Goal: Contribute content: Contribute content

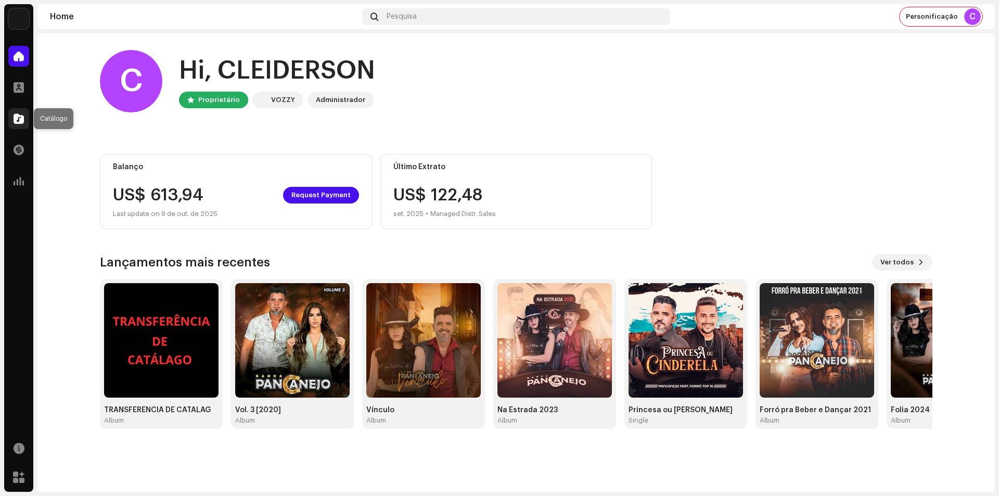
click at [23, 123] on span at bounding box center [19, 118] width 10 height 8
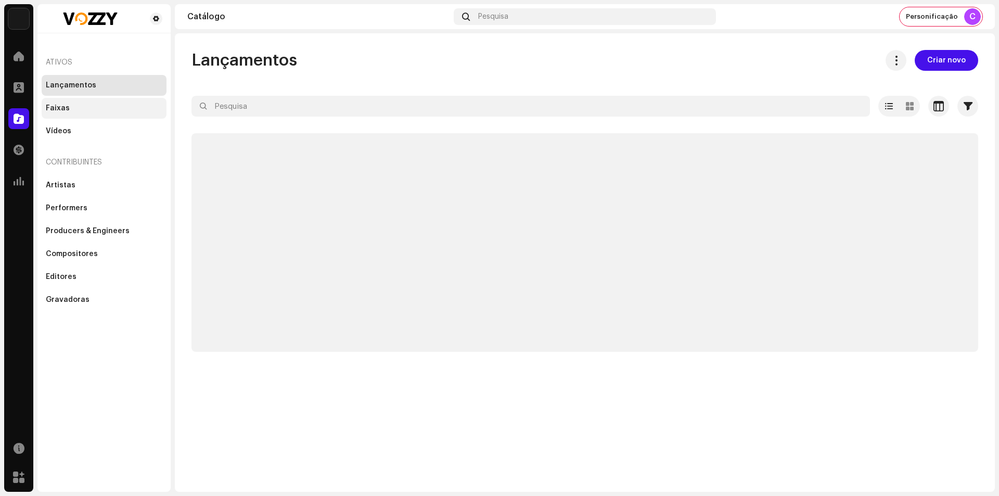
click at [71, 112] on div "Faixas" at bounding box center [104, 108] width 125 height 21
click at [93, 87] on div "Lançamentos" at bounding box center [104, 85] width 117 height 8
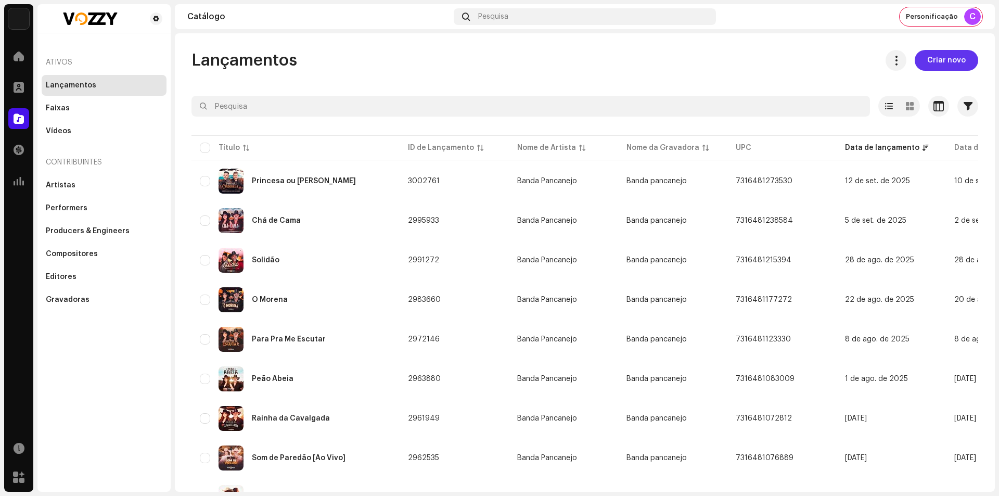
click at [937, 62] on span "Criar novo" at bounding box center [946, 60] width 38 height 21
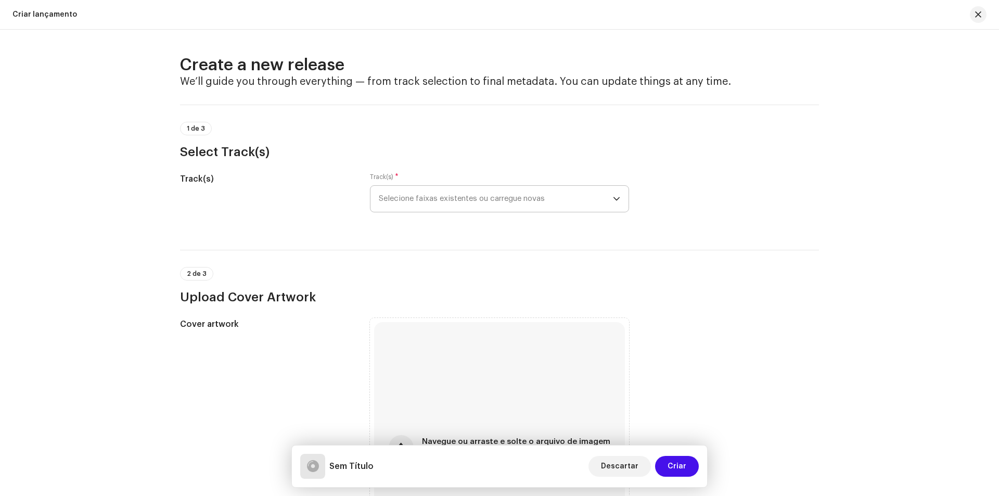
click at [453, 191] on span "Selecione faixas existentes ou carregue novas" at bounding box center [496, 199] width 234 height 26
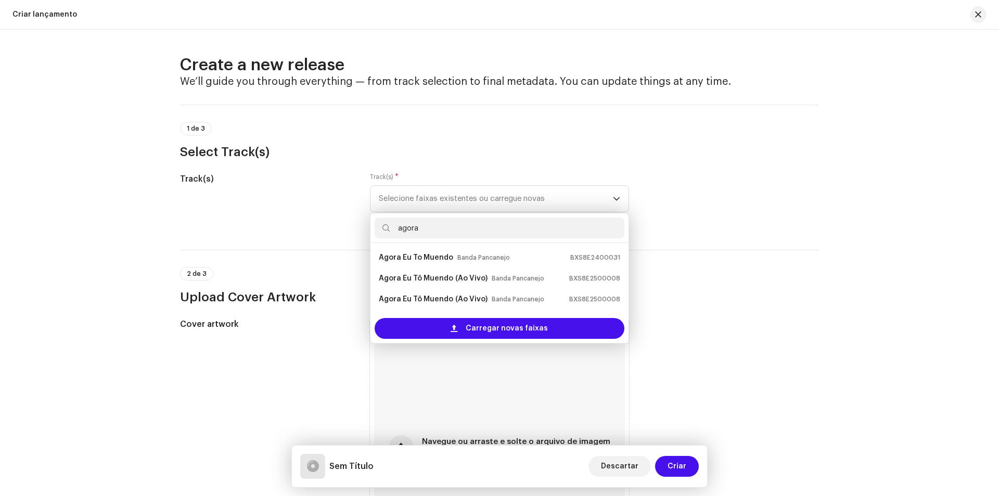
type input "agora"
click at [486, 258] on small "Banda Pancanejo" at bounding box center [483, 257] width 53 height 10
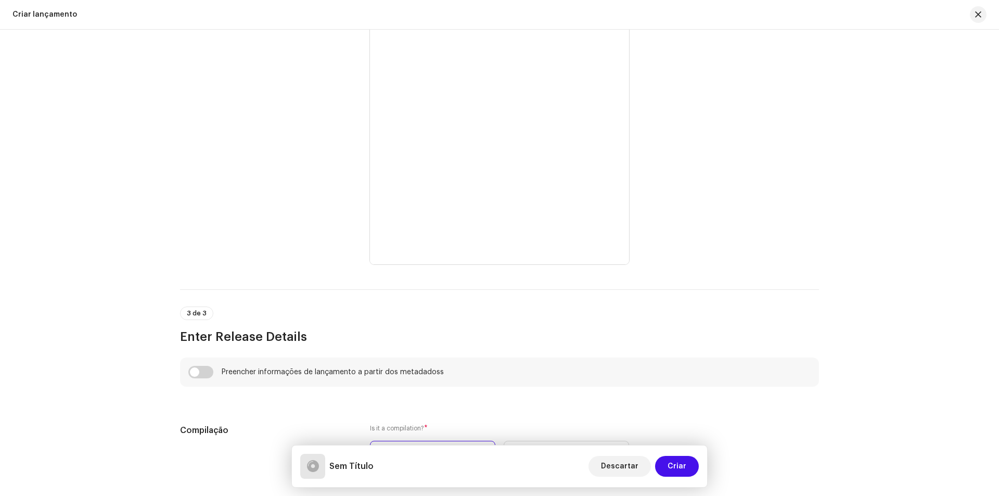
scroll to position [468, 0]
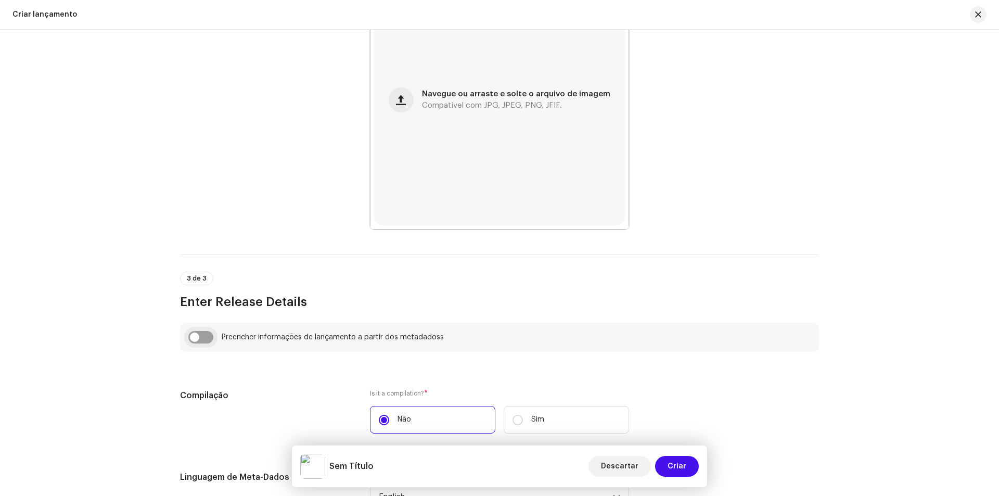
click at [196, 336] on input "checkbox" at bounding box center [200, 337] width 25 height 12
checkbox input "true"
type input "Agora Eu To Muendo"
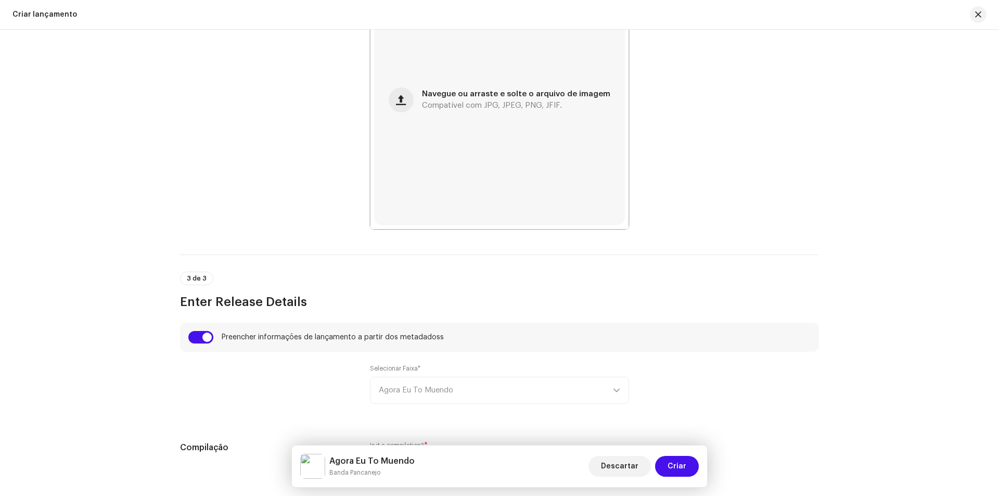
click at [407, 390] on div "Selecionar Faixa* Agora Eu To [GEOGRAPHIC_DATA]" at bounding box center [499, 384] width 259 height 40
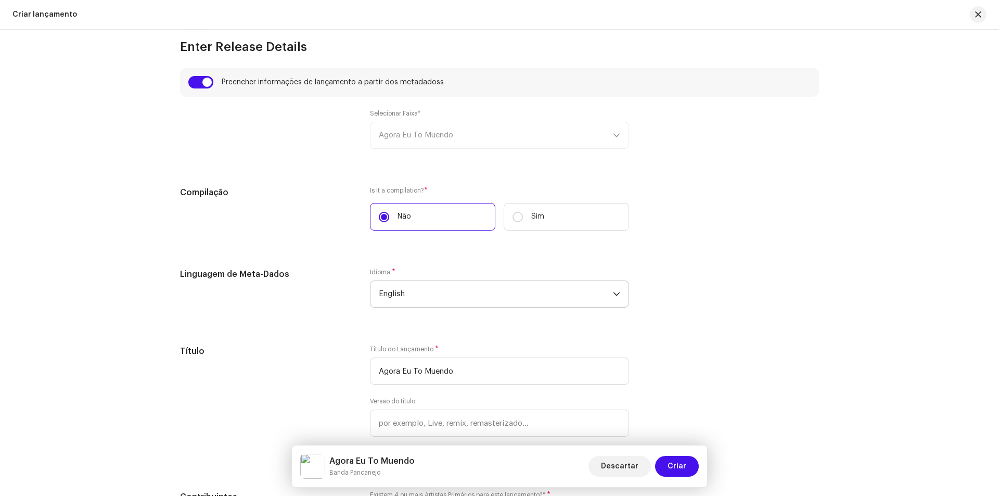
scroll to position [780, 0]
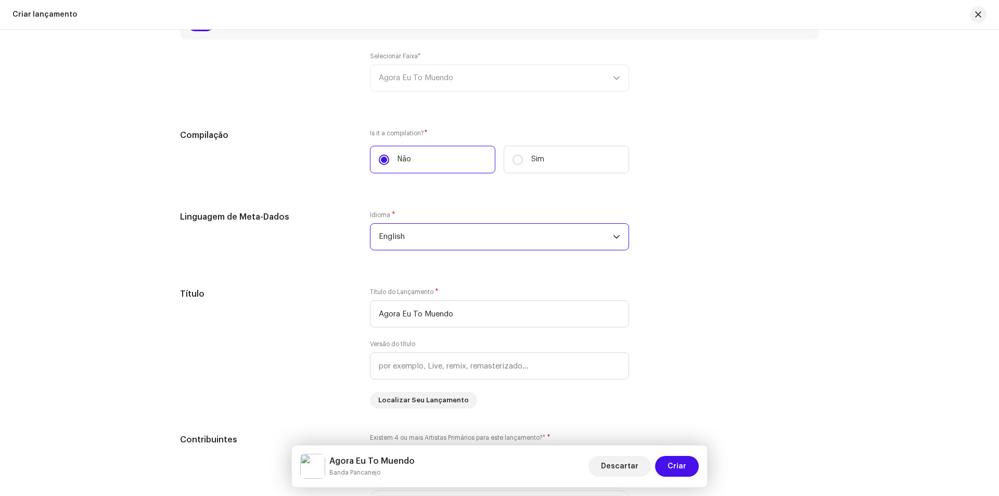
click at [483, 236] on span "English" at bounding box center [496, 237] width 234 height 26
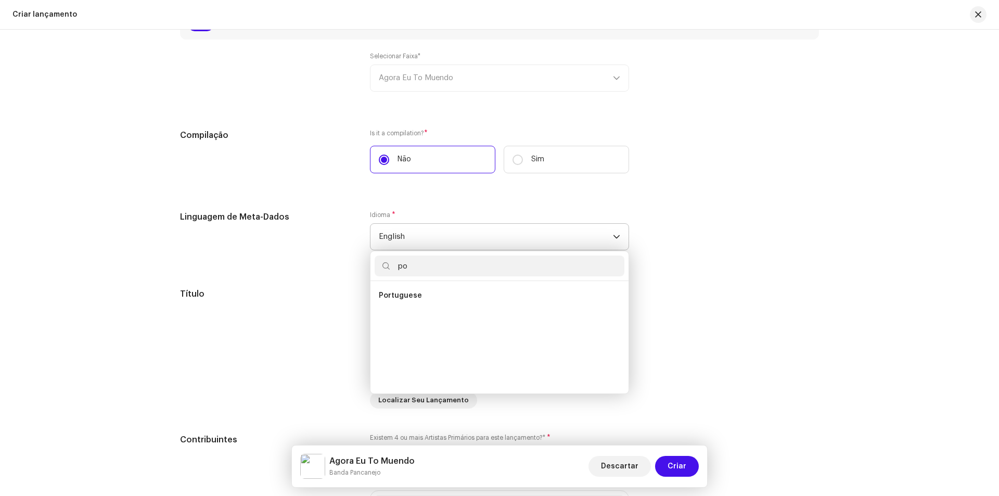
scroll to position [0, 0]
type input "por"
click at [459, 291] on li "Portuguese" at bounding box center [500, 295] width 250 height 21
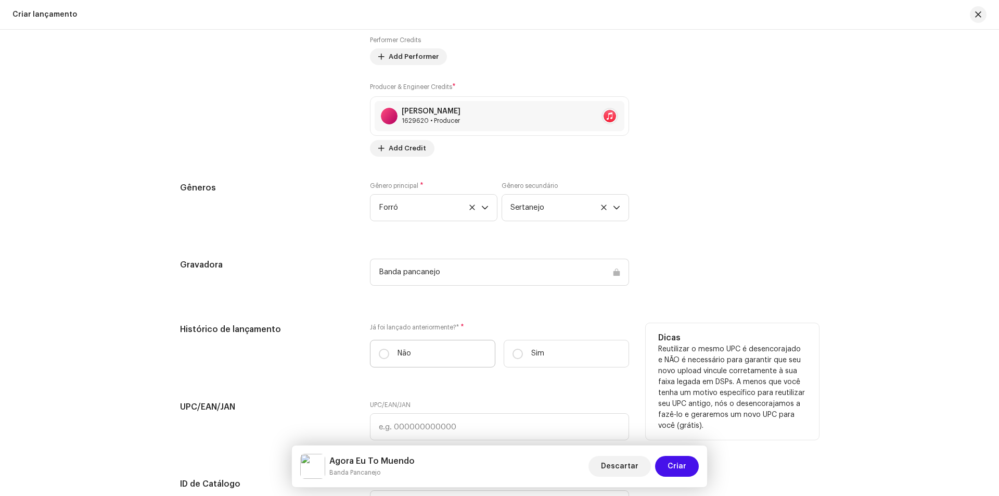
scroll to position [1509, 0]
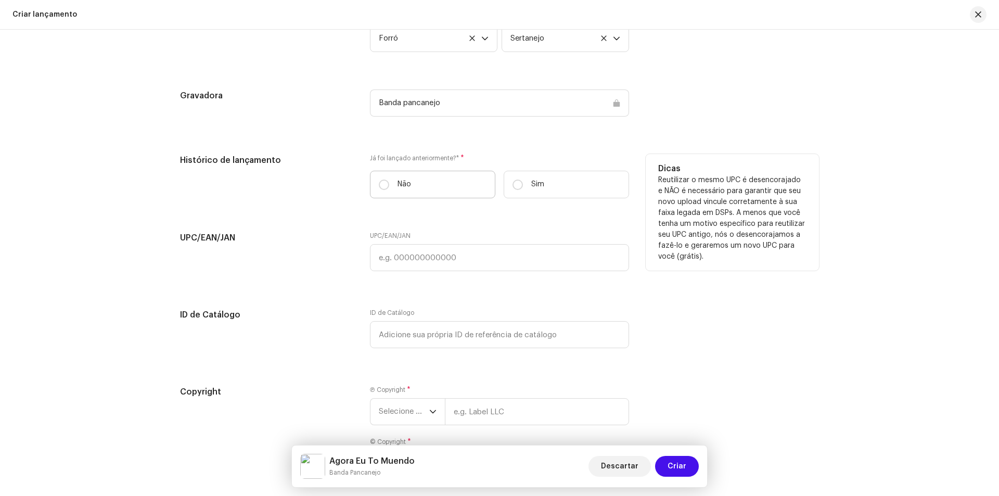
click at [426, 176] on label "Não" at bounding box center [432, 185] width 125 height 28
click at [389, 179] on input "Não" at bounding box center [384, 184] width 10 height 10
radio input "true"
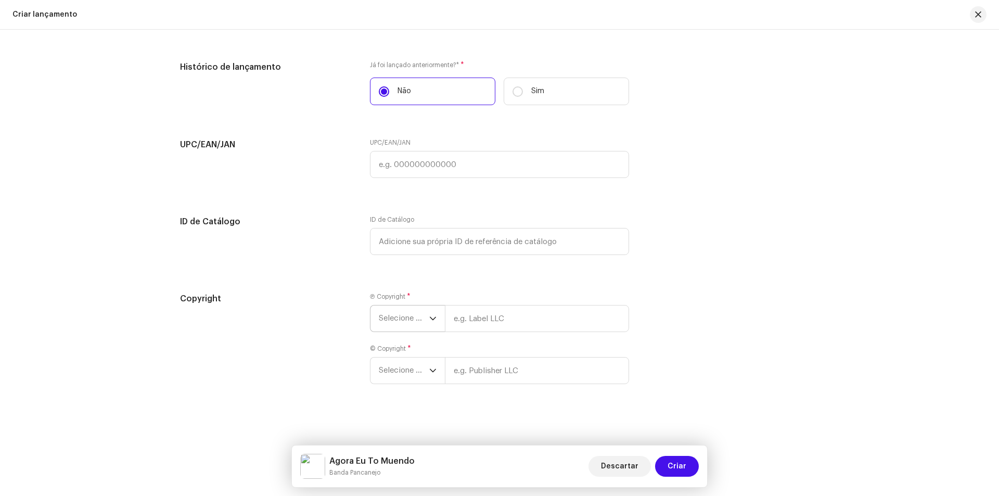
scroll to position [1602, 0]
click at [398, 312] on span "Selecione o ano" at bounding box center [404, 318] width 50 height 26
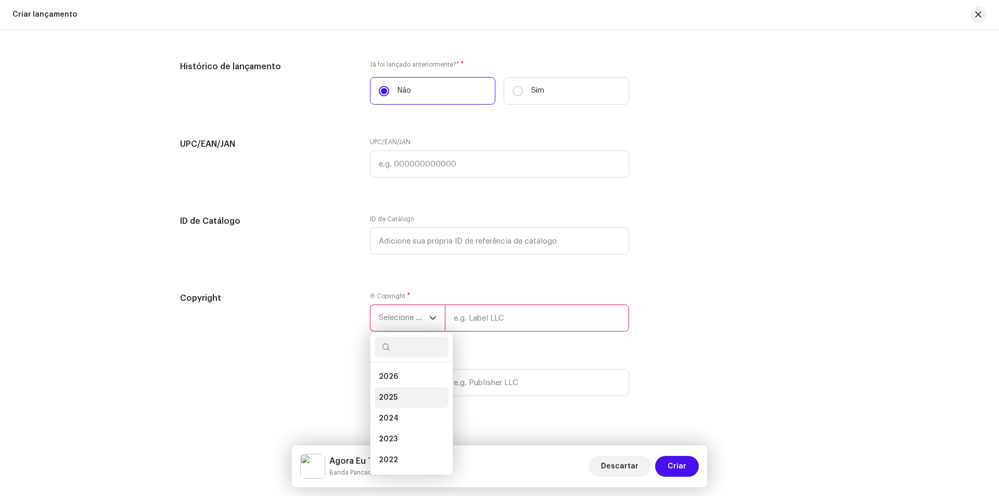
click at [403, 393] on li "2025" at bounding box center [412, 397] width 74 height 21
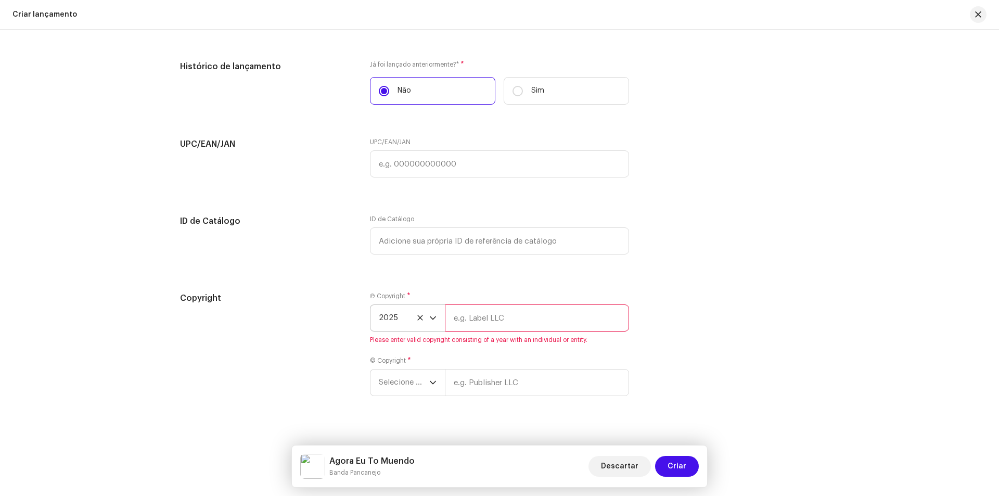
click at [494, 319] on input "text" at bounding box center [537, 317] width 184 height 27
type input "Banda Pancanejo"
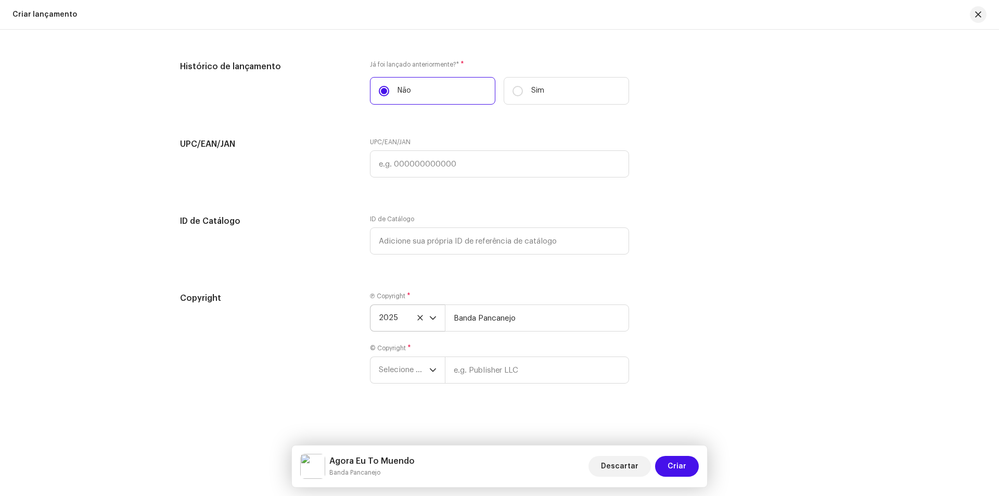
click at [394, 319] on span "2025" at bounding box center [404, 318] width 50 height 26
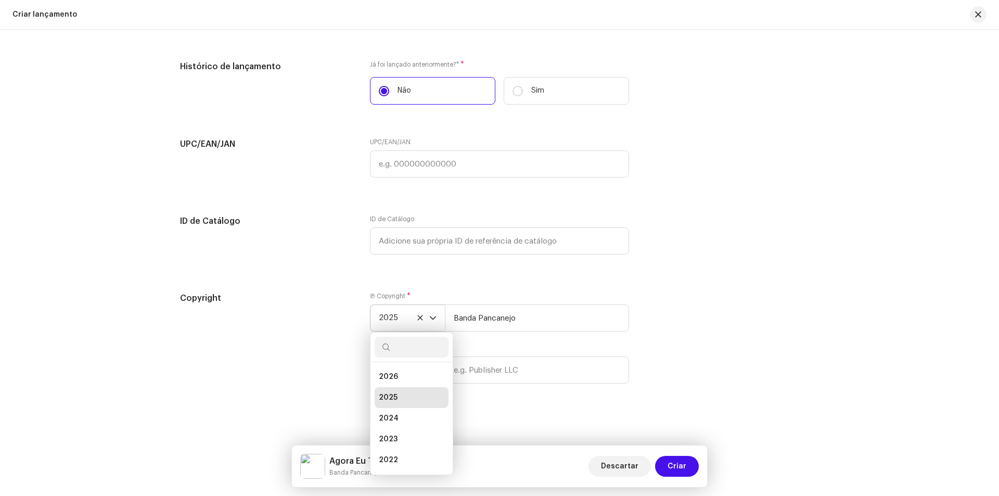
scroll to position [4, 0]
click at [394, 417] on span "2024" at bounding box center [389, 414] width 20 height 10
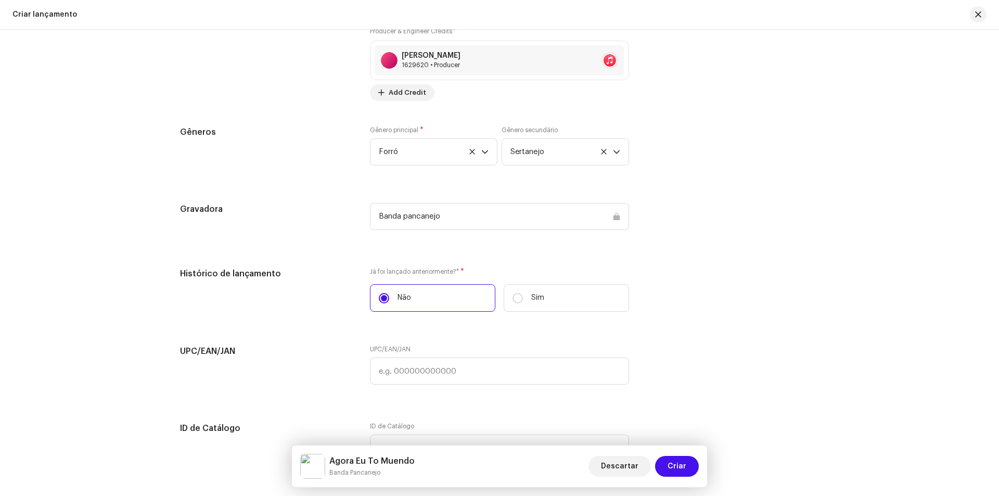
scroll to position [1342, 0]
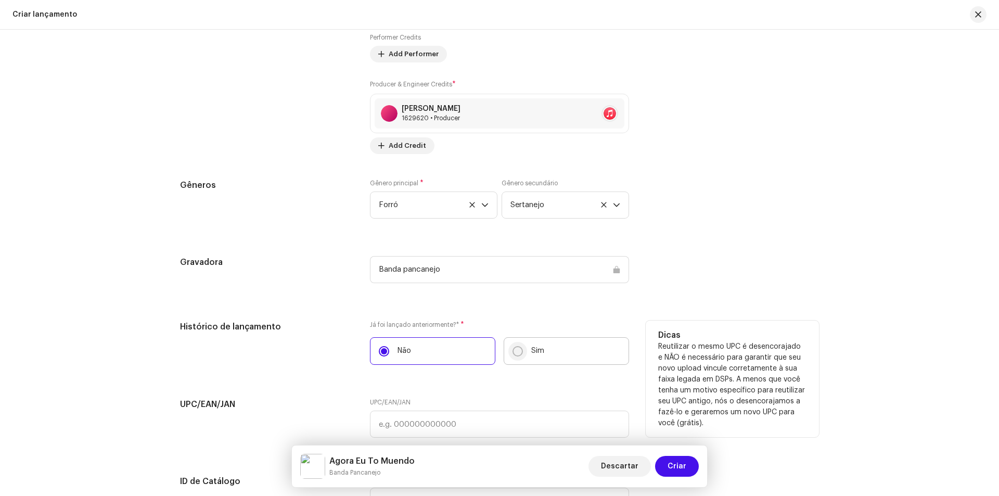
click at [519, 347] on input "Sim" at bounding box center [517, 351] width 10 height 10
radio input "true"
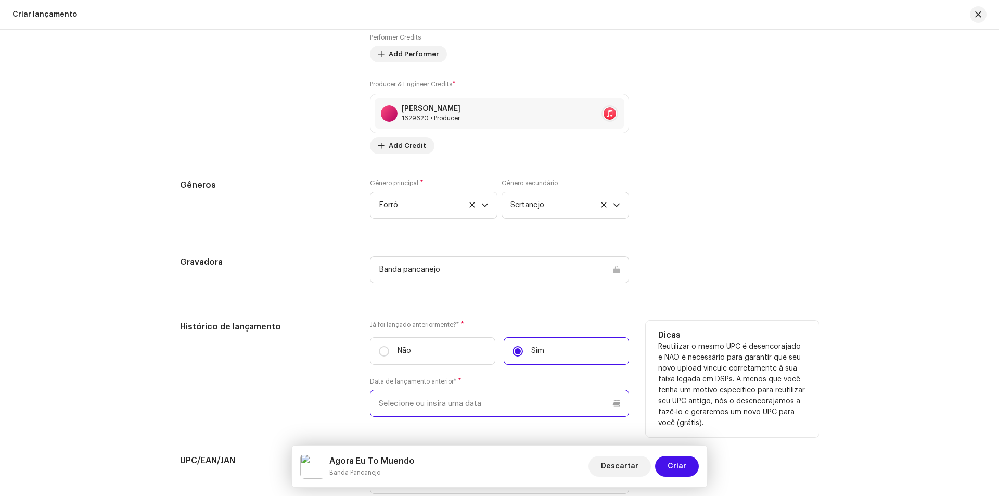
click at [406, 402] on input "text" at bounding box center [499, 403] width 259 height 27
click at [424, 407] on input "[DATE]" at bounding box center [499, 403] width 259 height 27
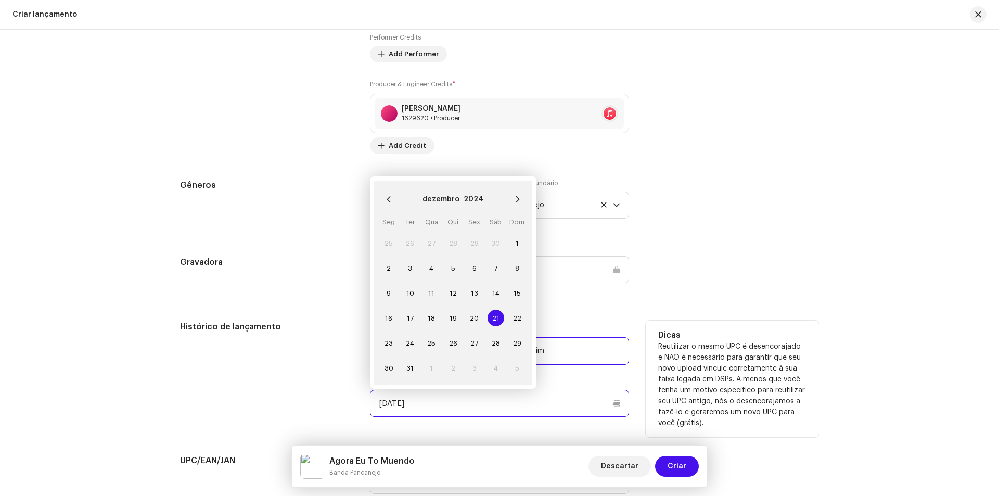
type input "[DATE]"
click at [498, 320] on span "21" at bounding box center [495, 318] width 17 height 17
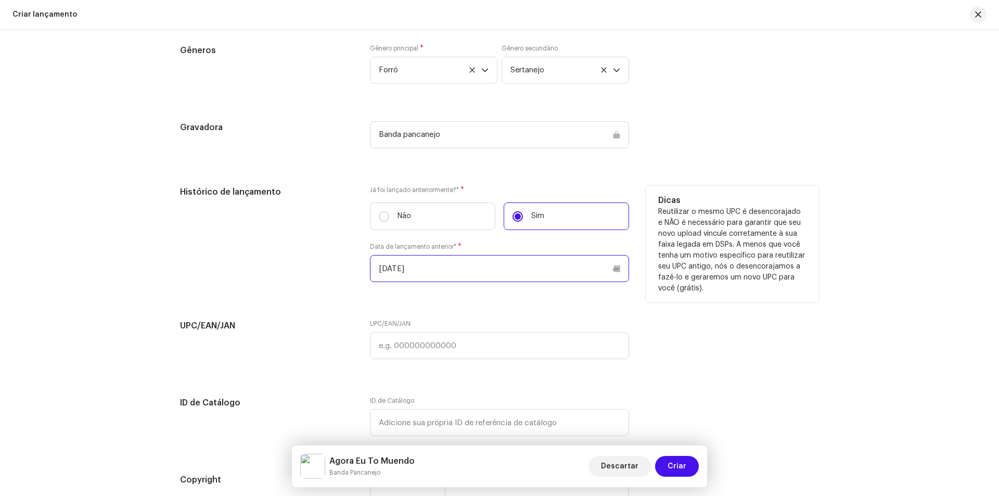
scroll to position [1550, 0]
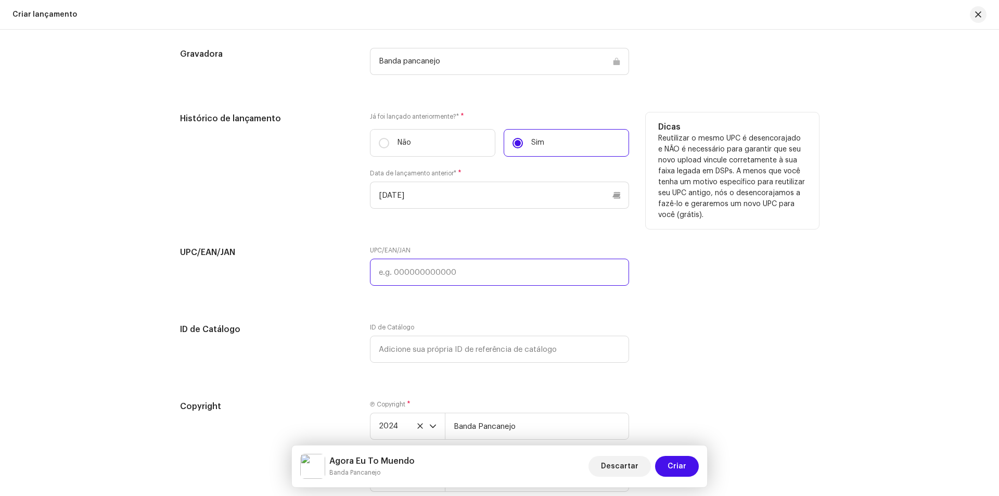
click at [556, 278] on input "text" at bounding box center [499, 272] width 259 height 27
paste input "8445824530098"
type input "8445824530098"
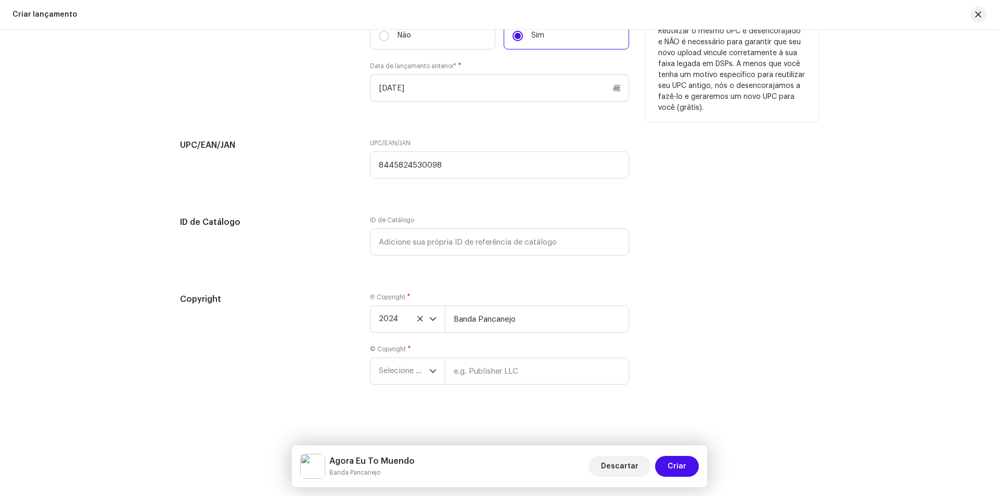
scroll to position [1658, 0]
click at [686, 479] on div "Agora Eu To Muendo Banda Pancanejo Descartar Criar" at bounding box center [499, 466] width 415 height 42
click at [382, 375] on span "Selecione o ano" at bounding box center [404, 370] width 50 height 26
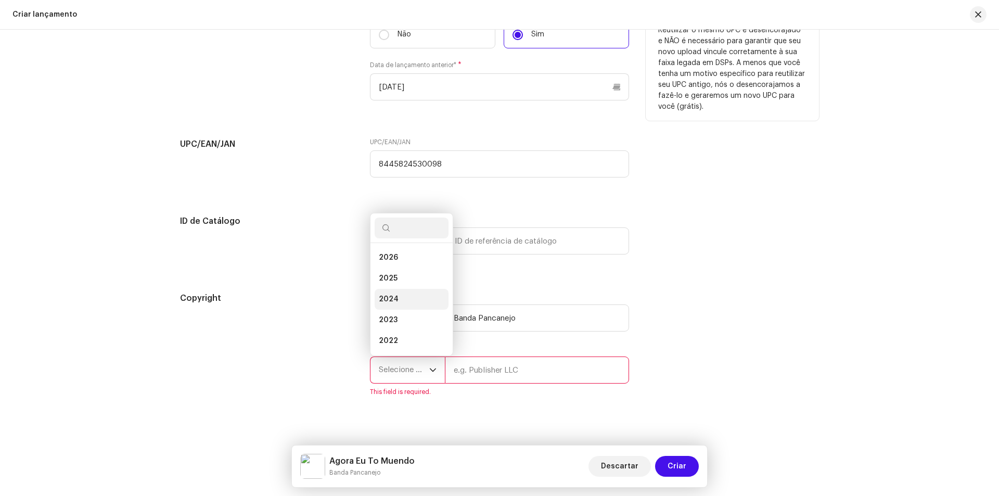
click at [389, 301] on span "2024" at bounding box center [389, 299] width 20 height 10
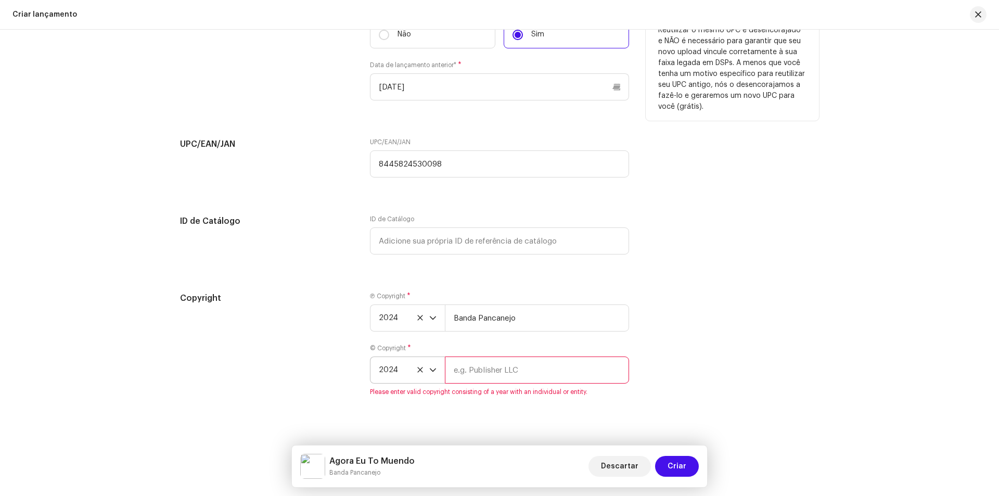
click at [476, 370] on input "text" at bounding box center [537, 369] width 184 height 27
type input "Banda Pancanejo"
click at [688, 349] on div "Copyright Ⓟ Copyright * 2024 Banda Pancanejo © Copyright * 2024 Banda Pancanejo" at bounding box center [499, 344] width 639 height 104
click at [682, 463] on span "Criar" at bounding box center [676, 466] width 19 height 21
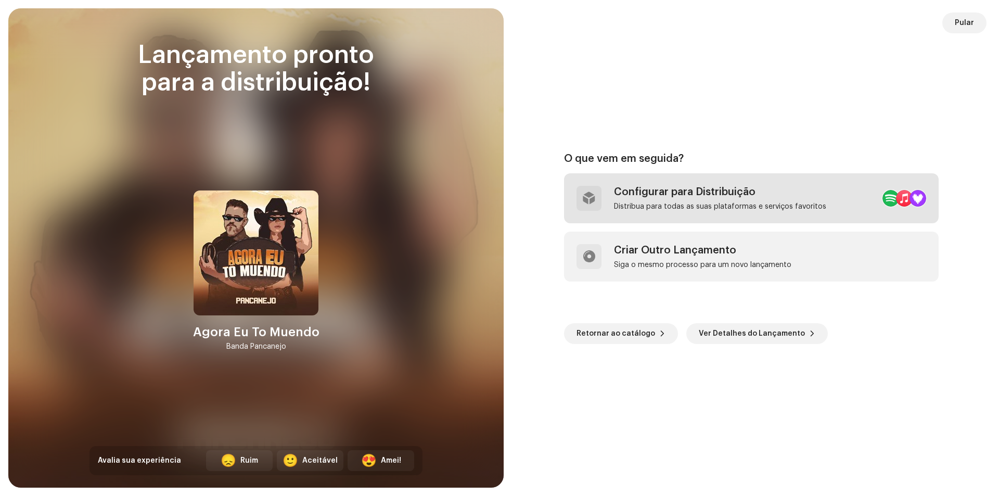
click at [736, 197] on div "Configurar para Distribuição" at bounding box center [720, 192] width 212 height 12
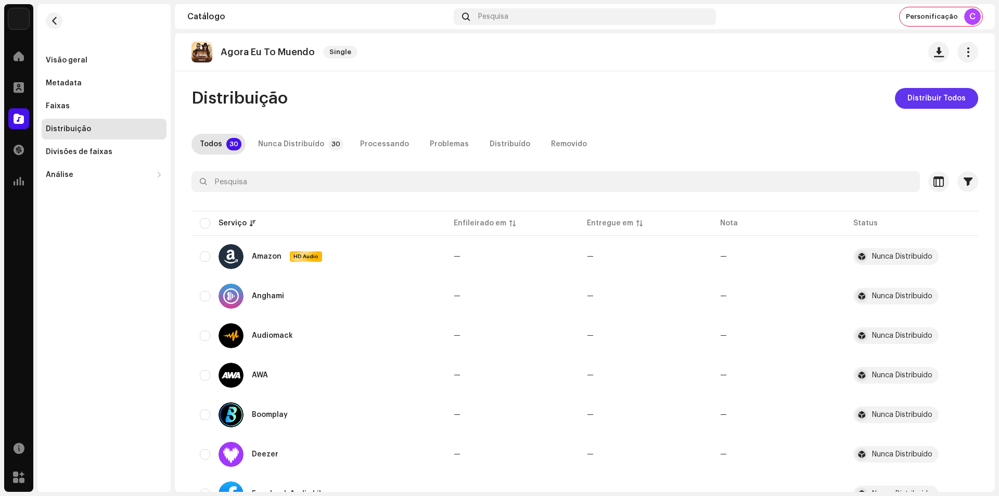
click at [945, 102] on span "Distribuir Todos" at bounding box center [936, 98] width 58 height 21
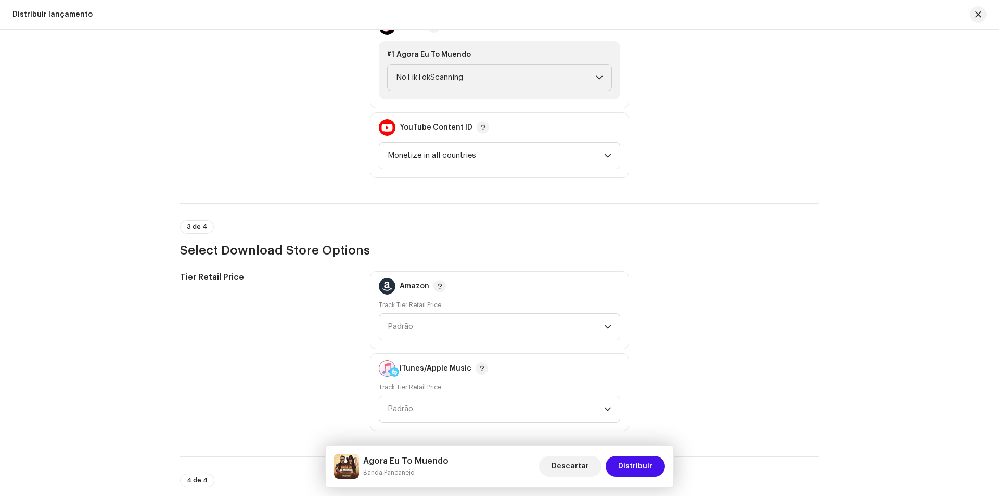
scroll to position [1144, 0]
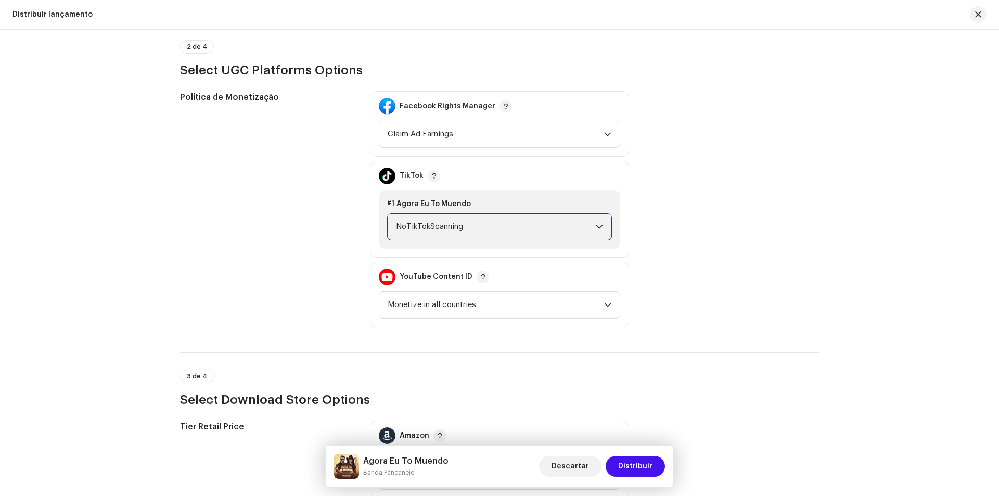
click at [492, 225] on span "NoTikTokScanning" at bounding box center [496, 227] width 200 height 26
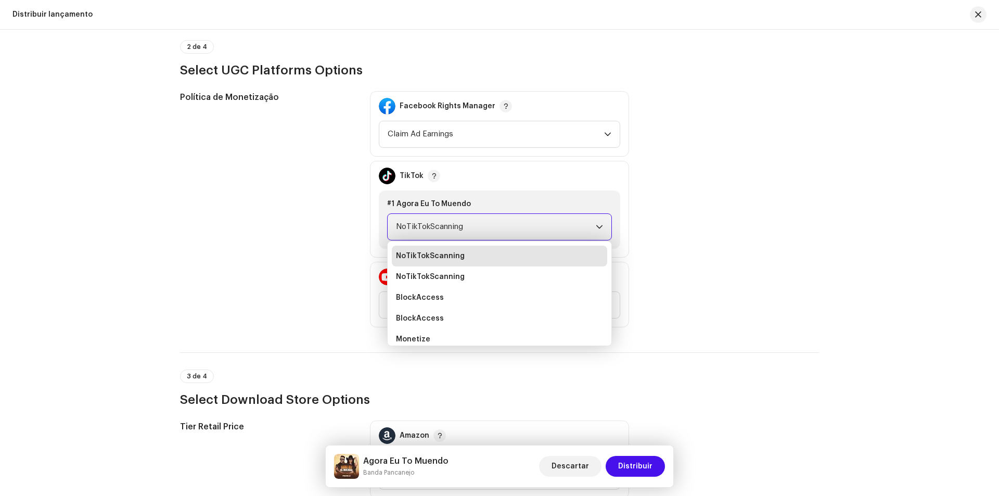
scroll to position [4, 0]
click at [446, 333] on li "Monetize" at bounding box center [499, 335] width 215 height 21
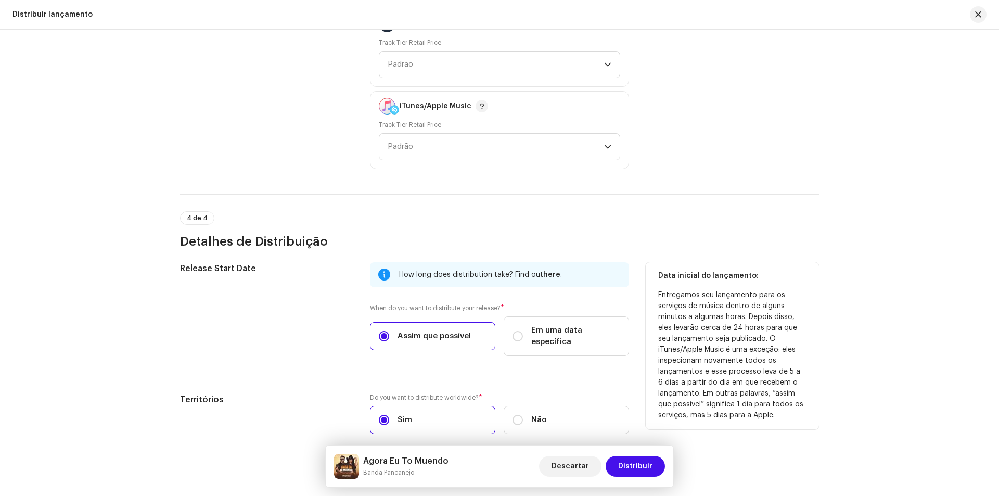
scroll to position [1595, 0]
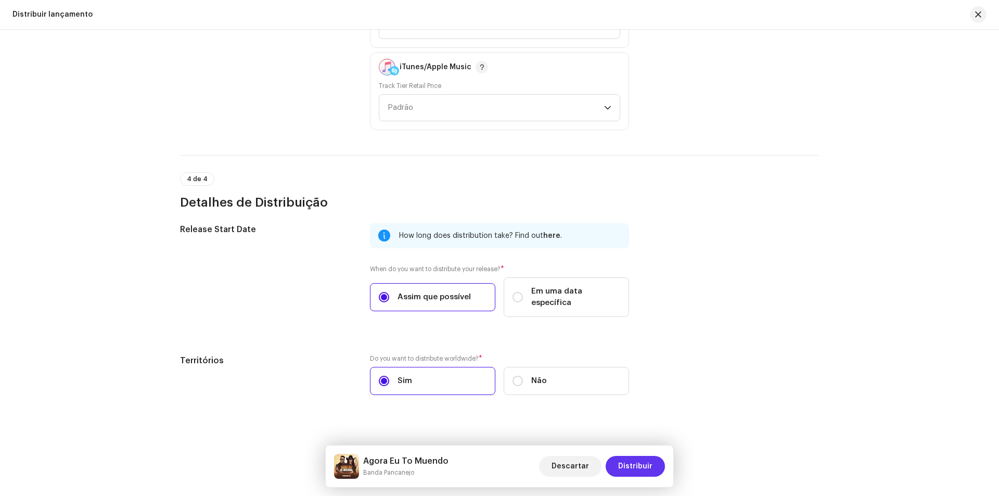
click at [619, 459] on button "Distribuir" at bounding box center [635, 466] width 59 height 21
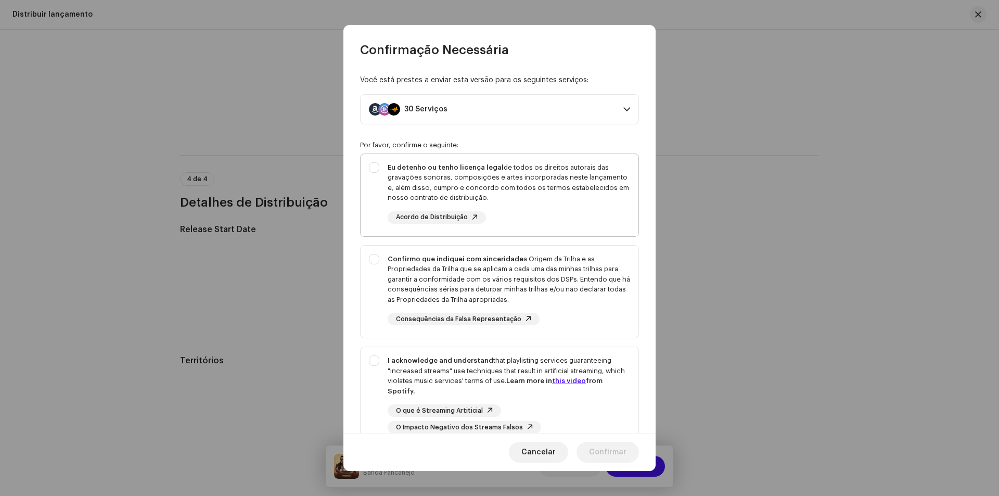
click at [558, 188] on div "Eu detenho ou tenho licença legal de todos os direitos autorais das gravações s…" at bounding box center [509, 182] width 242 height 41
checkbox input "true"
click at [513, 285] on div "Confirmo que indiquei com sinceridade a Origem da Trilha e as Propriedades da T…" at bounding box center [509, 279] width 242 height 51
checkbox input "true"
click at [478, 362] on strong "I acknowledge and understand" at bounding box center [441, 360] width 106 height 7
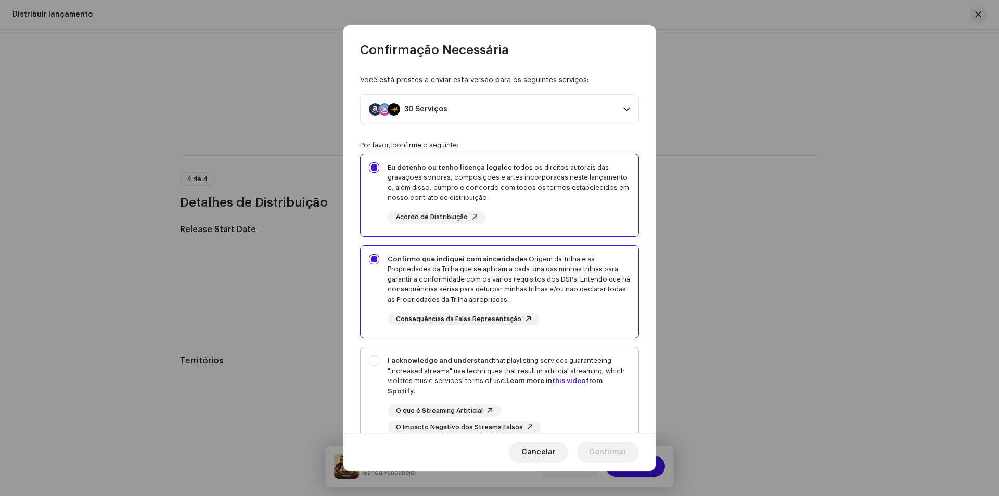
checkbox input "true"
click at [598, 457] on span "Confirmar" at bounding box center [607, 452] width 37 height 21
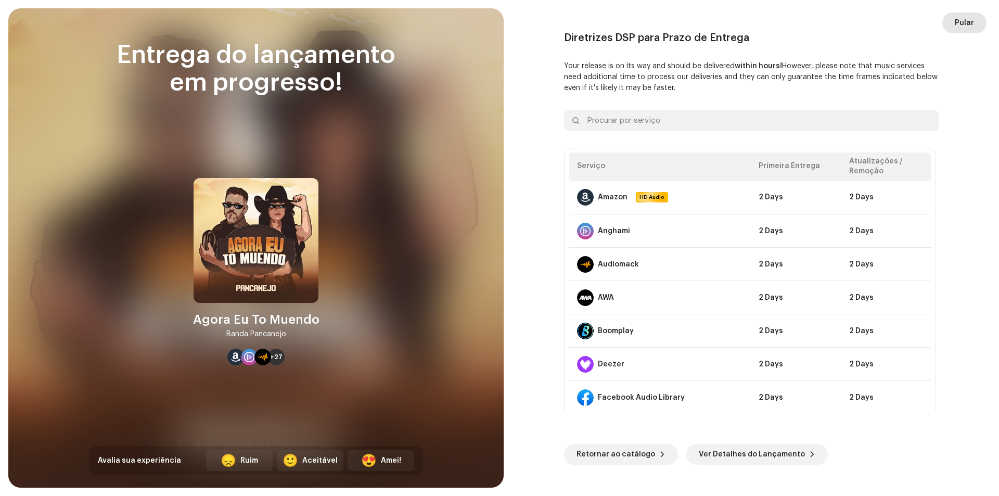
click at [979, 31] on button "Pular" at bounding box center [964, 22] width 44 height 21
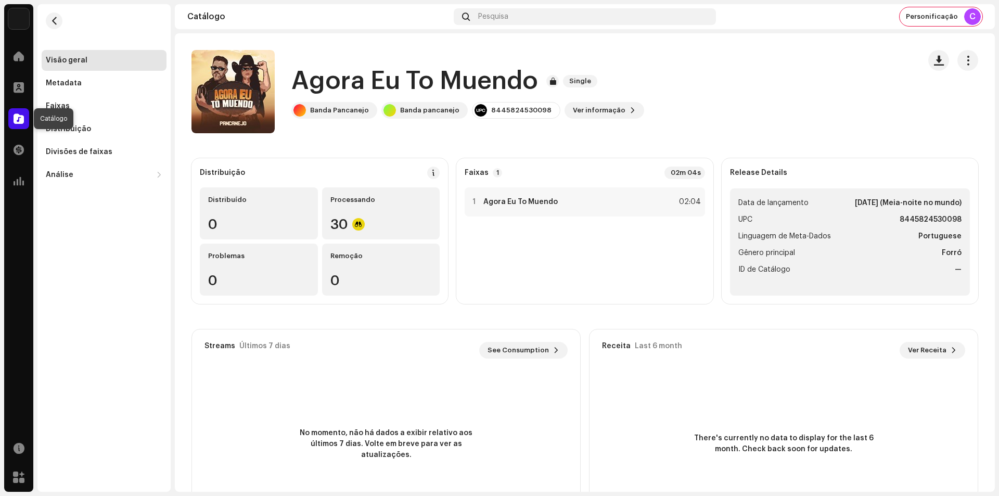
click at [22, 118] on span at bounding box center [19, 118] width 10 height 8
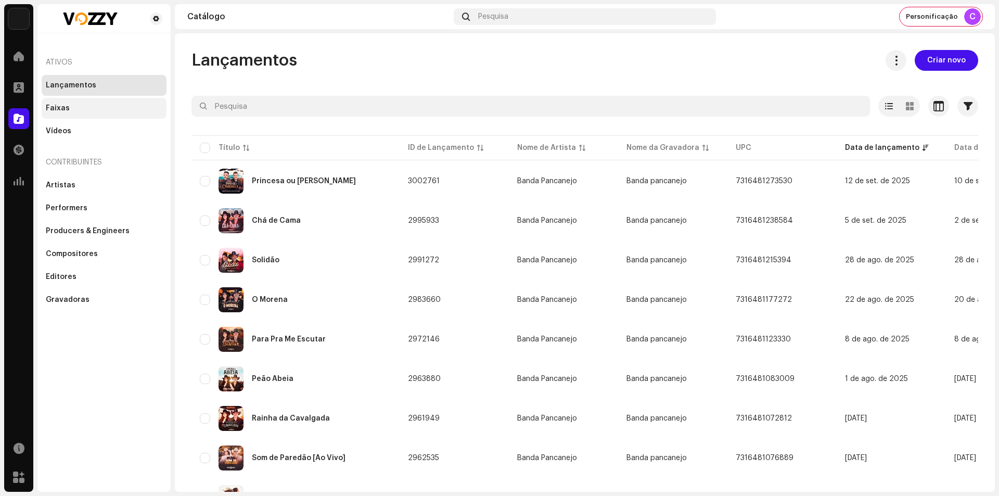
click at [66, 107] on div "Faixas" at bounding box center [58, 108] width 24 height 8
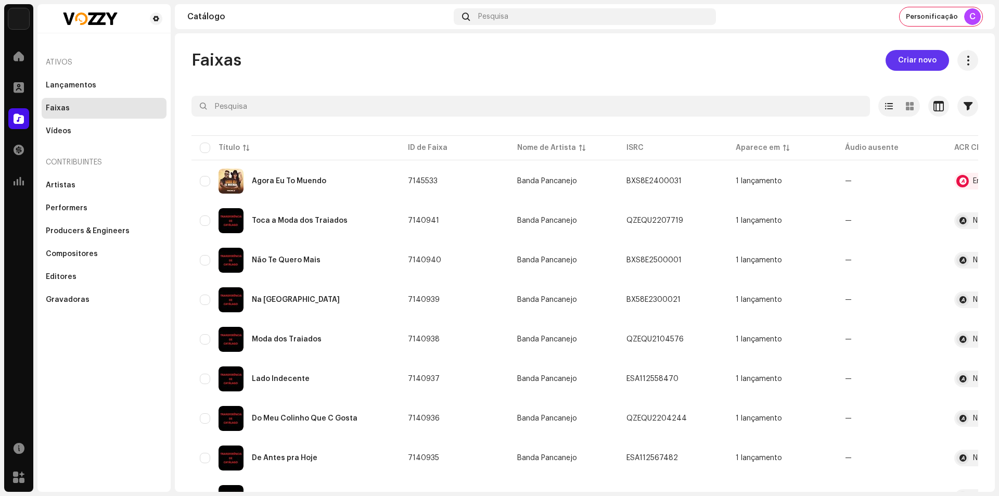
click at [913, 62] on span "Criar novo" at bounding box center [917, 60] width 38 height 21
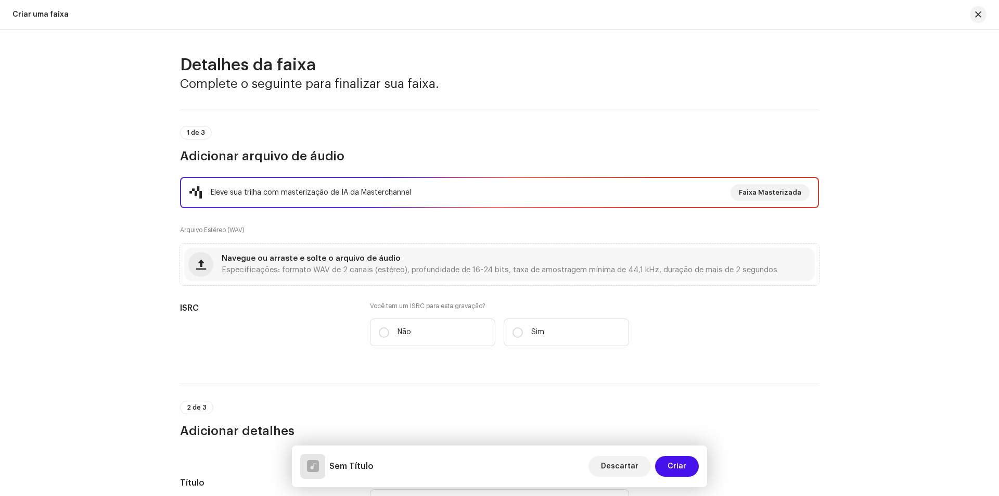
click at [970, 9] on div at bounding box center [973, 14] width 25 height 17
click at [972, 15] on button "button" at bounding box center [978, 14] width 17 height 17
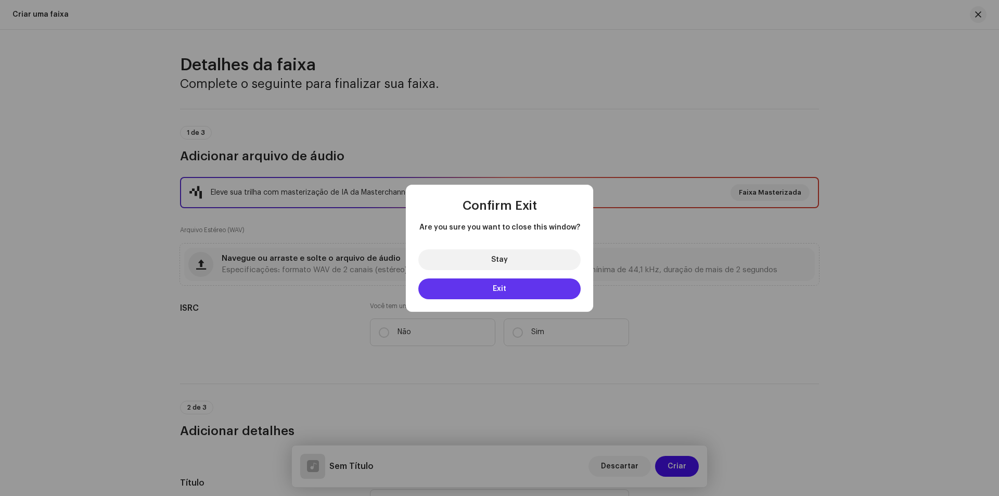
click at [511, 297] on button "Exit" at bounding box center [499, 288] width 162 height 21
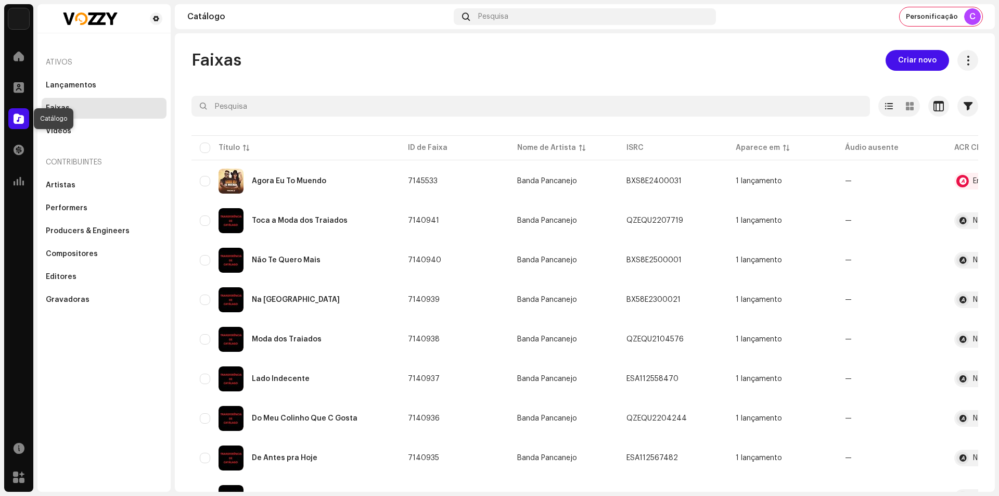
click at [21, 114] on span at bounding box center [19, 118] width 10 height 8
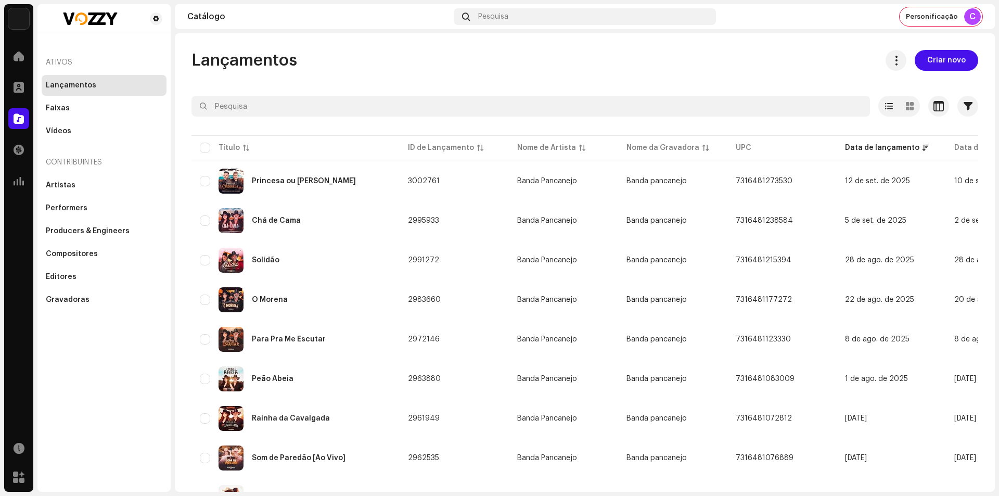
click at [93, 87] on div "Lançamentos" at bounding box center [104, 85] width 117 height 8
click at [956, 58] on span "Criar novo" at bounding box center [946, 60] width 38 height 21
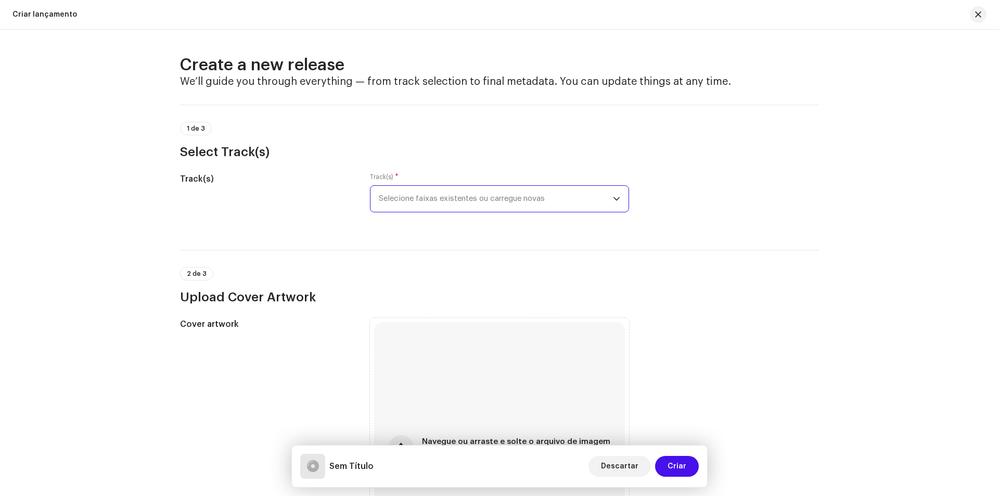
click at [438, 195] on span "Selecione faixas existentes ou carregue novas" at bounding box center [496, 199] width 234 height 26
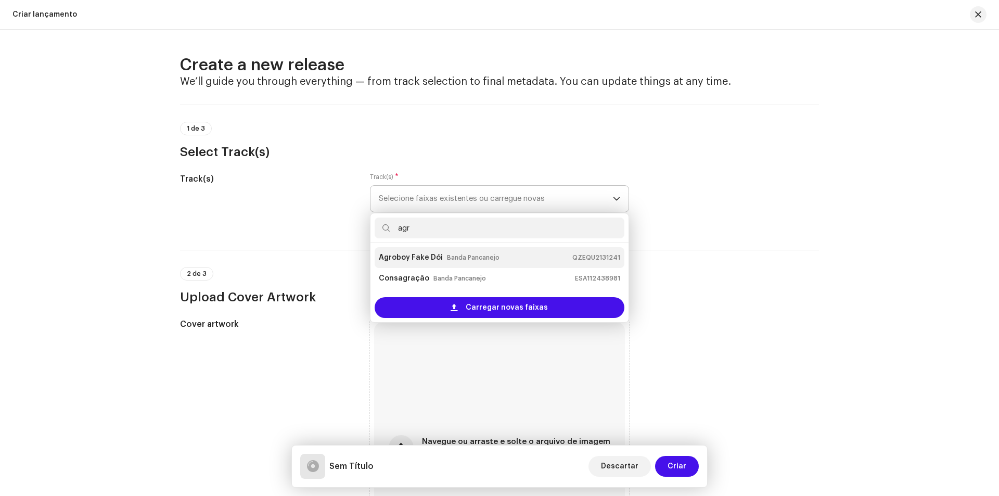
type input "agr"
click at [466, 254] on small "Banda Pancanejo" at bounding box center [473, 257] width 53 height 10
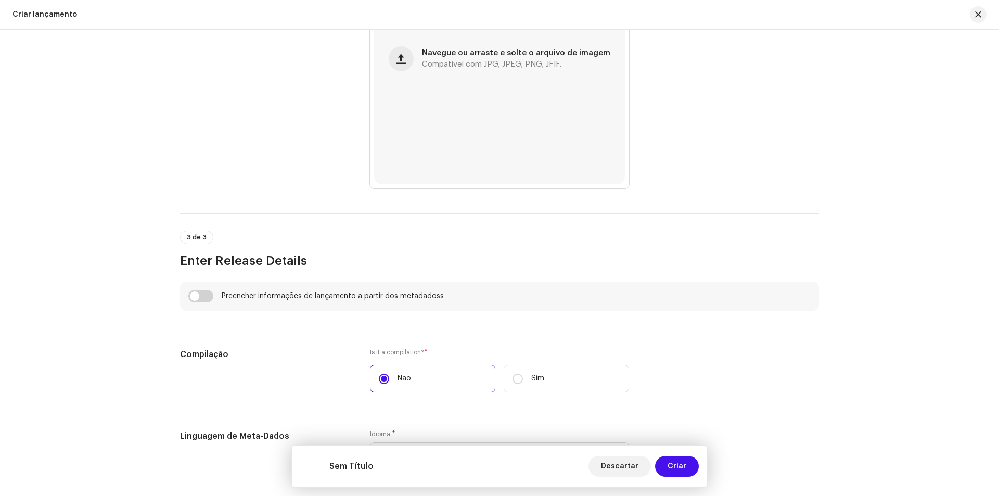
scroll to position [520, 0]
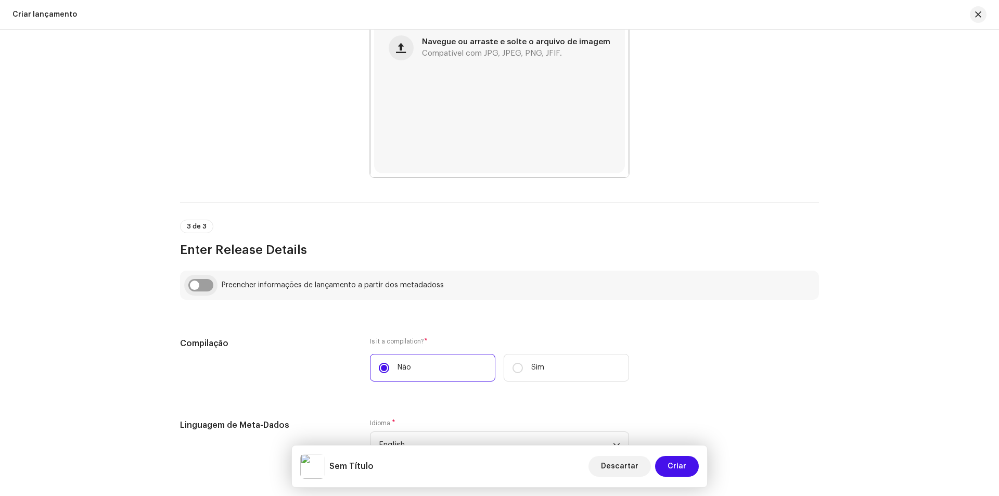
click at [199, 280] on input "checkbox" at bounding box center [200, 285] width 25 height 12
checkbox input "true"
type input "Agroboy Fake Dói"
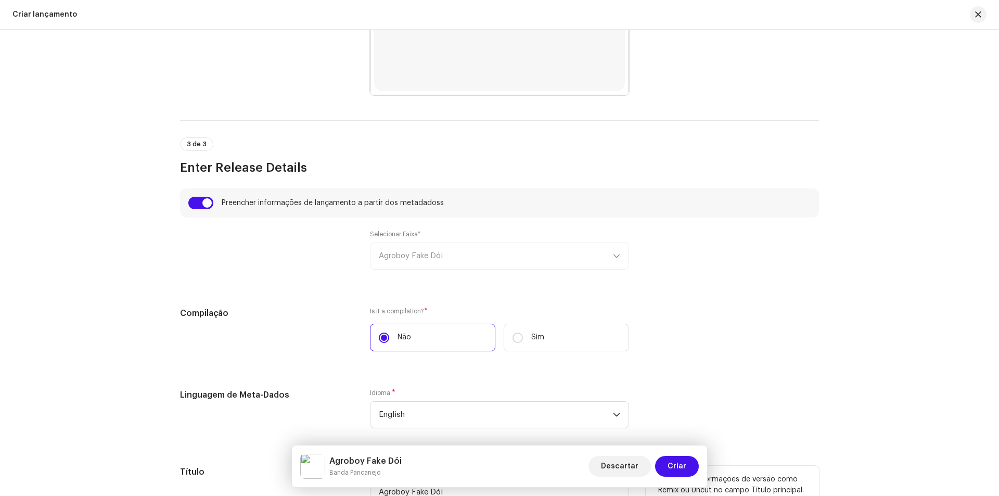
scroll to position [728, 0]
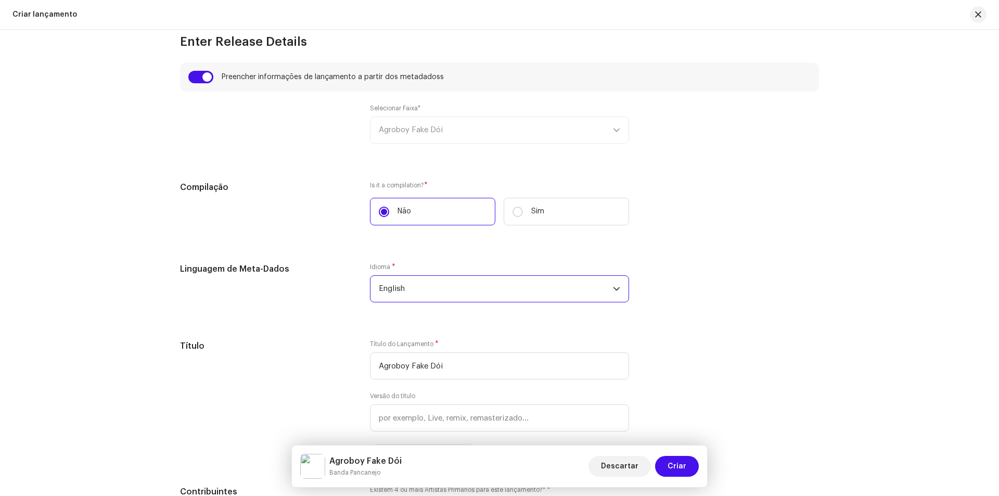
click at [448, 296] on span "English" at bounding box center [496, 289] width 234 height 26
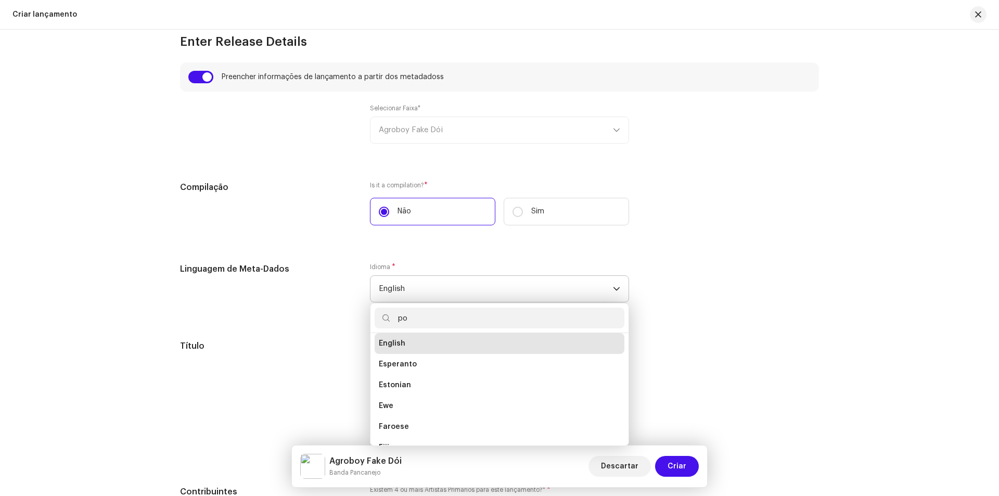
scroll to position [0, 0]
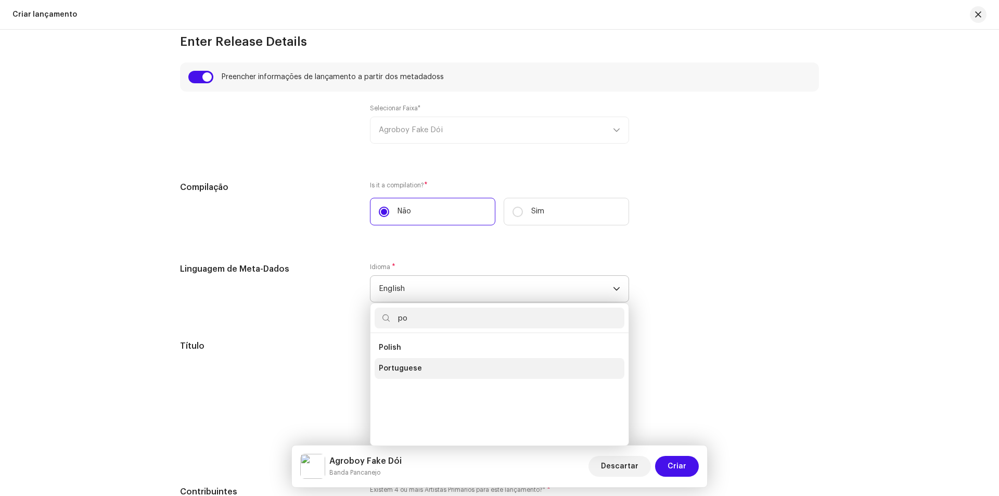
type input "po"
click at [413, 369] on span "Portuguese" at bounding box center [400, 368] width 43 height 10
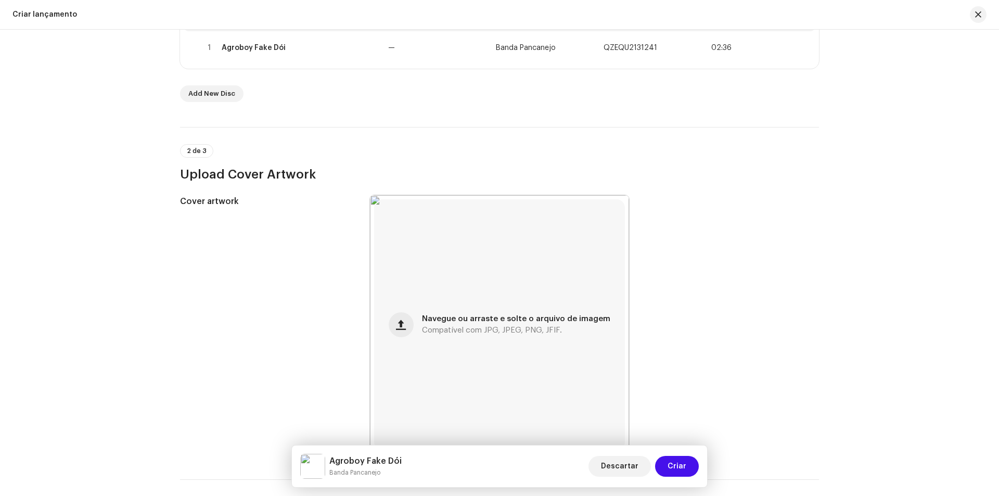
scroll to position [156, 0]
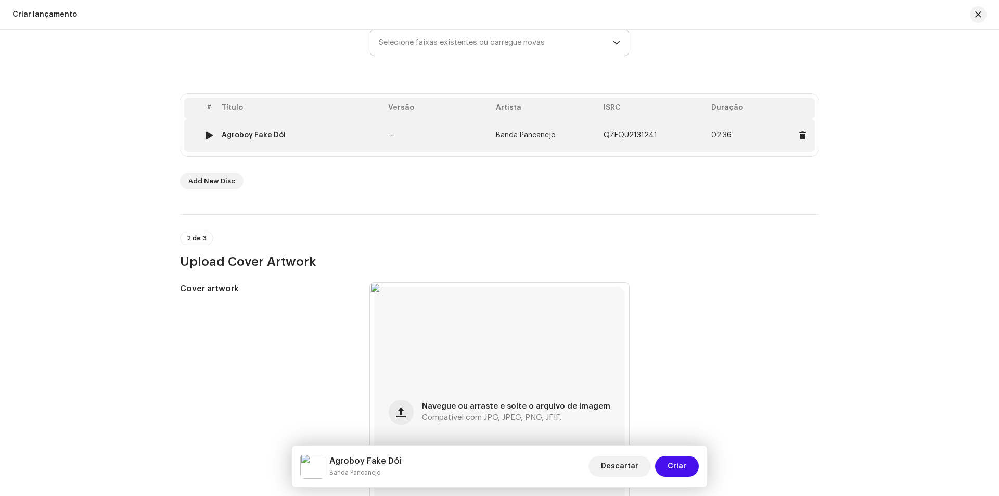
click at [403, 135] on td "—" at bounding box center [438, 135] width 108 height 33
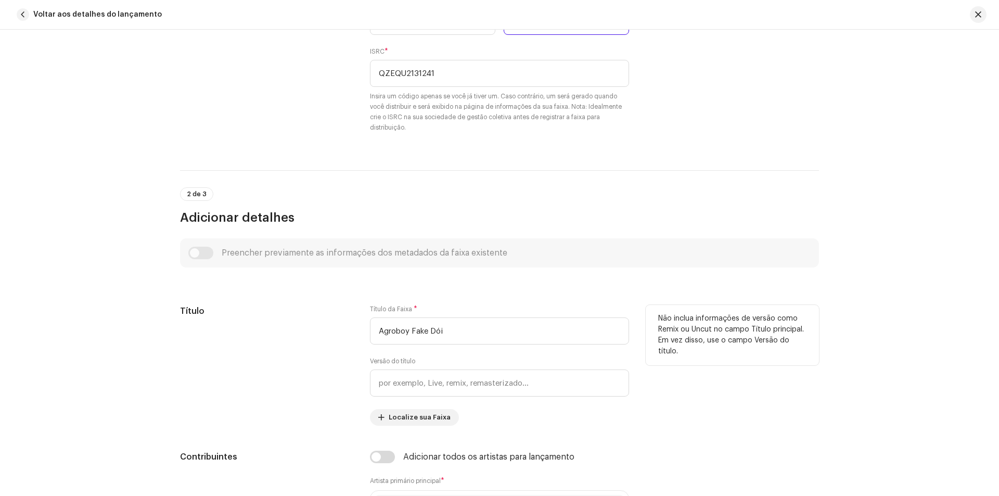
scroll to position [572, 0]
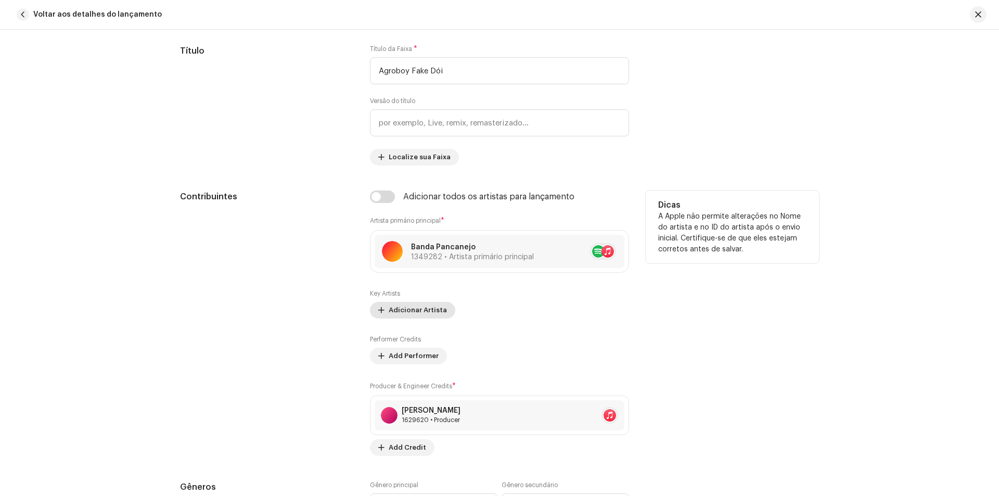
click at [396, 311] on span "Adicionar Artista" at bounding box center [418, 310] width 58 height 21
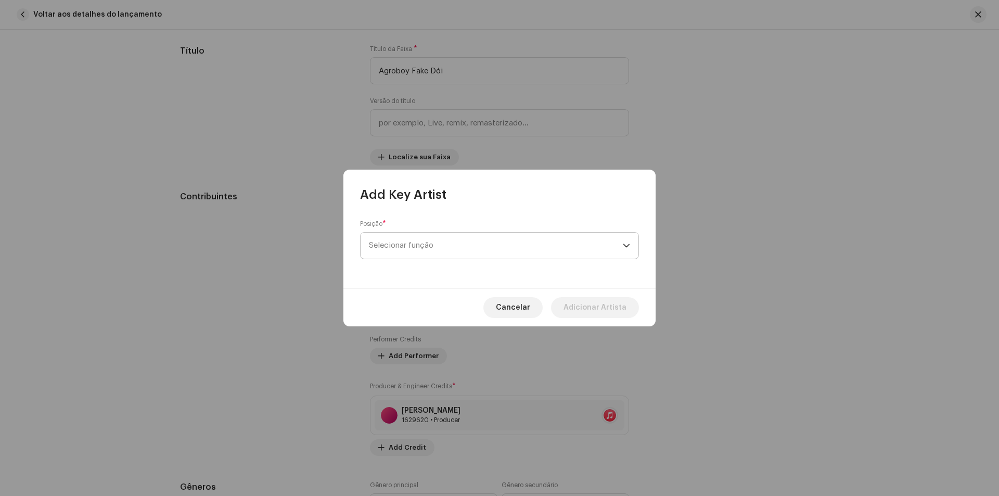
click at [458, 237] on span "Selecionar função" at bounding box center [496, 246] width 254 height 26
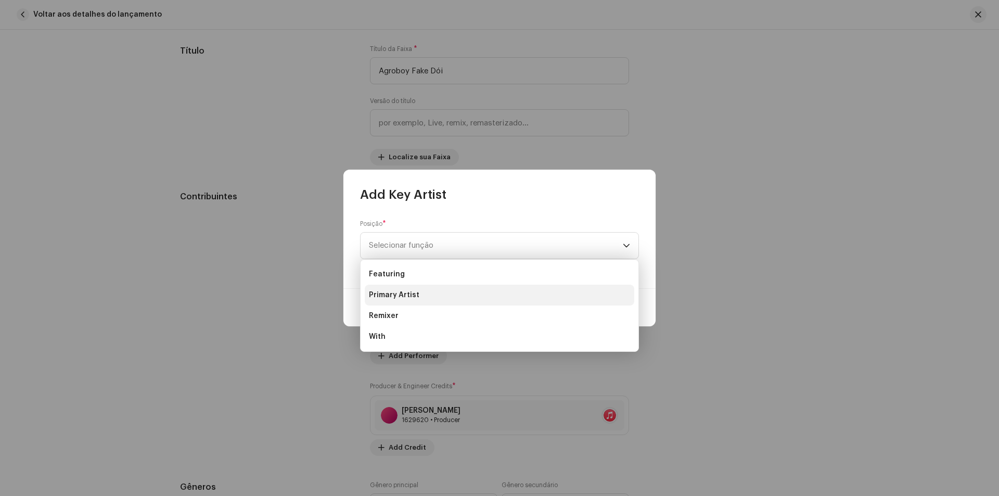
click at [407, 300] on span "Primary Artist" at bounding box center [394, 295] width 50 height 10
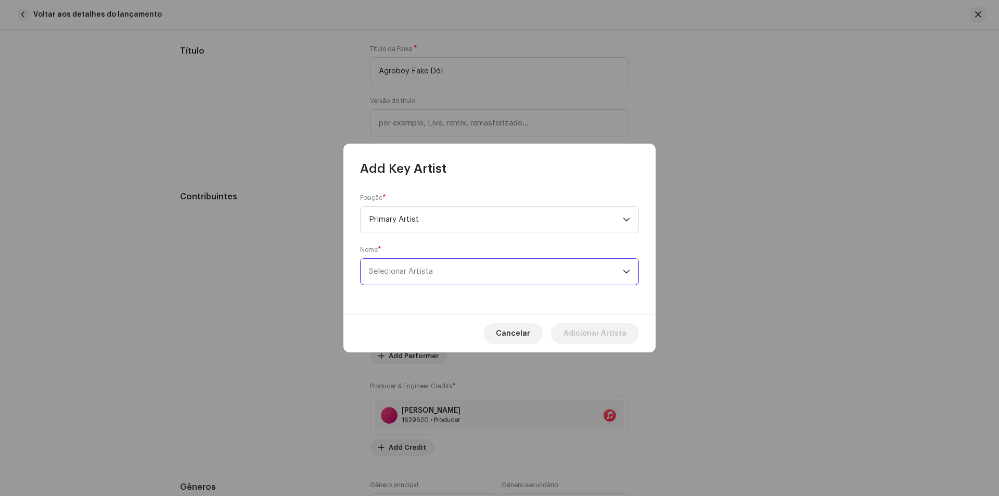
click at [405, 261] on span "Selecionar Artista" at bounding box center [496, 272] width 254 height 26
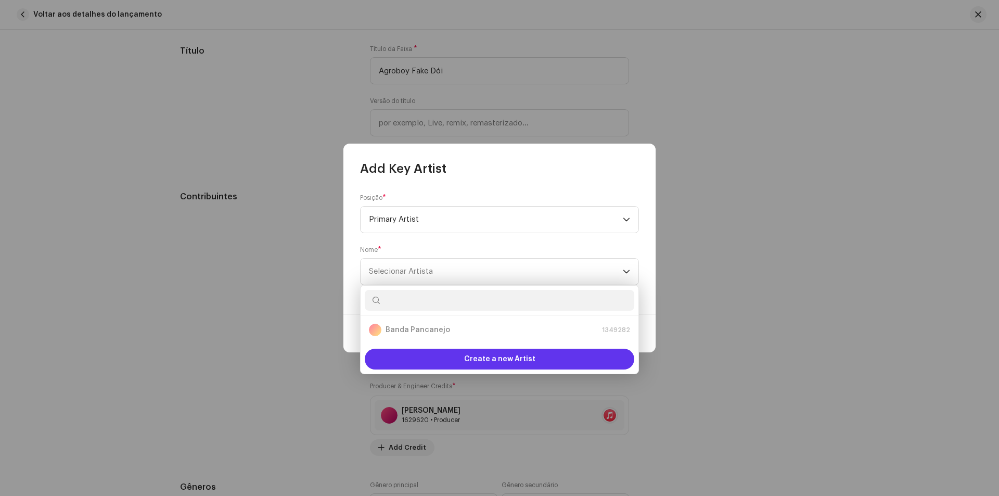
click at [422, 357] on div "Create a new Artist" at bounding box center [499, 359] width 269 height 21
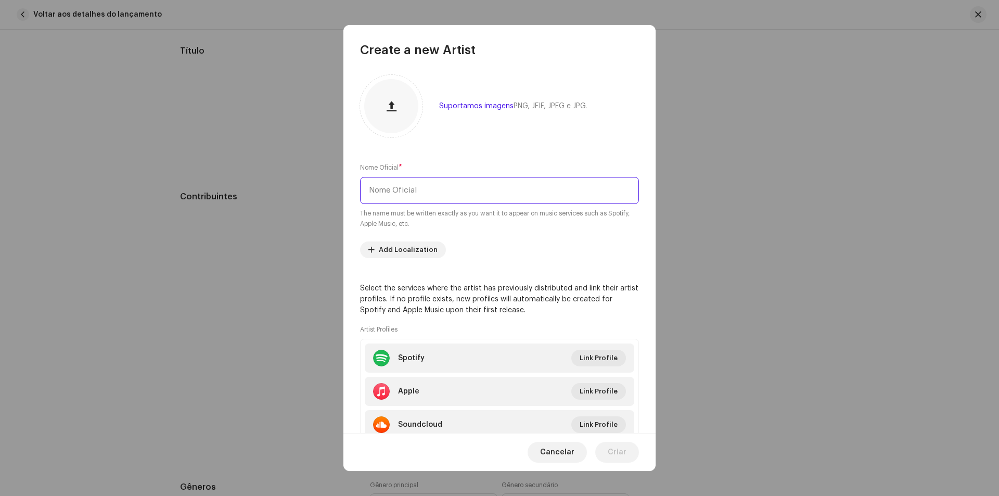
click at [490, 184] on input "text" at bounding box center [499, 190] width 279 height 27
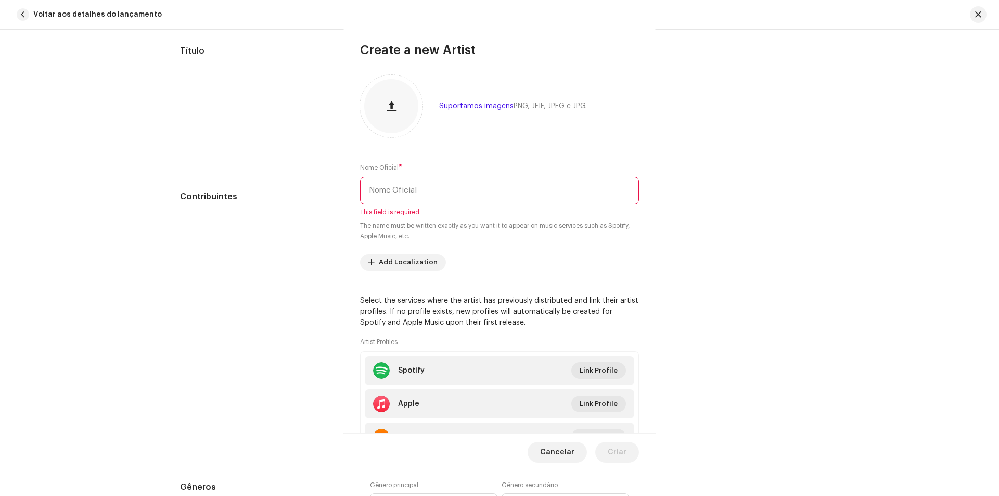
click at [774, 195] on div "Create a new Artist Suportamos imagens PNG, JFIF, JPEG e JPG. Nome Oficial * Th…" at bounding box center [499, 248] width 999 height 496
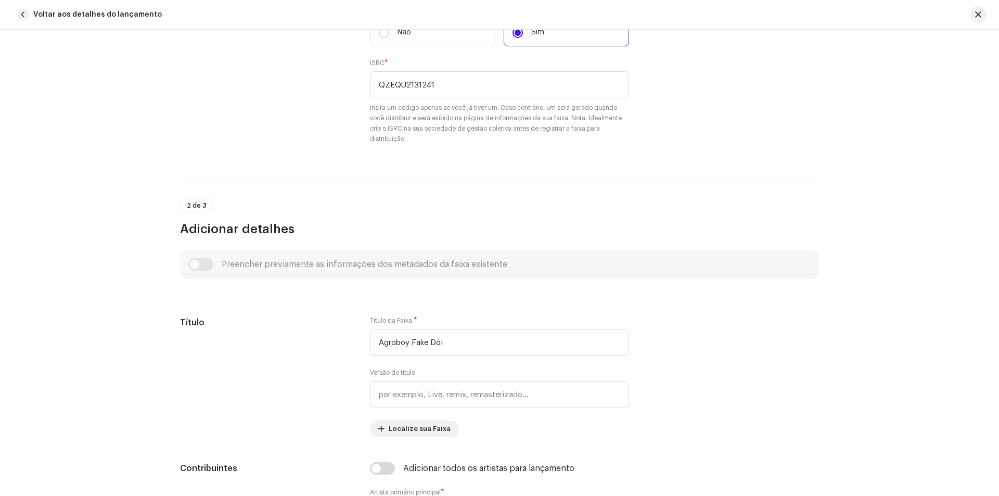
scroll to position [89, 0]
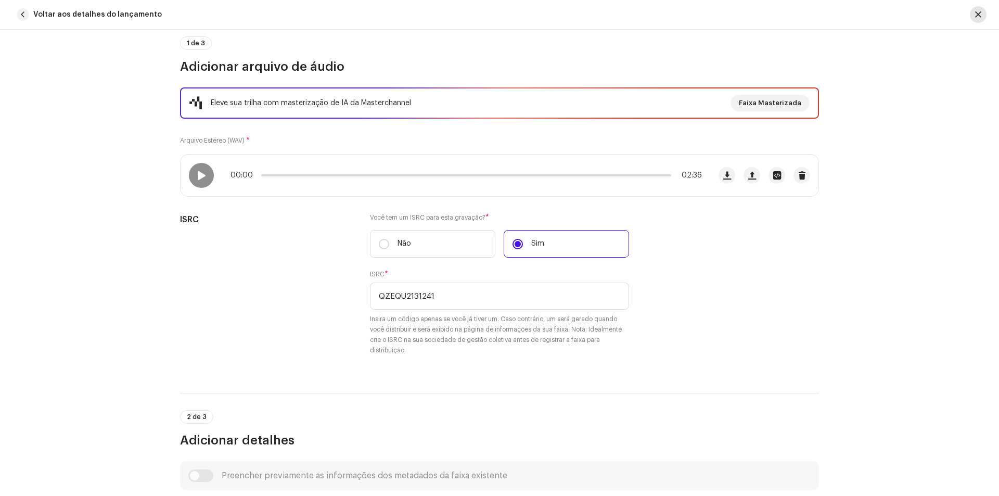
click at [982, 17] on button "button" at bounding box center [978, 14] width 17 height 17
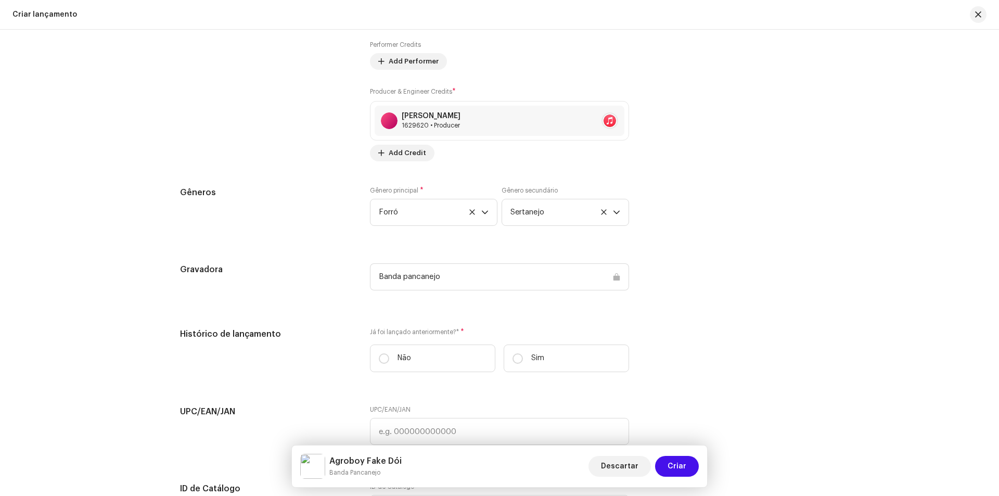
scroll to position [1602, 0]
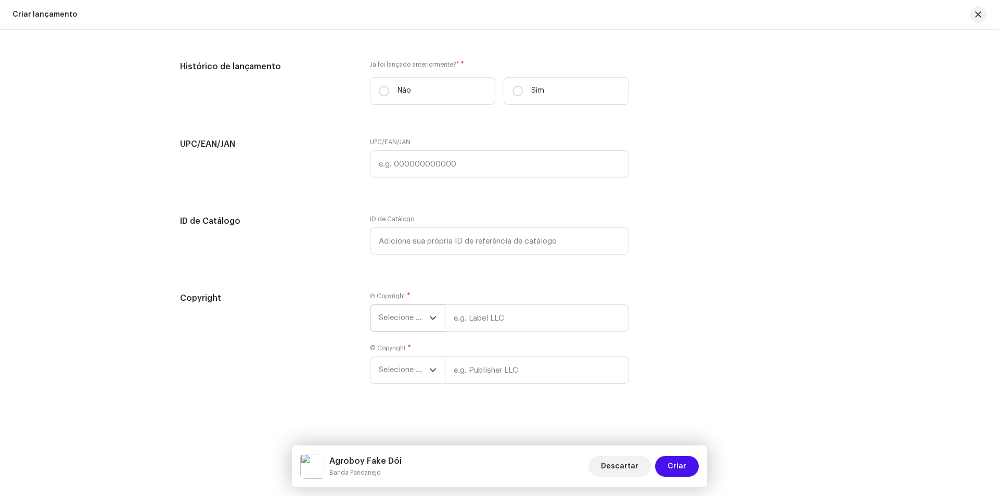
click at [379, 316] on span "Selecione o ano" at bounding box center [404, 318] width 50 height 26
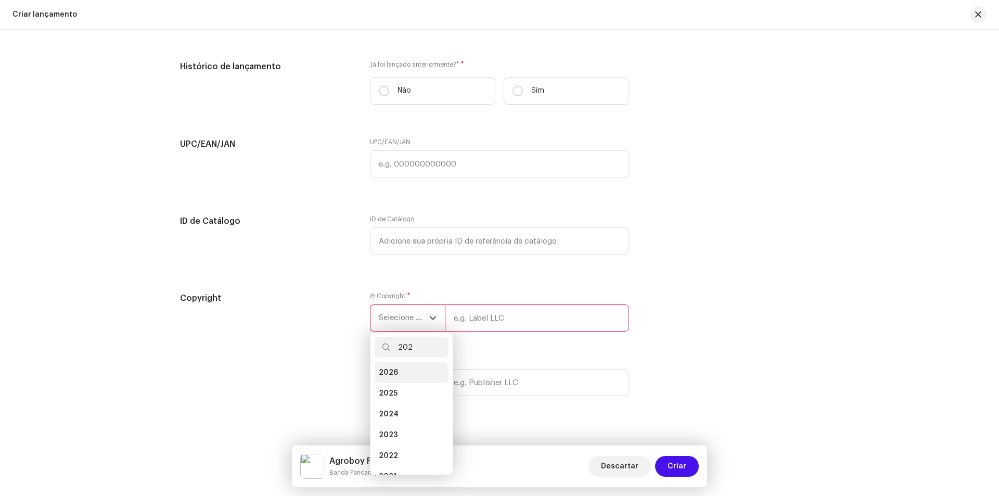
scroll to position [0, 0]
type input "2021"
click at [413, 369] on li "2021" at bounding box center [412, 376] width 74 height 21
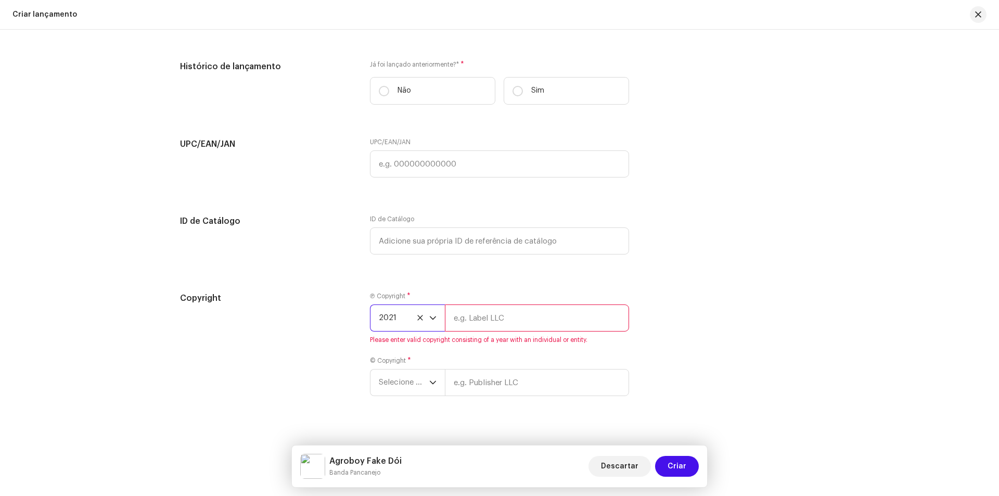
click at [496, 317] on input "text" at bounding box center [537, 317] width 184 height 27
type input "Banda Pancanejo"
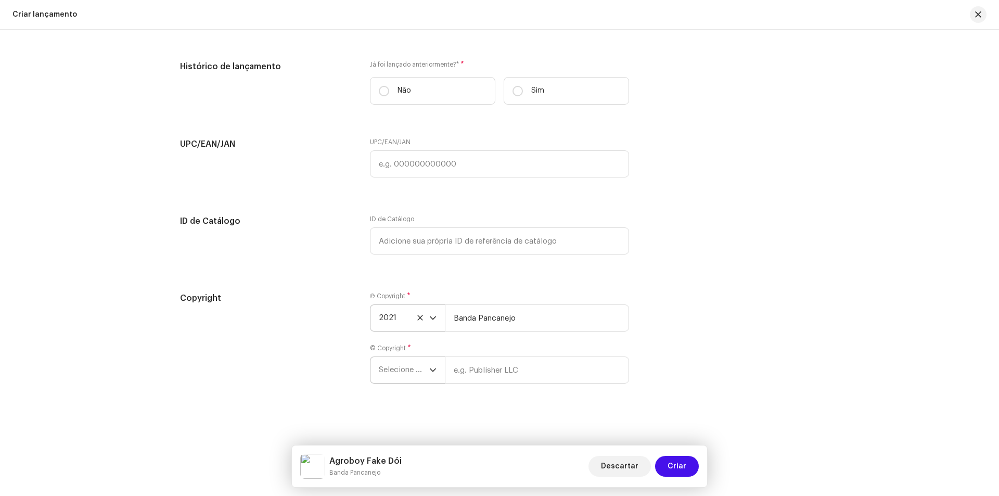
click at [403, 368] on span "Selecione o ano" at bounding box center [404, 370] width 50 height 26
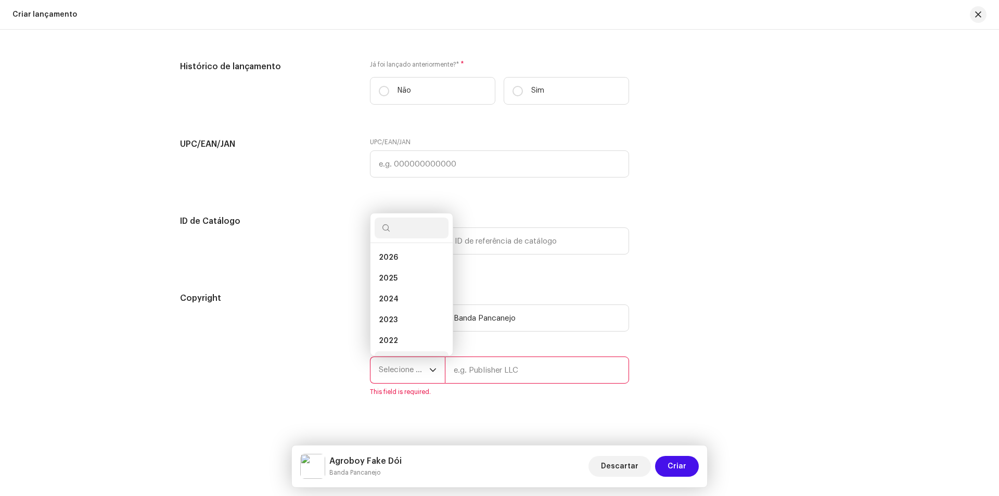
scroll to position [17, 0]
click at [406, 345] on li "2021" at bounding box center [412, 344] width 74 height 21
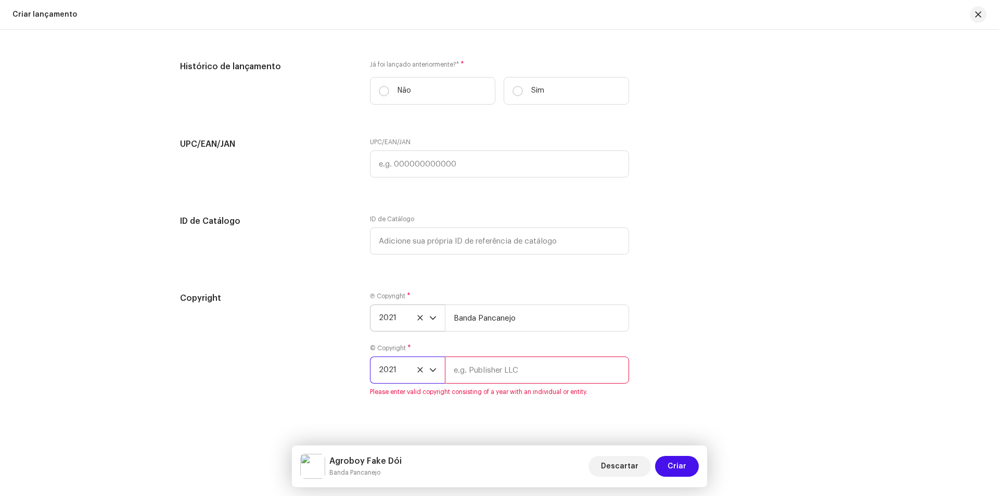
click at [481, 366] on input "text" at bounding box center [537, 369] width 184 height 27
type input "Banda Pancanejo"
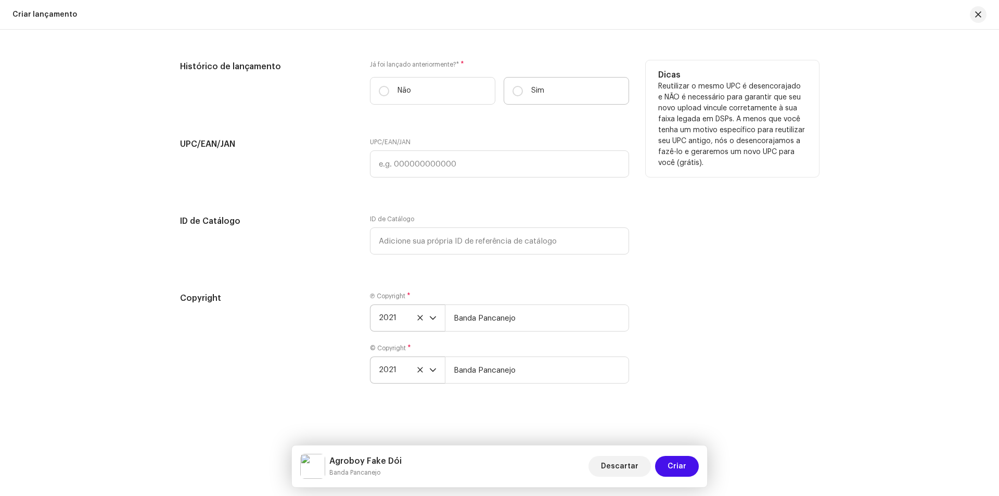
click at [531, 87] on p "Sim" at bounding box center [537, 90] width 13 height 11
click at [523, 87] on input "Sim" at bounding box center [517, 91] width 10 height 10
radio input "true"
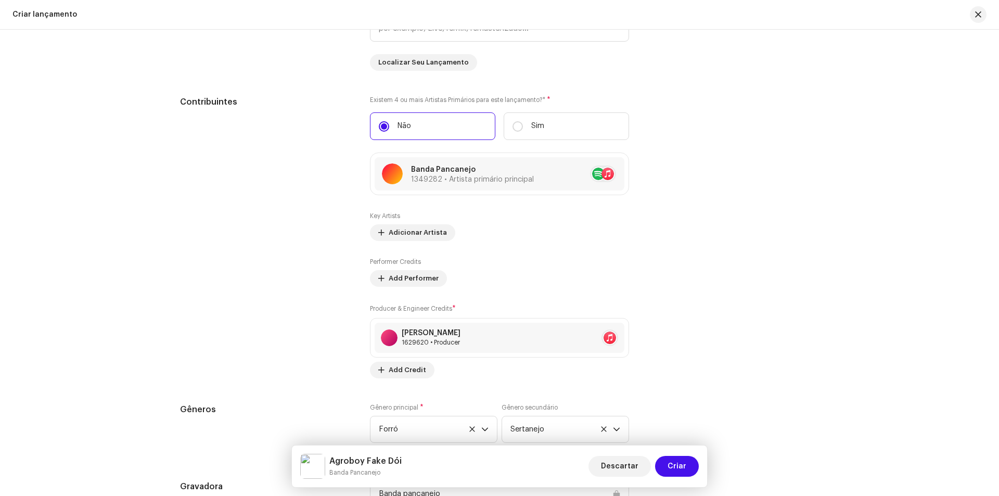
scroll to position [1082, 0]
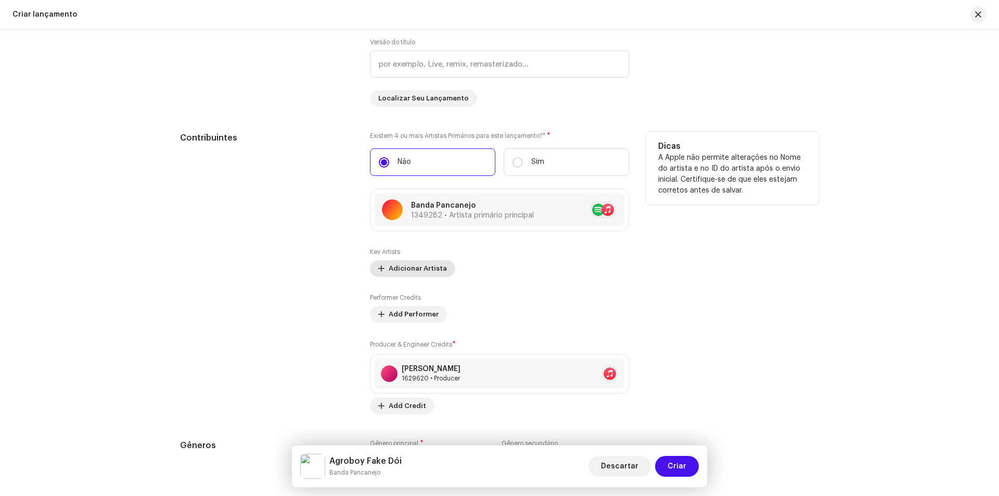
click at [394, 263] on span "Adicionar Artista" at bounding box center [418, 268] width 58 height 21
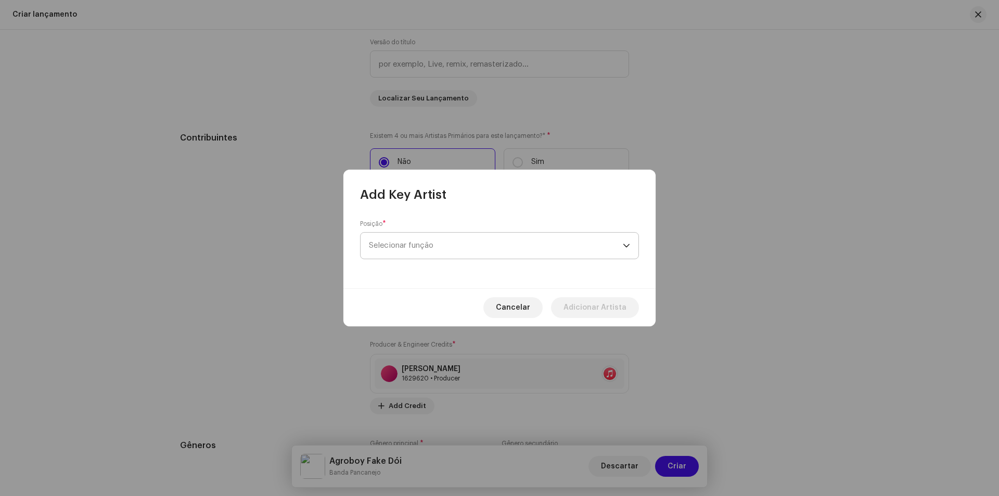
click at [421, 249] on span "Selecionar função" at bounding box center [496, 246] width 254 height 26
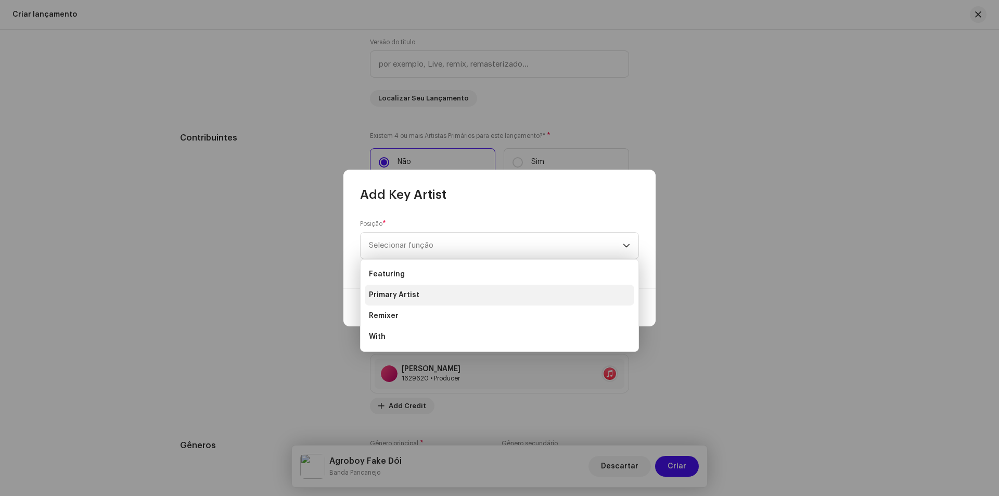
click at [416, 298] on span "Primary Artist" at bounding box center [394, 295] width 50 height 10
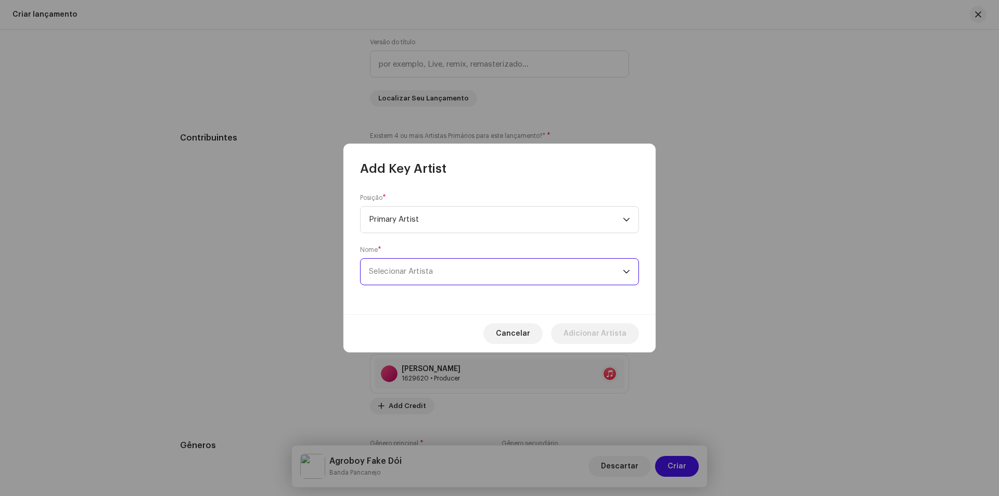
click at [426, 264] on span "Selecionar Artista" at bounding box center [496, 272] width 254 height 26
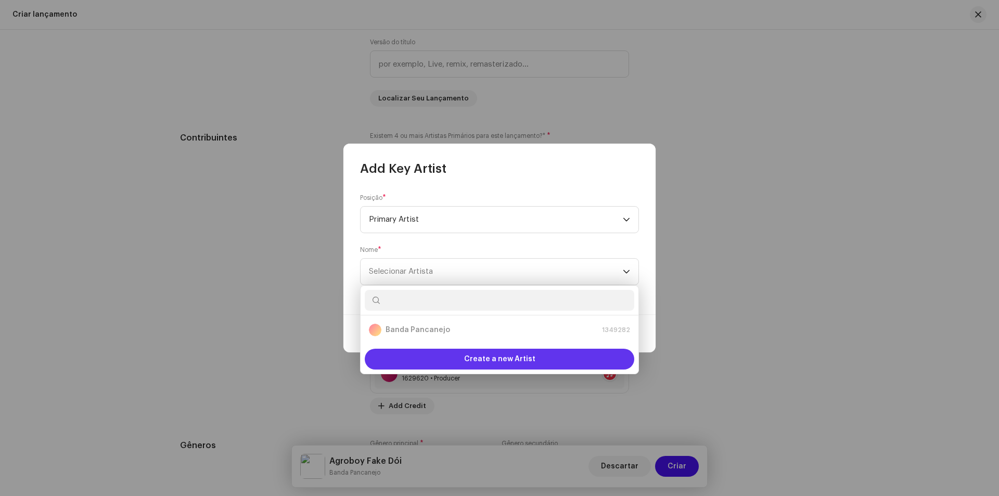
click at [422, 357] on div "Create a new Artist" at bounding box center [499, 359] width 269 height 21
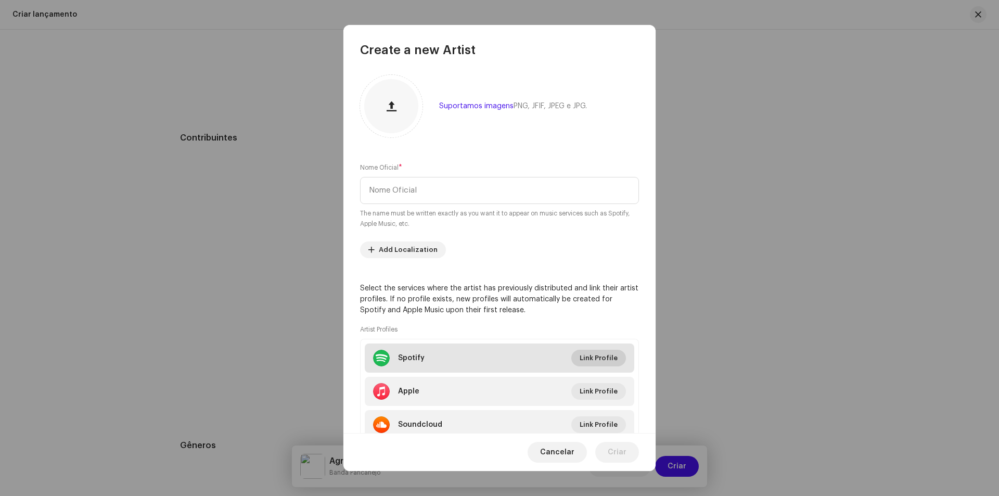
click at [584, 353] on span "Link Profile" at bounding box center [598, 357] width 38 height 21
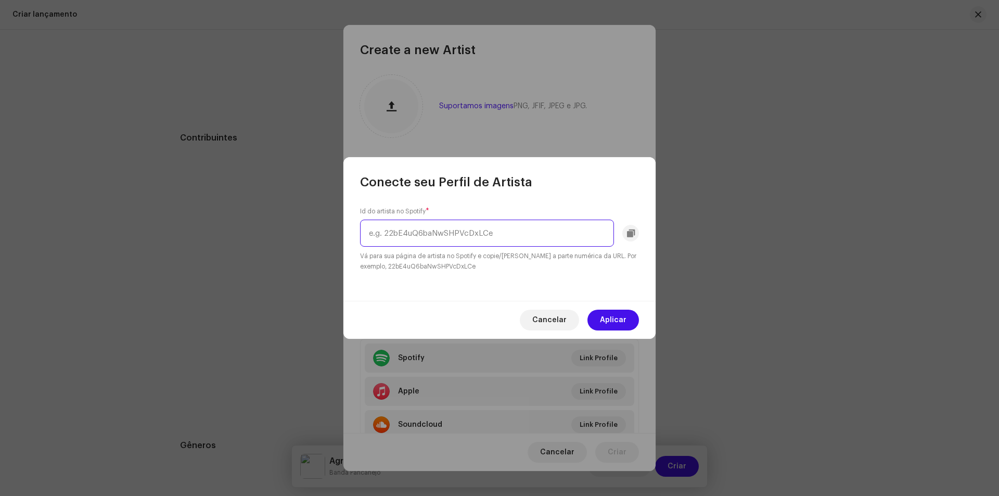
paste input "4PDUTdgxfPU0b7bp0KIUyX"
type input "4PDUTdgxfPU0b7bp0KIUyX"
drag, startPoint x: 601, startPoint y: 313, endPoint x: 597, endPoint y: 307, distance: 6.7
click at [602, 313] on span "Aplicar" at bounding box center [613, 320] width 27 height 21
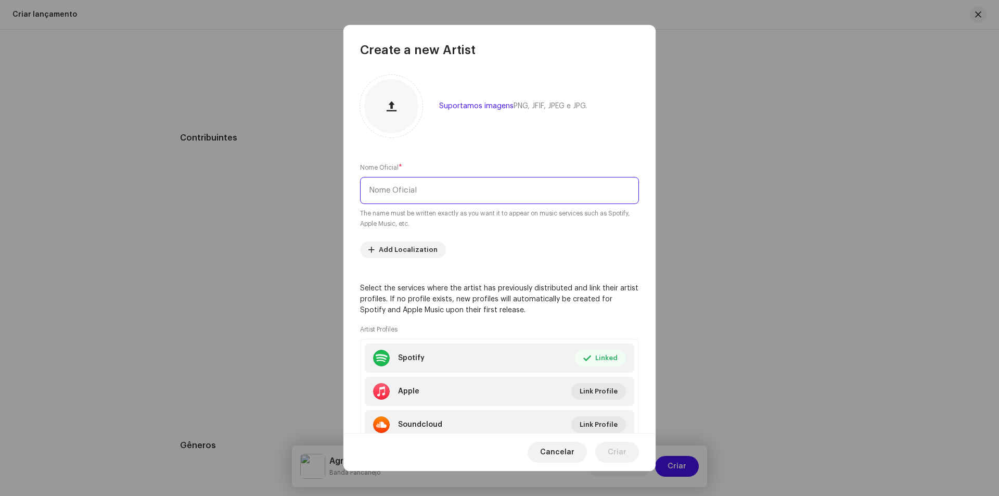
click at [473, 193] on input "text" at bounding box center [499, 190] width 279 height 27
type input "[PERSON_NAME]"
click at [622, 456] on span "Criar" at bounding box center [617, 452] width 19 height 21
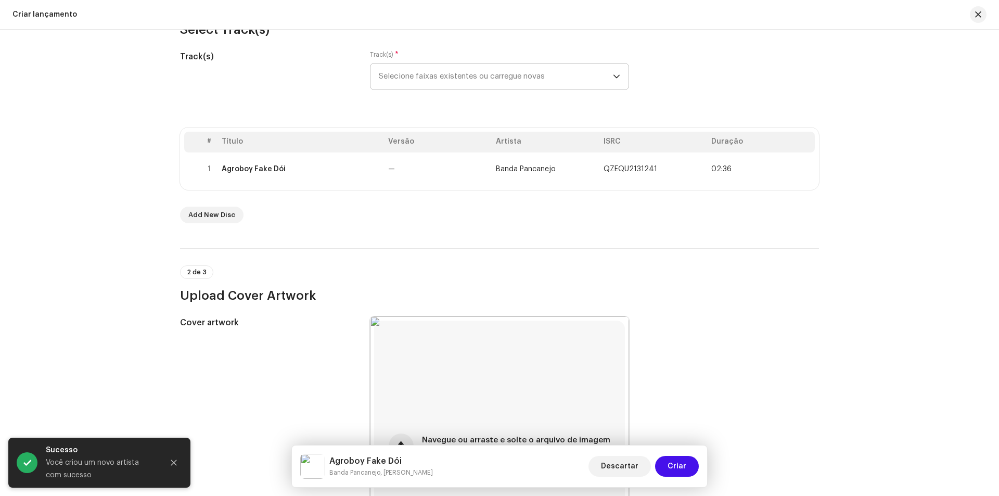
scroll to position [146, 0]
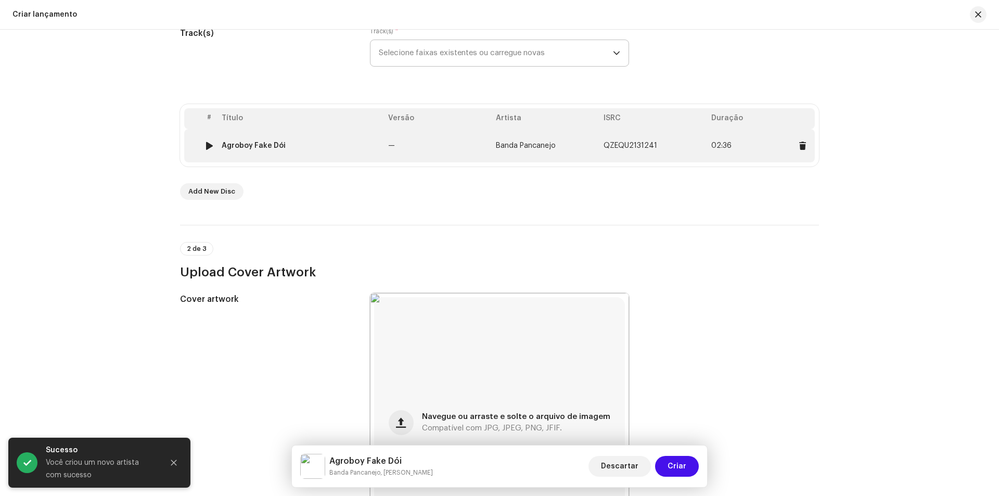
click at [313, 156] on td "Agroboy Fake Dói" at bounding box center [300, 145] width 166 height 33
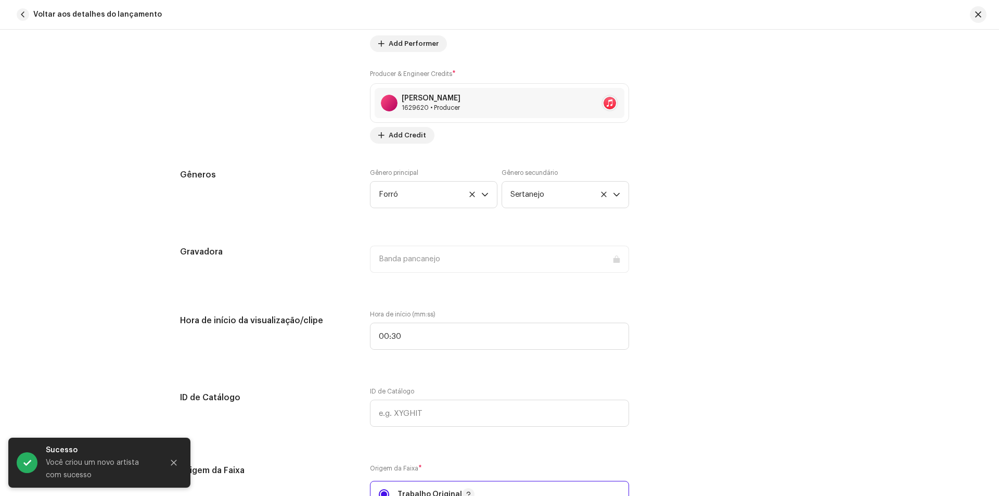
scroll to position [728, 0]
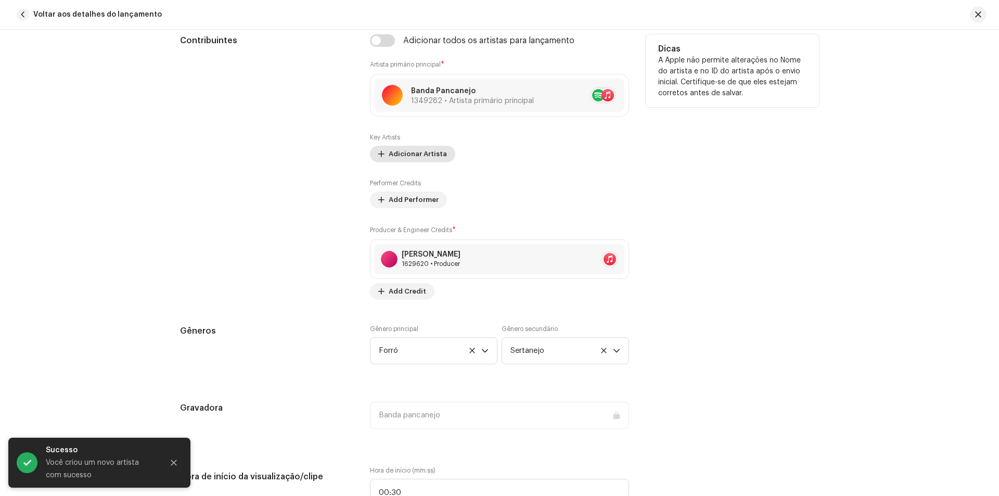
click at [424, 158] on span "Adicionar Artista" at bounding box center [418, 154] width 58 height 21
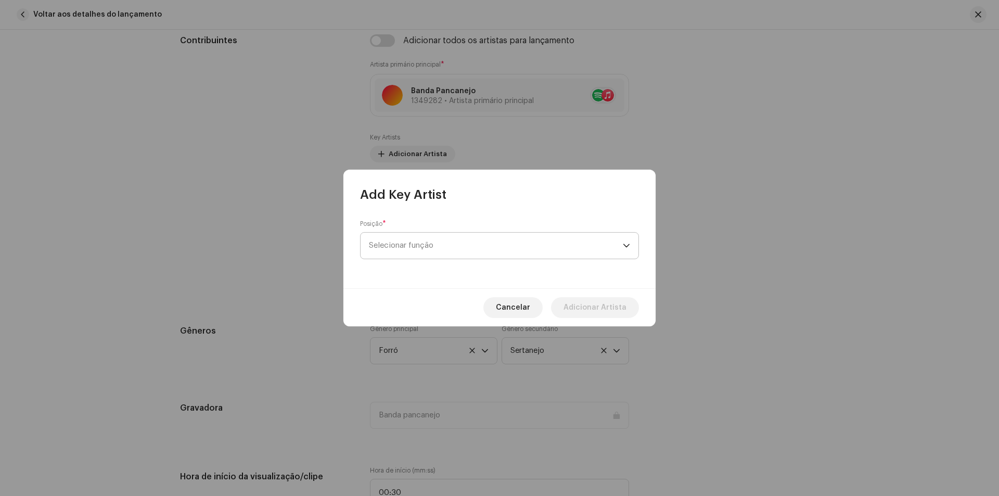
click at [446, 251] on span "Selecionar função" at bounding box center [496, 246] width 254 height 26
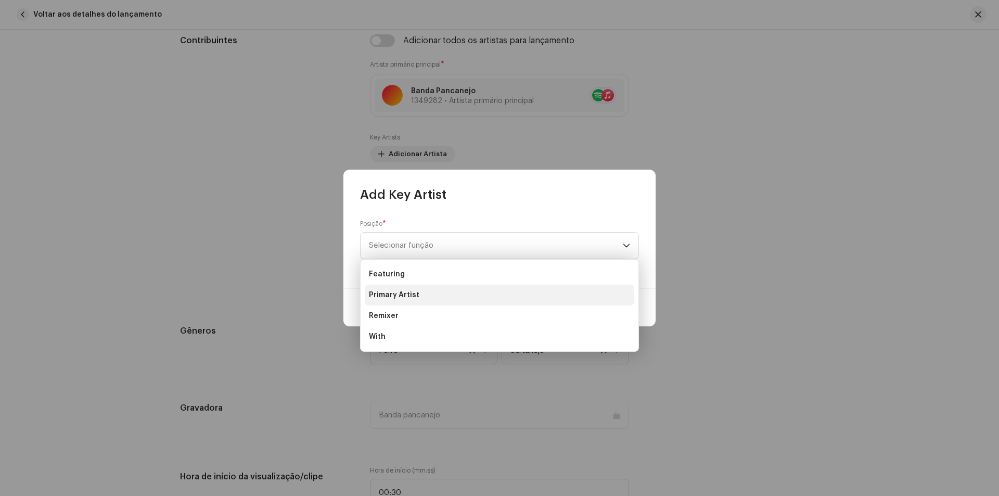
click at [403, 300] on span "Primary Artist" at bounding box center [394, 295] width 50 height 10
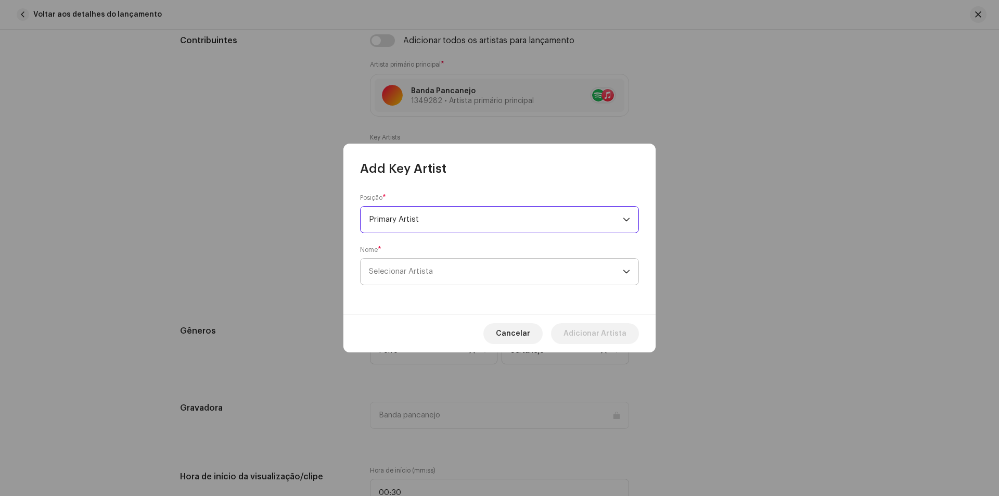
click at [413, 271] on span "Selecionar Artista" at bounding box center [401, 271] width 64 height 8
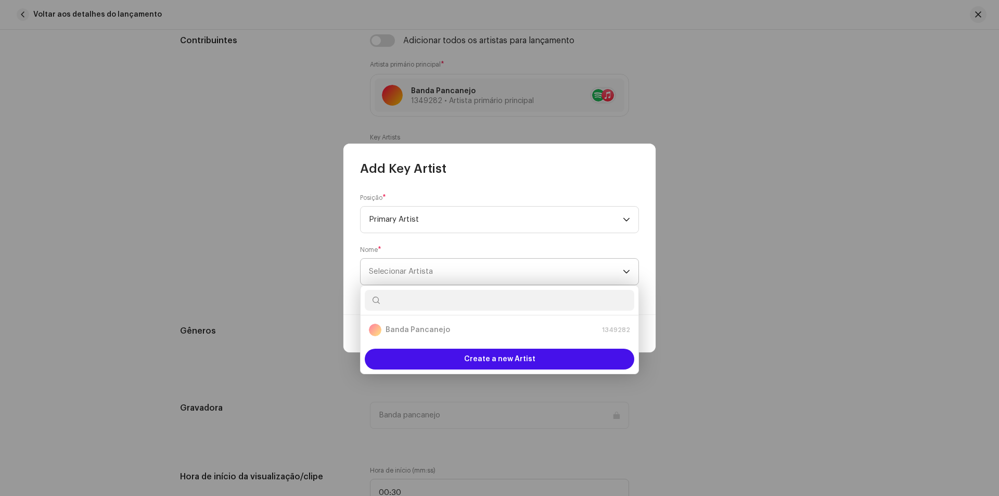
type input "v"
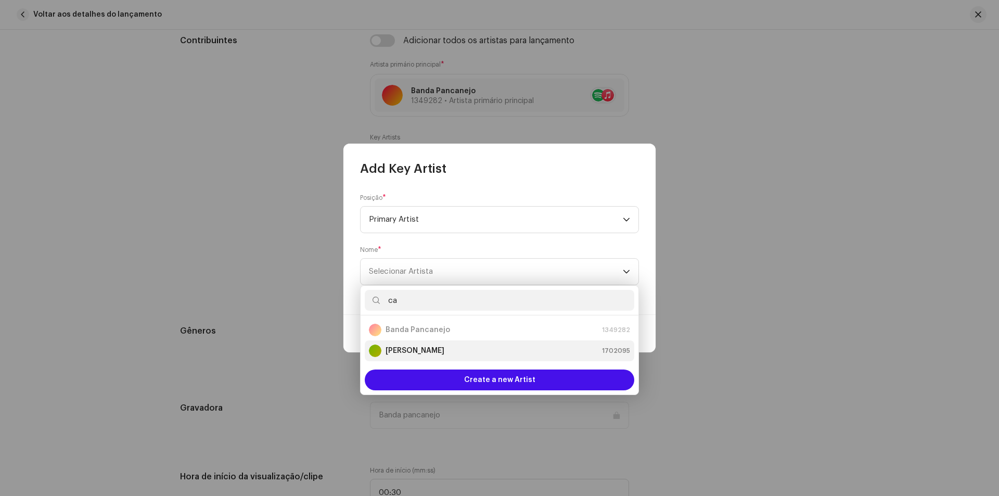
type input "ca"
click at [434, 342] on li "[PERSON_NAME] 1702095" at bounding box center [499, 350] width 269 height 21
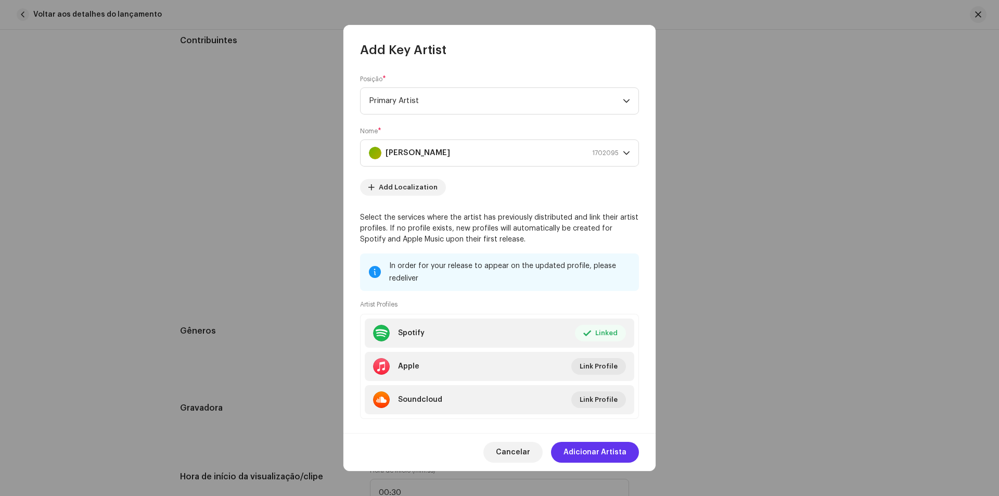
click at [619, 455] on span "Adicionar Artista" at bounding box center [594, 452] width 63 height 21
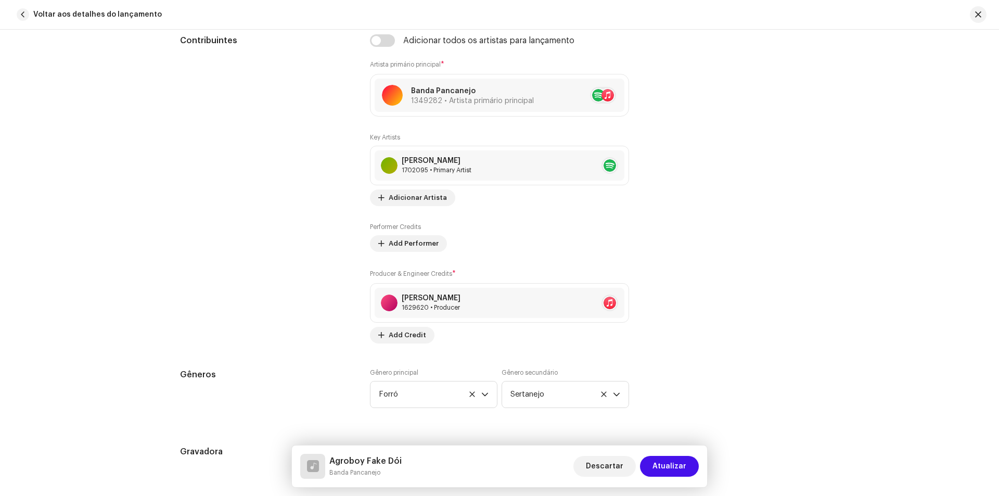
click at [680, 467] on span "Atualizar" at bounding box center [669, 466] width 34 height 21
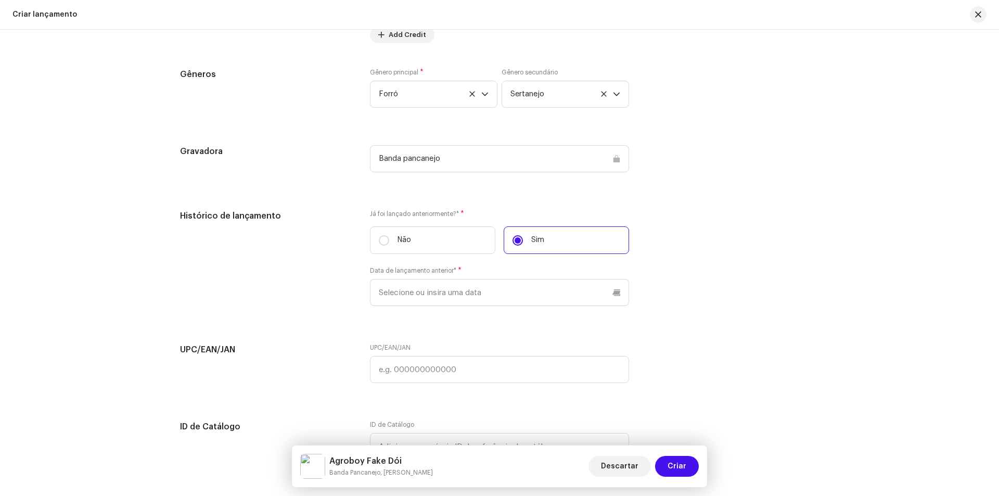
scroll to position [1498, 0]
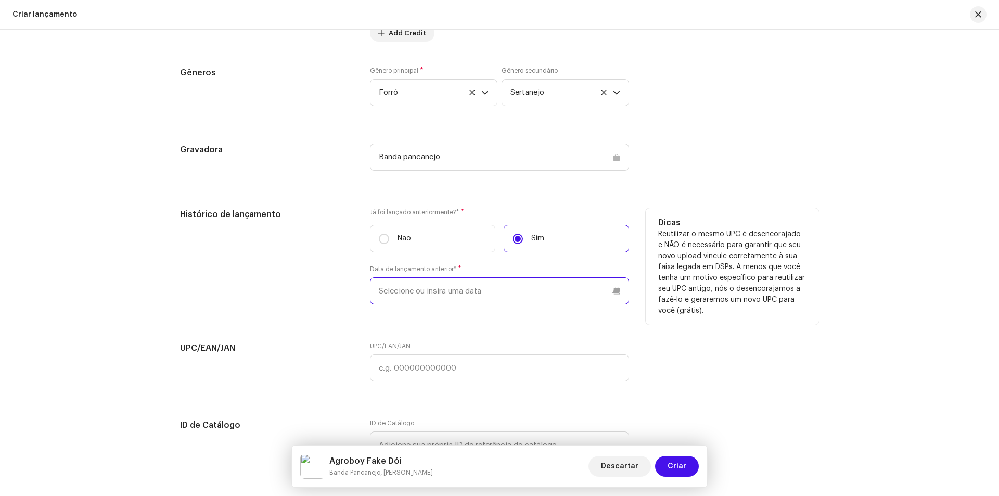
click at [491, 291] on input "text" at bounding box center [499, 290] width 259 height 27
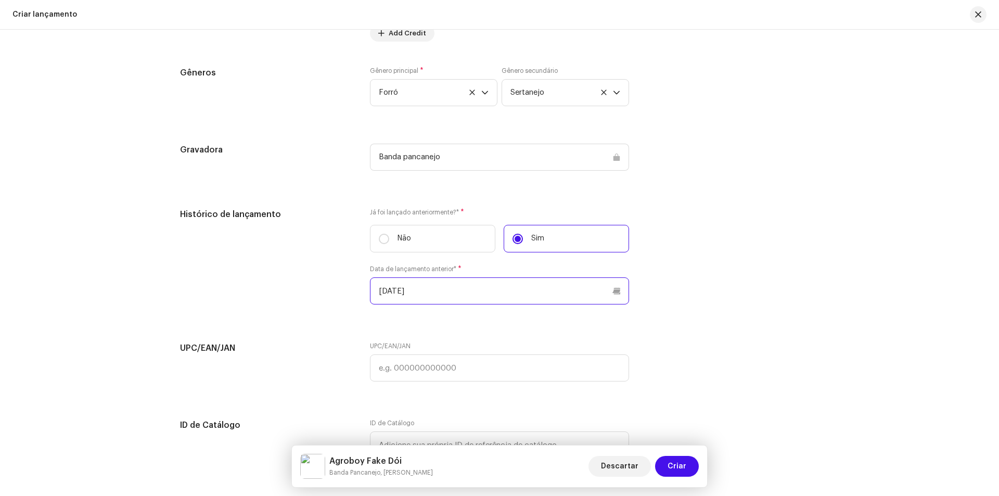
type input "[DATE]"
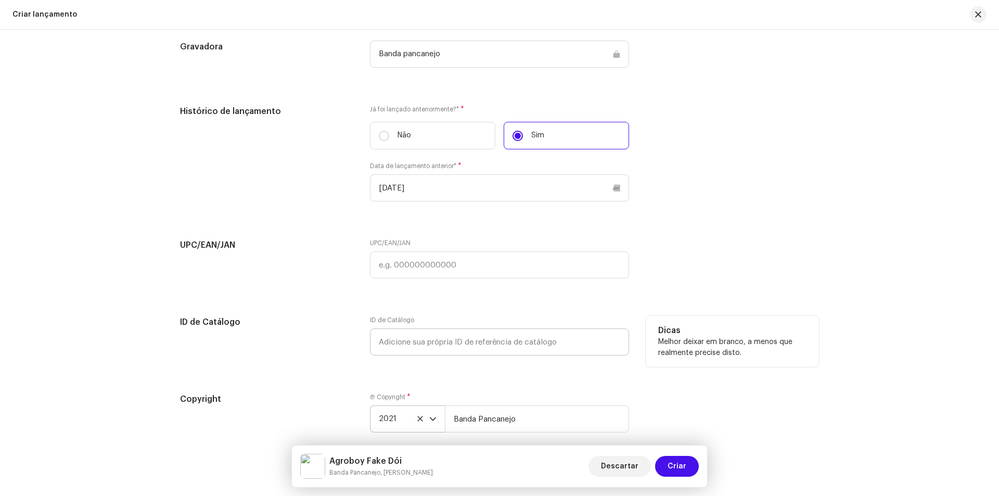
scroll to position [1602, 0]
click at [500, 263] on input "text" at bounding box center [499, 263] width 259 height 27
paste input "677937992540"
type input "677937992540"
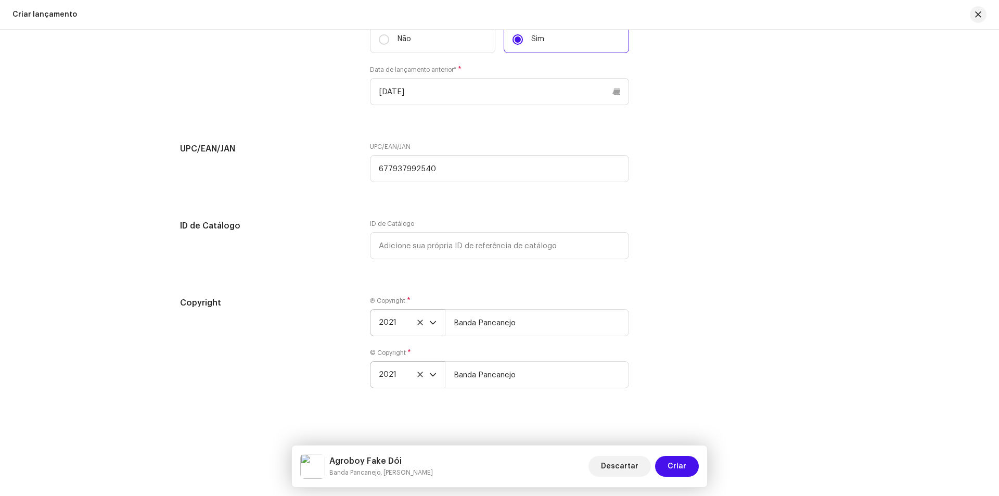
scroll to position [1702, 0]
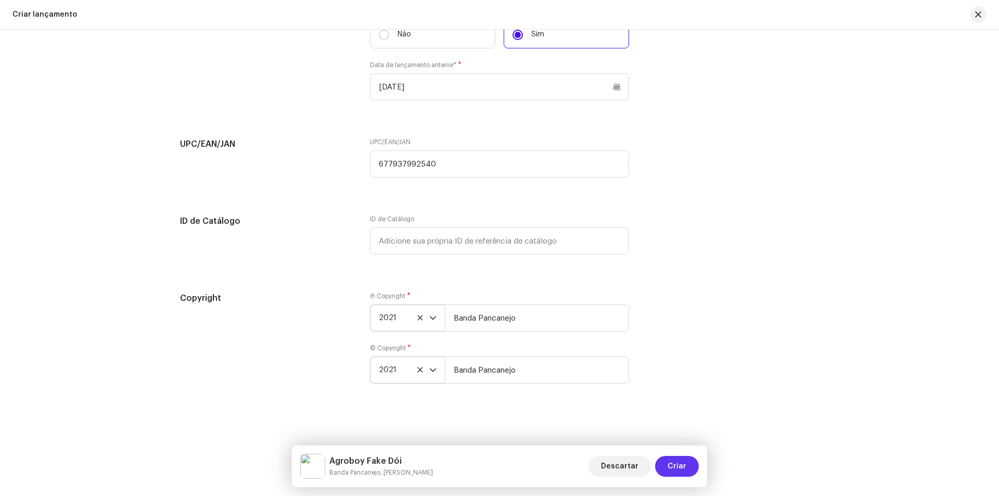
click at [678, 466] on span "Criar" at bounding box center [676, 466] width 19 height 21
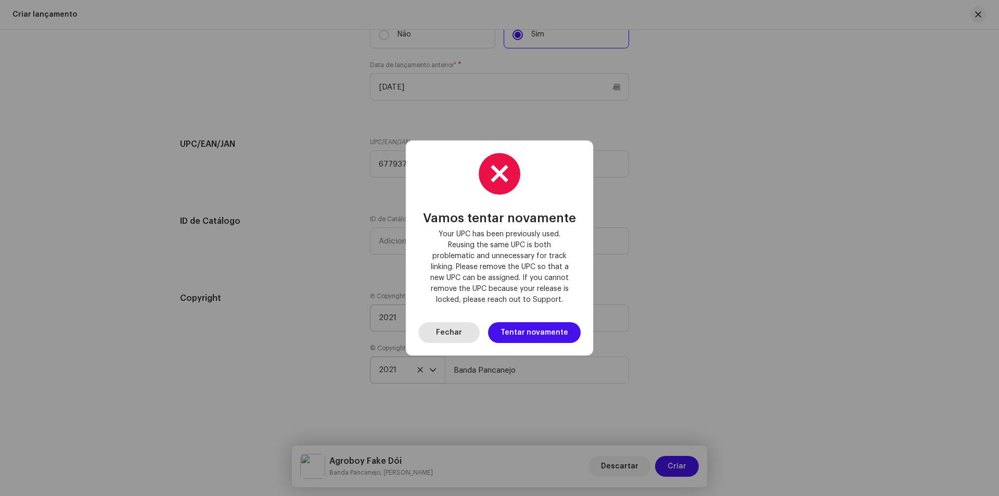
click at [461, 331] on span "Fechar" at bounding box center [449, 332] width 26 height 21
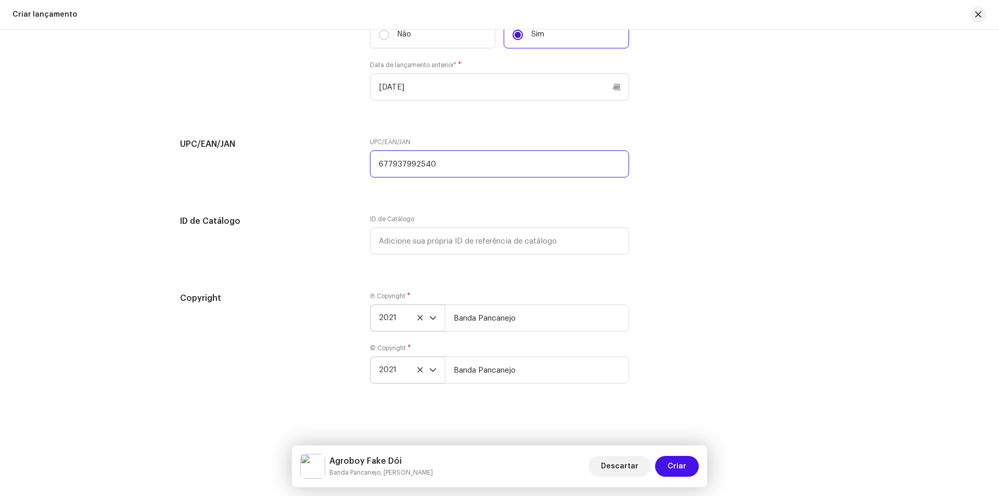
click at [409, 170] on input "677937992540" at bounding box center [499, 163] width 259 height 27
click at [409, 171] on input "677937992540" at bounding box center [499, 163] width 259 height 27
click at [666, 459] on button "Criar" at bounding box center [677, 466] width 44 height 21
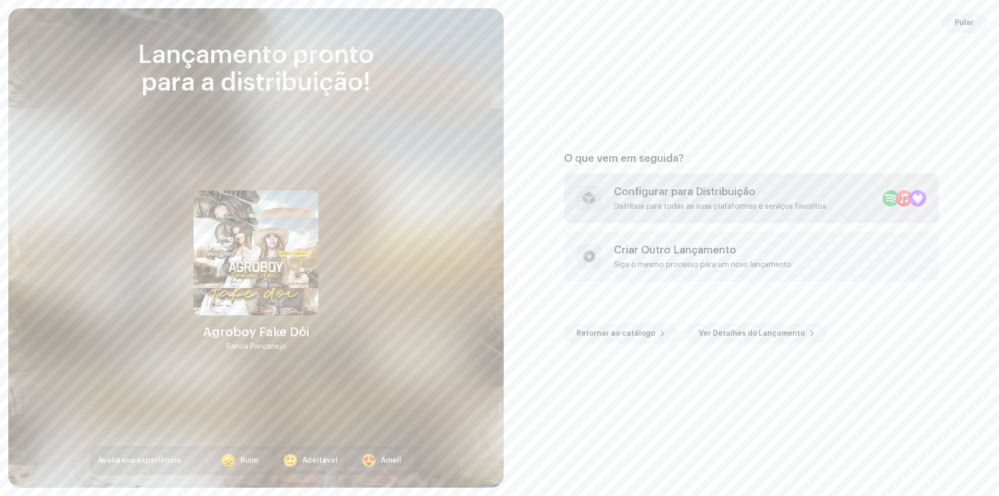
click at [735, 188] on div "Configurar para Distribuição" at bounding box center [720, 192] width 212 height 12
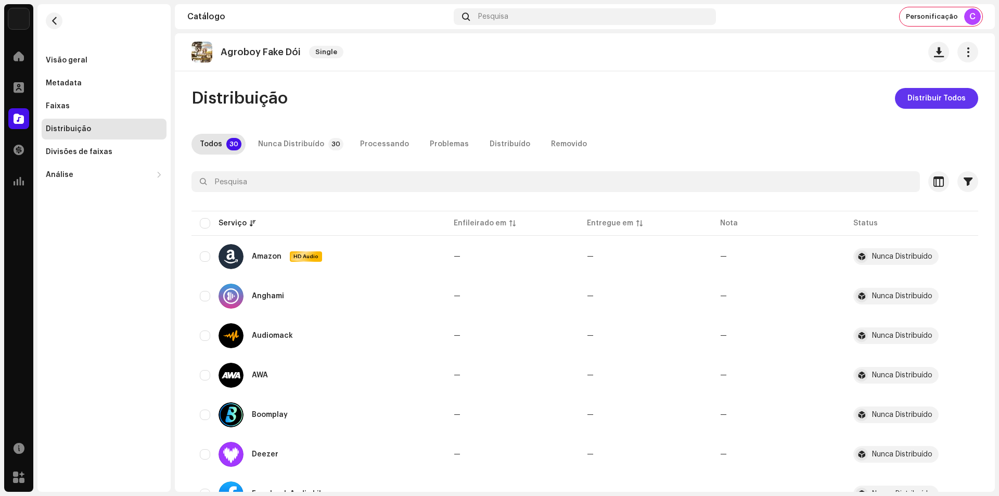
click at [917, 100] on span "Distribuir Todos" at bounding box center [936, 98] width 58 height 21
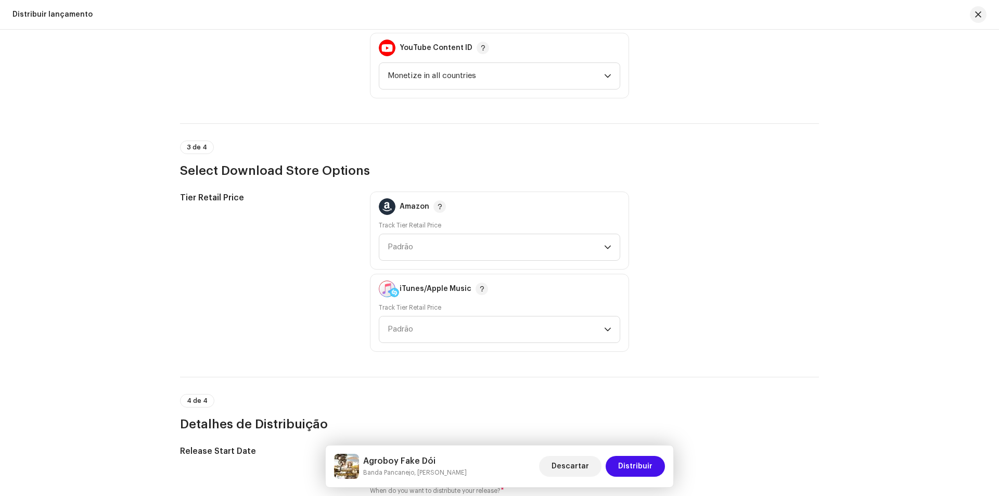
scroll to position [1248, 0]
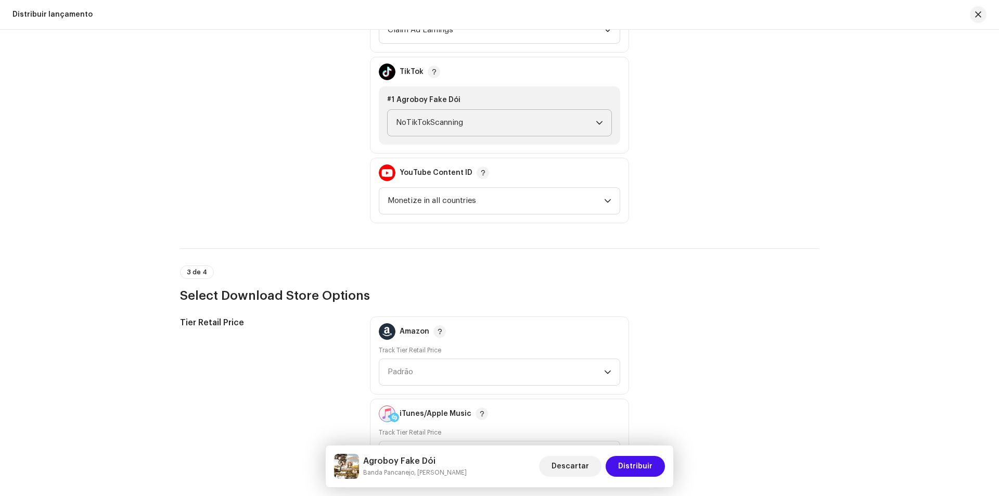
click at [513, 126] on span "NoTikTokScanning" at bounding box center [496, 123] width 200 height 26
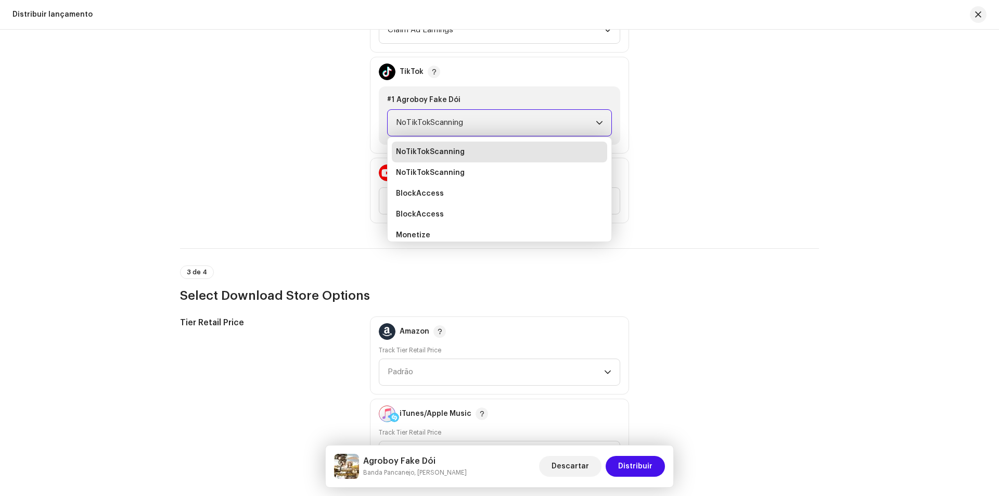
scroll to position [4, 0]
click at [469, 235] on li "Monetize" at bounding box center [499, 231] width 215 height 21
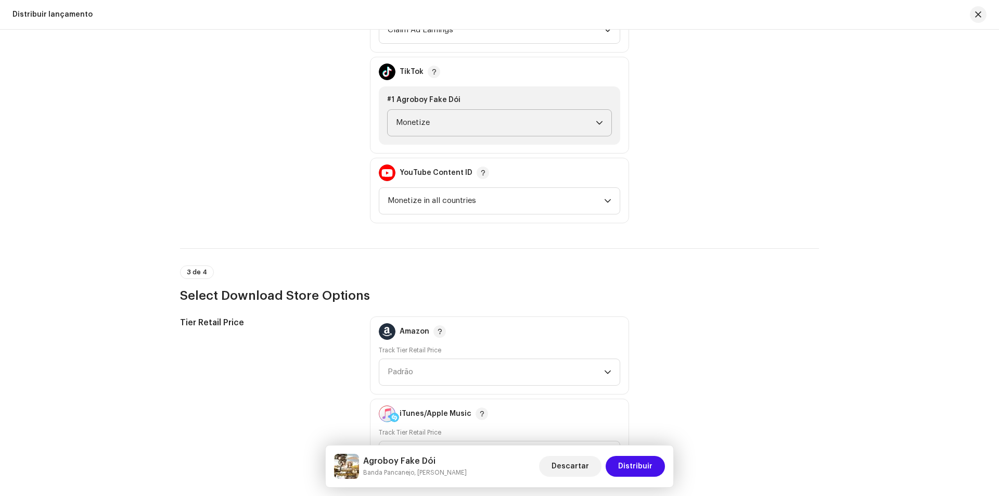
click at [623, 454] on div "Descartar Distribuir" at bounding box center [602, 466] width 126 height 25
click at [623, 458] on span "Distribuir" at bounding box center [635, 466] width 34 height 21
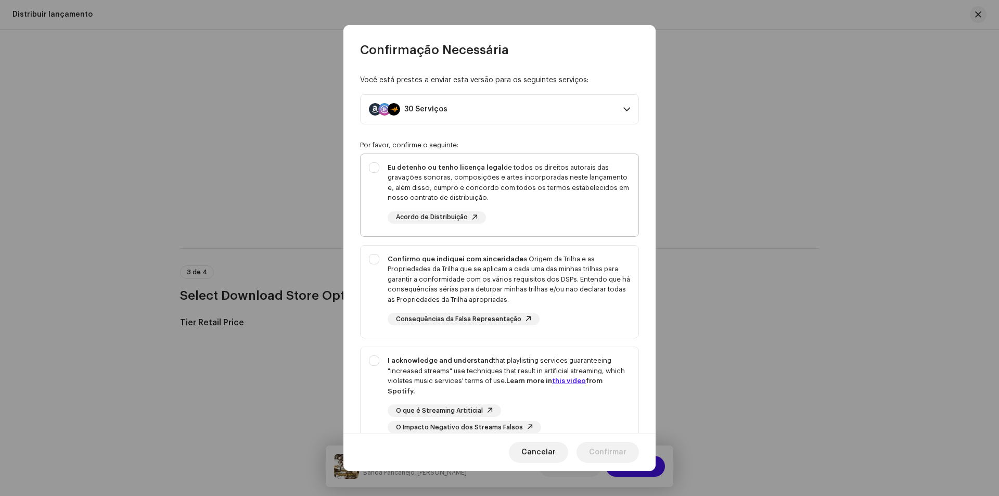
click at [427, 164] on strong "Eu detenho ou tenho licença legal" at bounding box center [446, 167] width 116 height 7
checkbox input "true"
drag, startPoint x: 384, startPoint y: 282, endPoint x: 379, endPoint y: 319, distance: 37.8
click at [384, 283] on div "Confirmo que indiquei com sinceridade a Origem da Trilha e as Propriedades da T…" at bounding box center [499, 290] width 278 height 88
checkbox input "true"
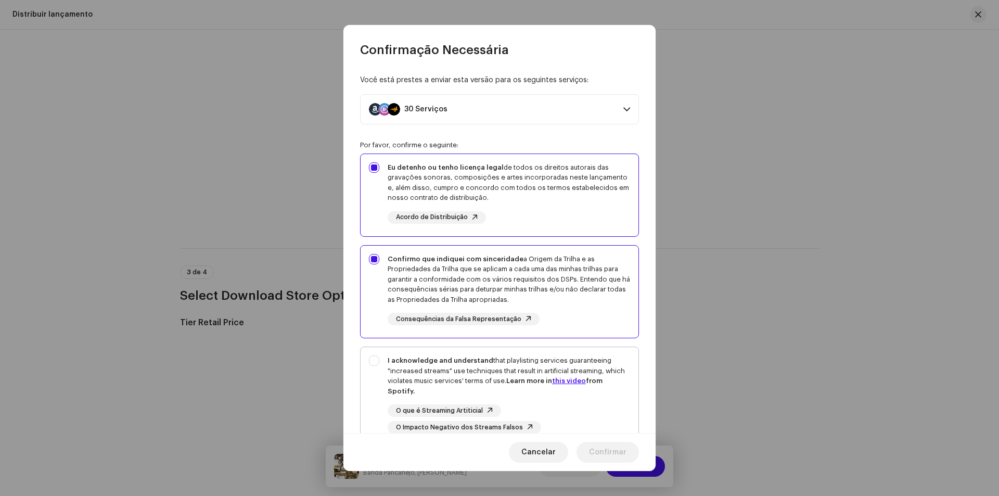
click at [377, 377] on div "I acknowledge and understand that playlisting services guaranteeing "increased …" at bounding box center [499, 394] width 278 height 95
checkbox input "true"
click at [618, 453] on span "Confirmar" at bounding box center [607, 452] width 37 height 21
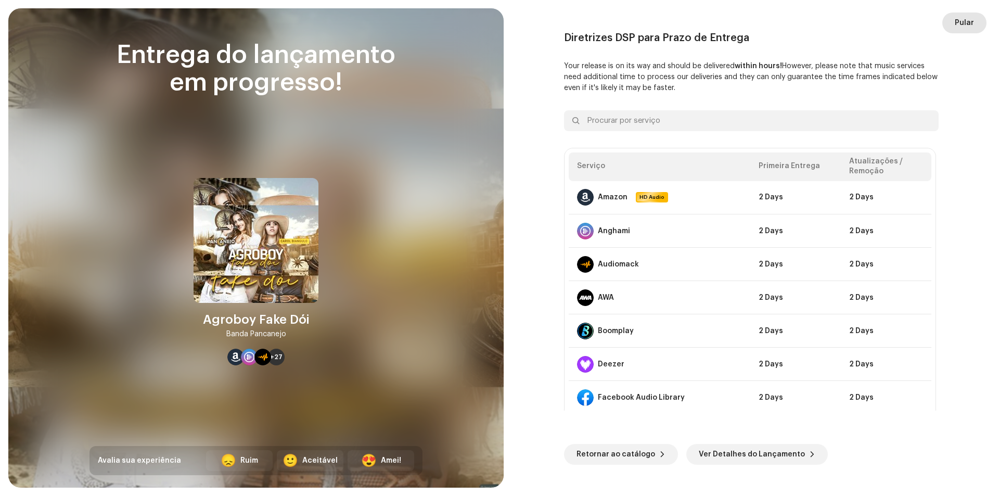
click at [961, 17] on span "Pular" at bounding box center [964, 22] width 19 height 21
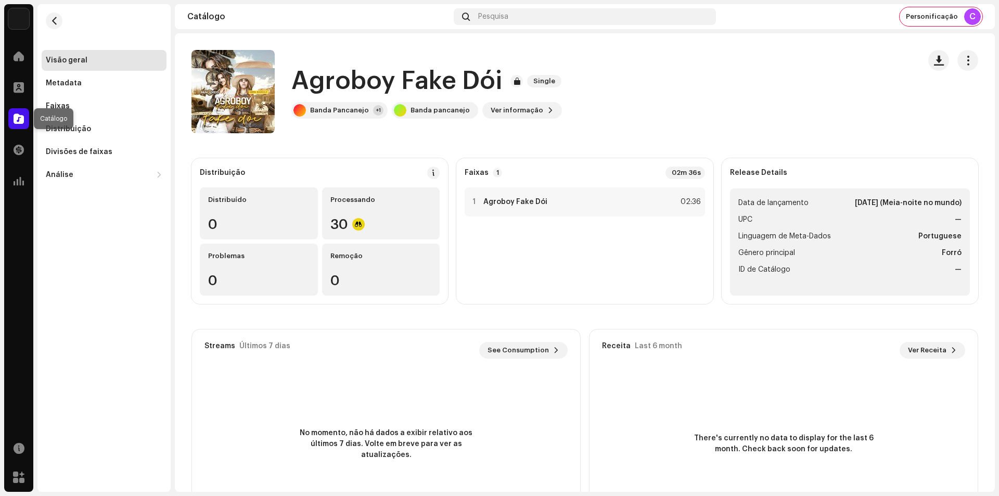
click at [23, 127] on div at bounding box center [18, 118] width 21 height 21
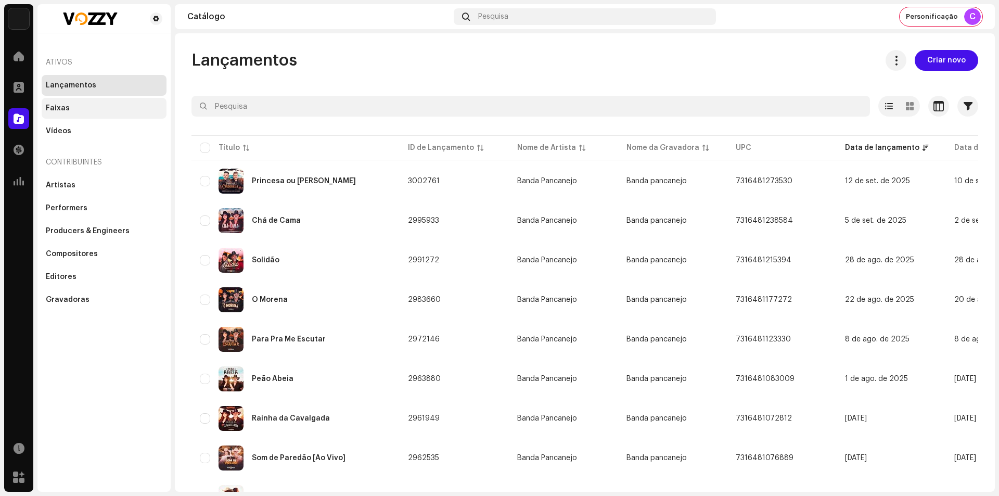
click at [63, 107] on div "Faixas" at bounding box center [58, 108] width 24 height 8
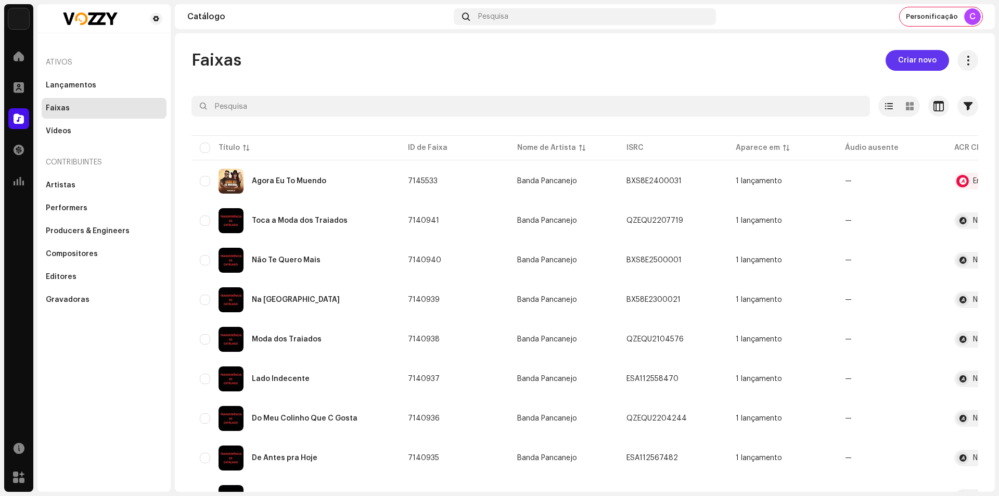
click at [912, 55] on span "Criar novo" at bounding box center [917, 60] width 38 height 21
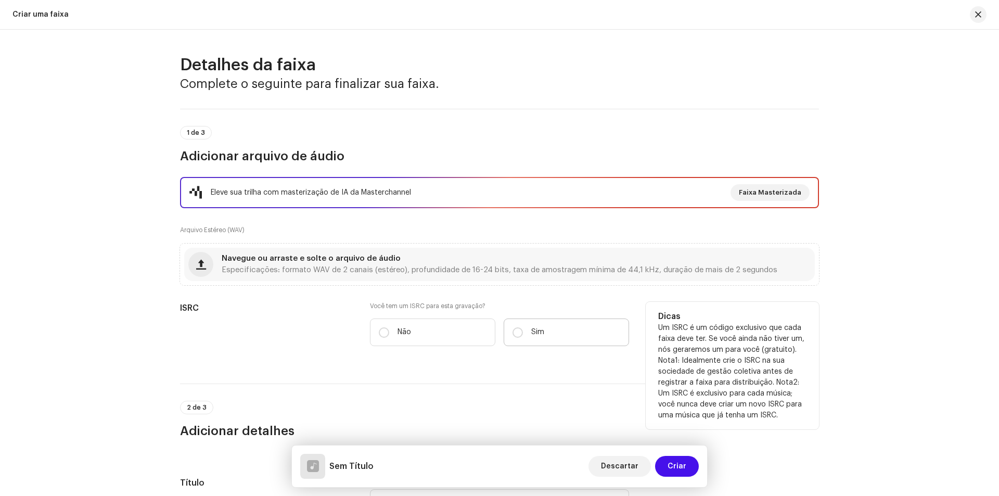
click at [525, 334] on label "Sim" at bounding box center [566, 332] width 125 height 28
click at [523, 334] on input "Sim" at bounding box center [517, 332] width 10 height 10
radio input "true"
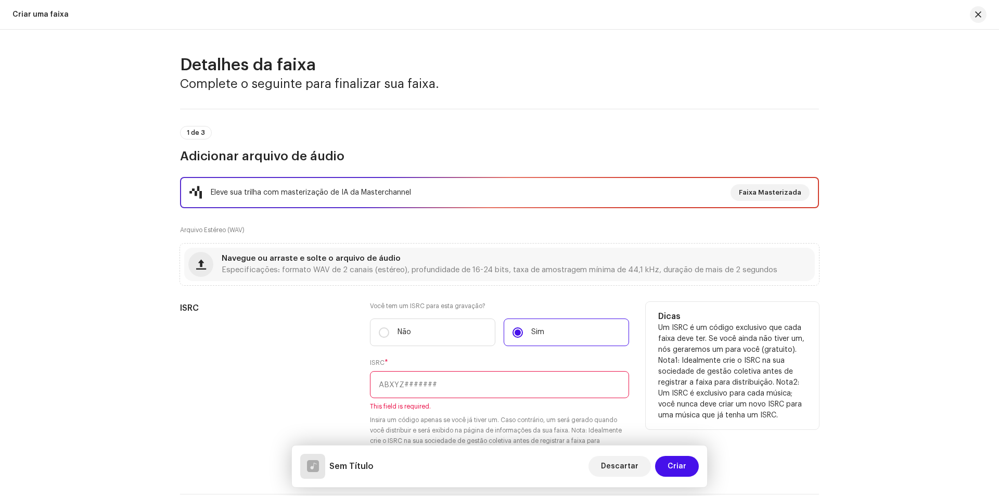
click at [495, 381] on input "text" at bounding box center [499, 384] width 259 height 27
paste input "QZEQU2144815"
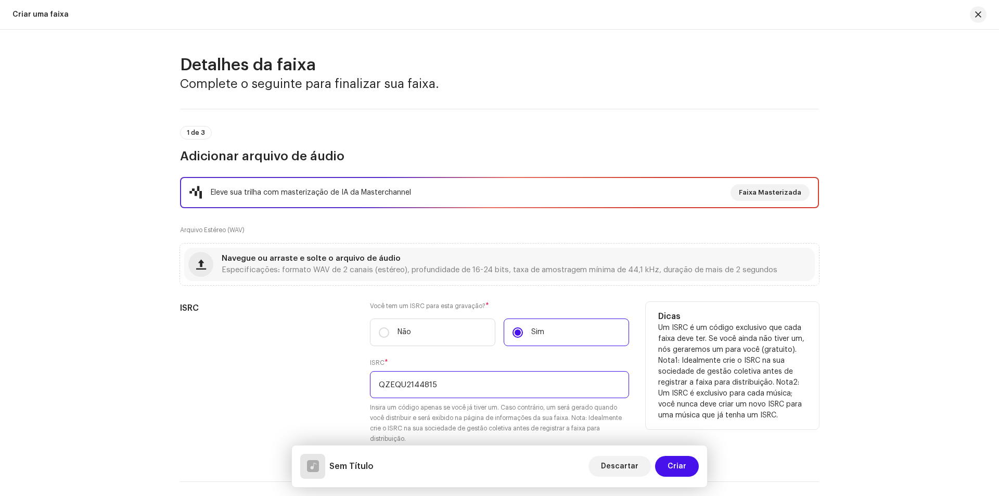
type input "QZEQU2144815"
click at [280, 371] on div "ISRC" at bounding box center [266, 379] width 173 height 154
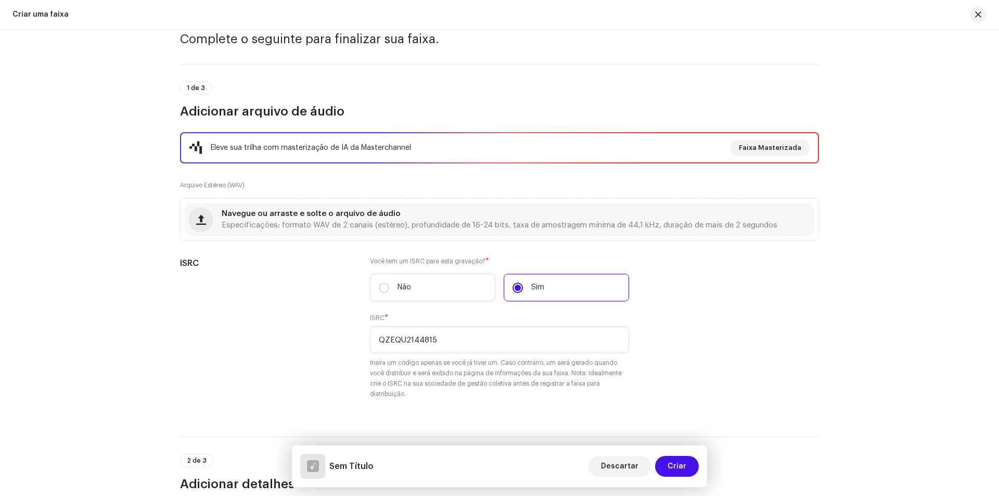
scroll to position [208, 0]
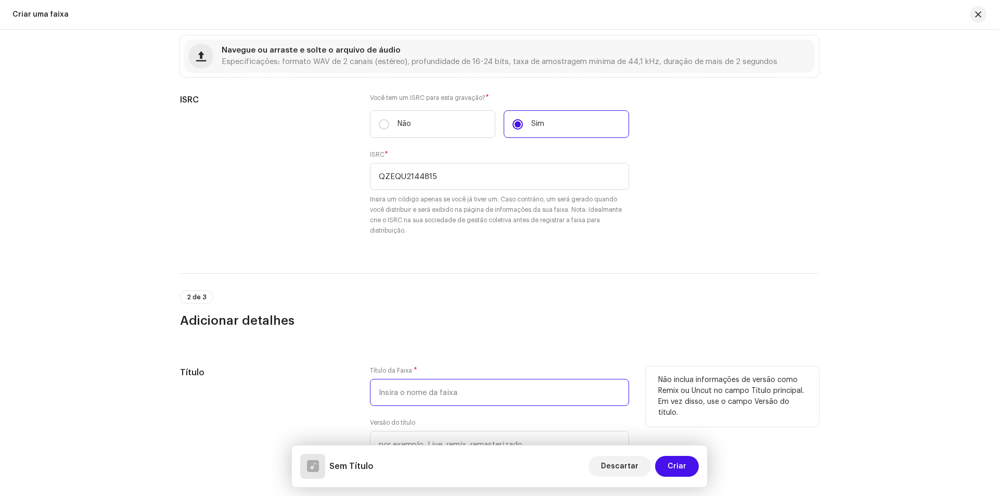
click at [477, 398] on input "text" at bounding box center [499, 392] width 259 height 27
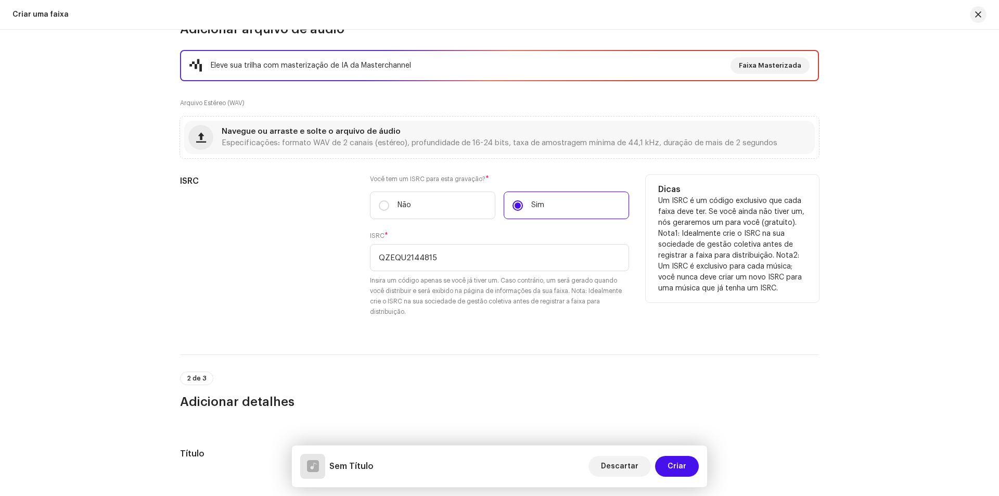
scroll to position [52, 0]
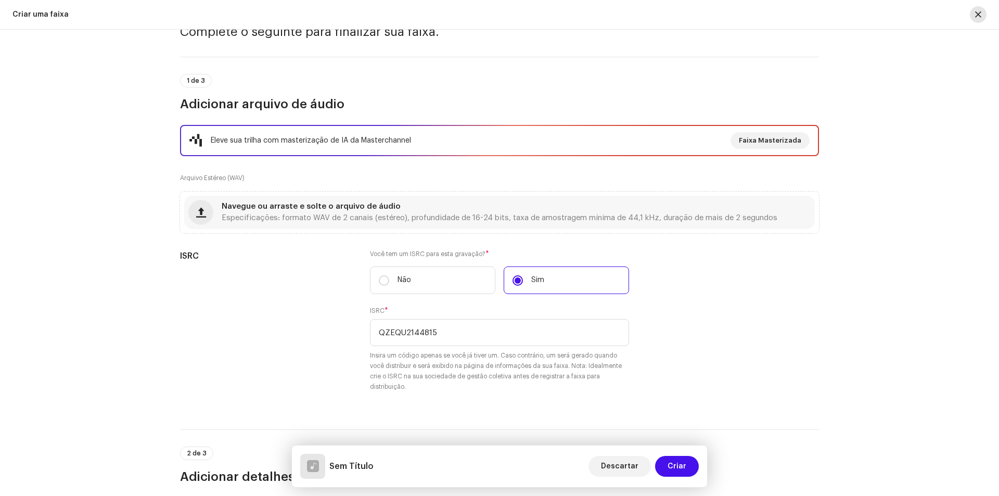
click at [982, 15] on button "button" at bounding box center [978, 14] width 17 height 17
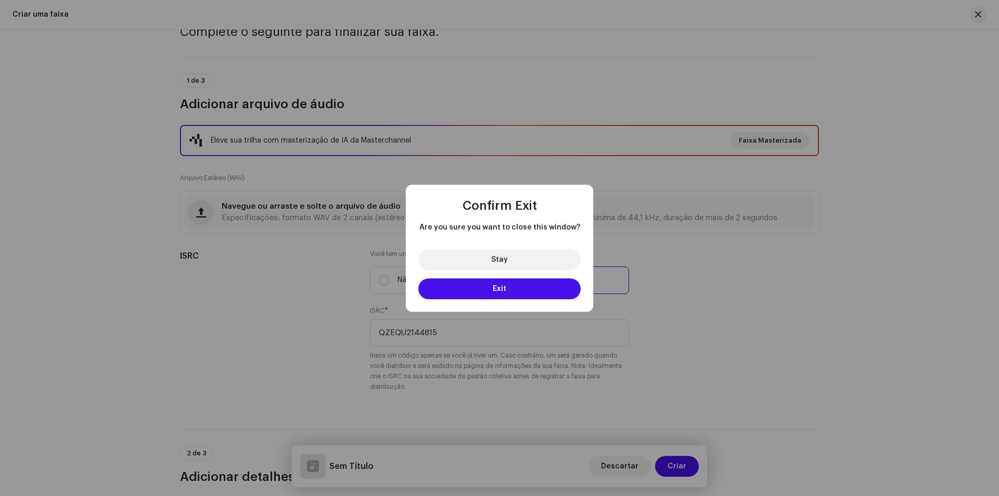
drag, startPoint x: 519, startPoint y: 279, endPoint x: 404, endPoint y: 398, distance: 165.9
click at [521, 281] on button "Exit" at bounding box center [499, 288] width 162 height 21
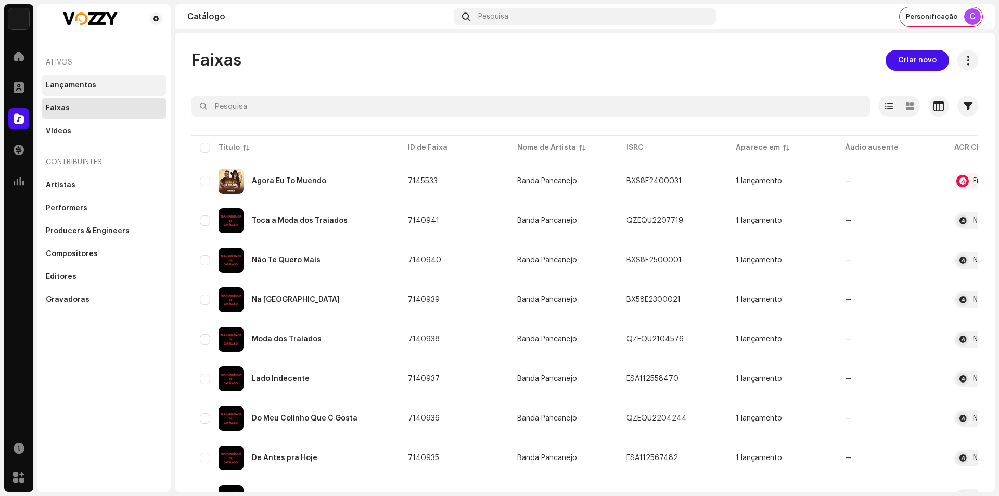
click at [112, 92] on div "Lançamentos" at bounding box center [104, 85] width 125 height 21
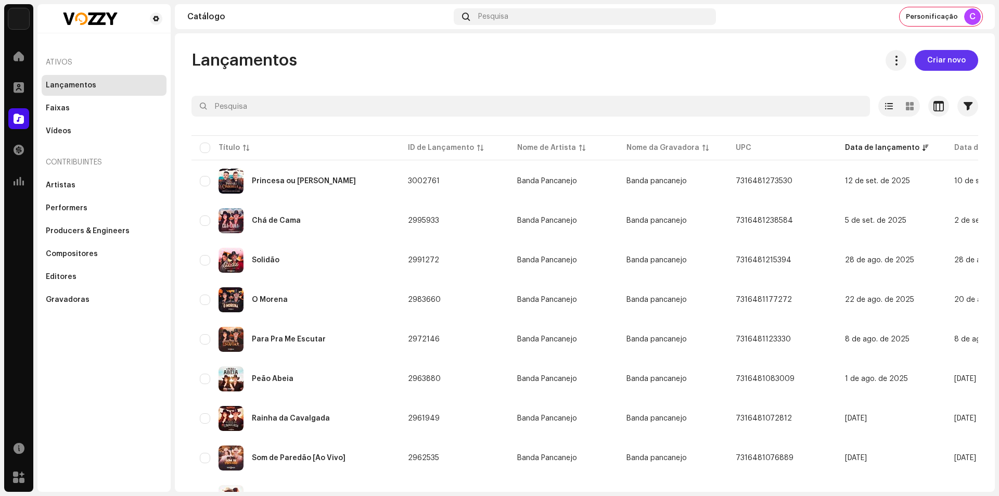
click at [918, 67] on button "Criar novo" at bounding box center [945, 60] width 63 height 21
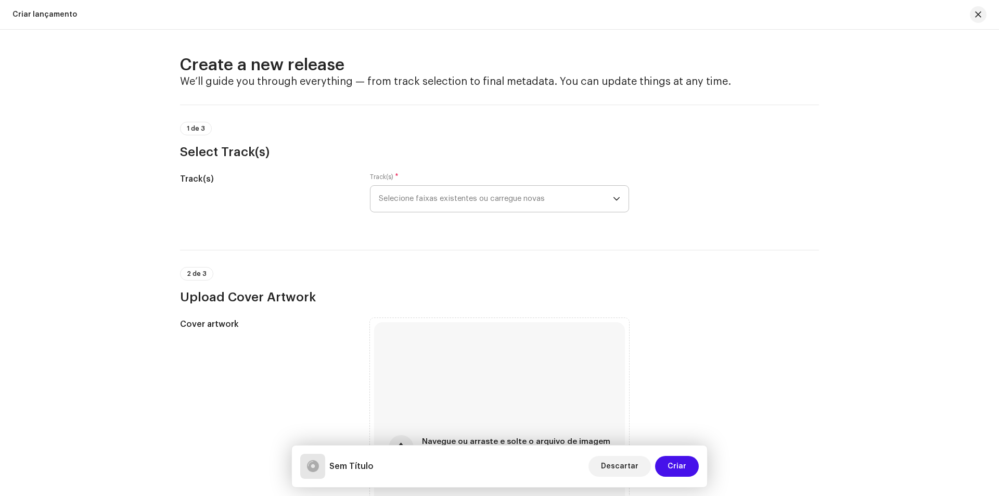
click at [475, 207] on span "Selecione faixas existentes ou carregue novas" at bounding box center [496, 199] width 234 height 26
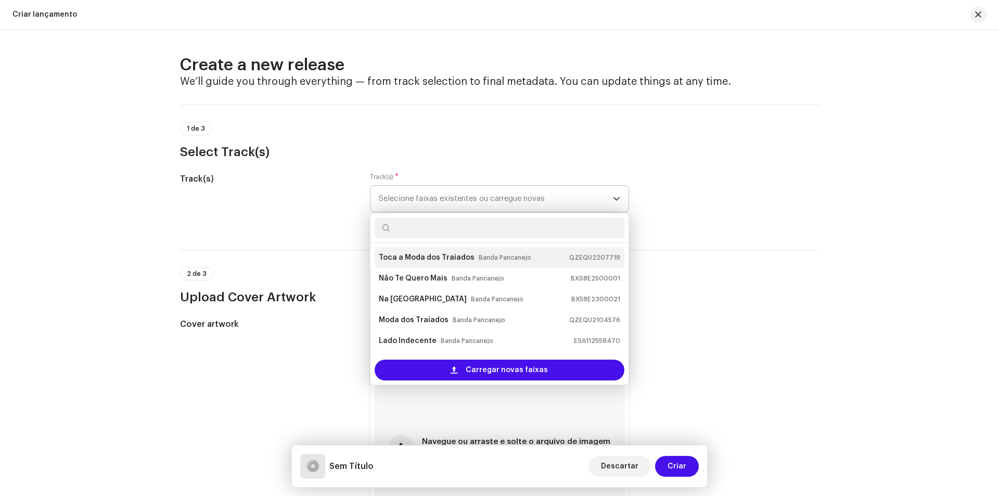
click at [479, 260] on small "Banda Pancanejo" at bounding box center [505, 257] width 53 height 10
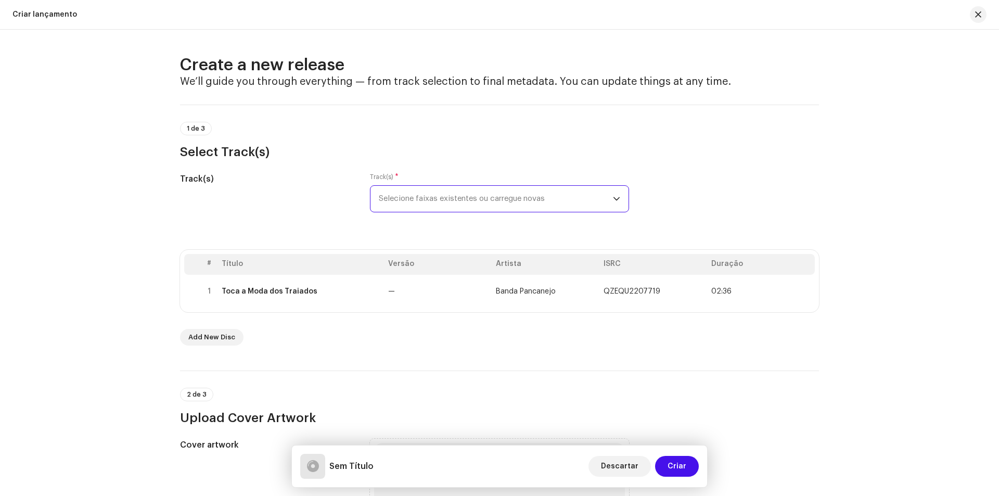
click at [478, 209] on span "Selecione faixas existentes ou carregue novas" at bounding box center [496, 199] width 234 height 26
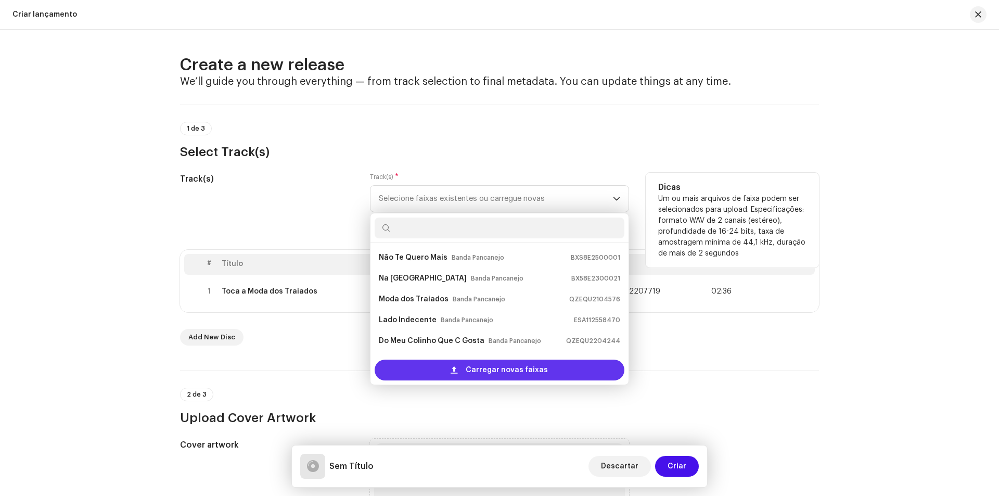
scroll to position [17, 0]
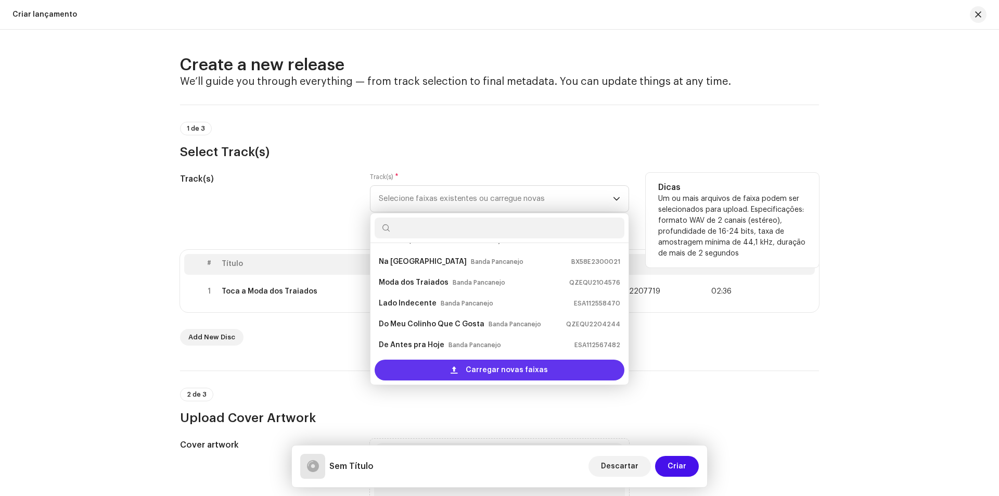
click at [466, 374] on div "Carregar novas faixas" at bounding box center [500, 369] width 250 height 21
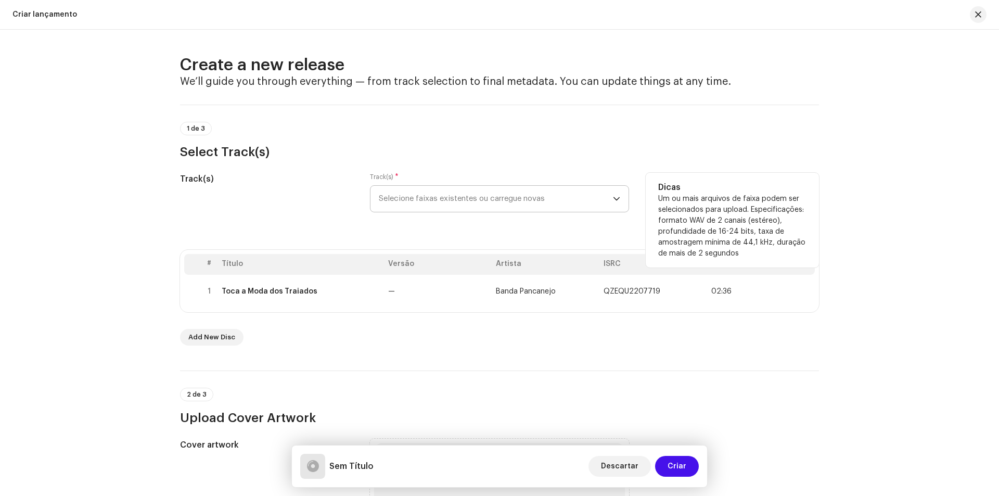
click at [526, 196] on span "Selecione faixas existentes ou carregue novas" at bounding box center [496, 199] width 234 height 26
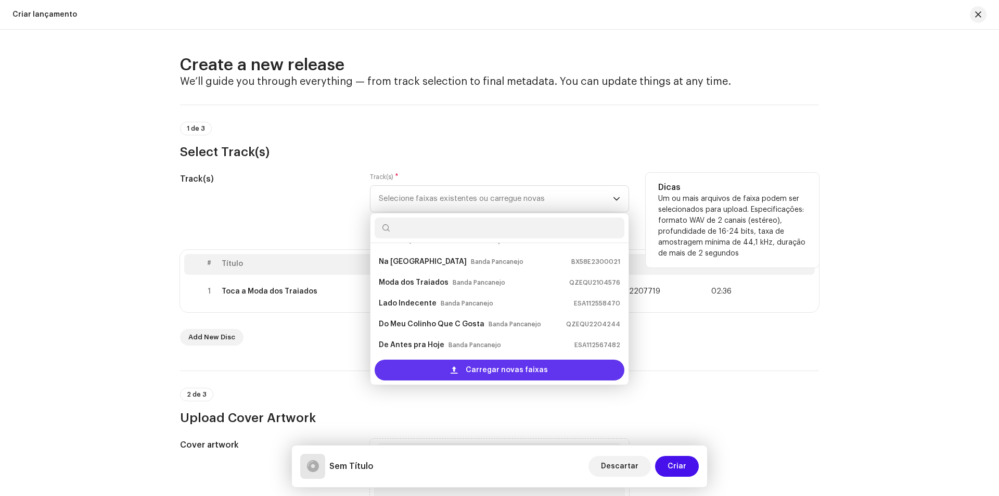
click at [409, 368] on div "Carregar novas faixas" at bounding box center [500, 369] width 250 height 21
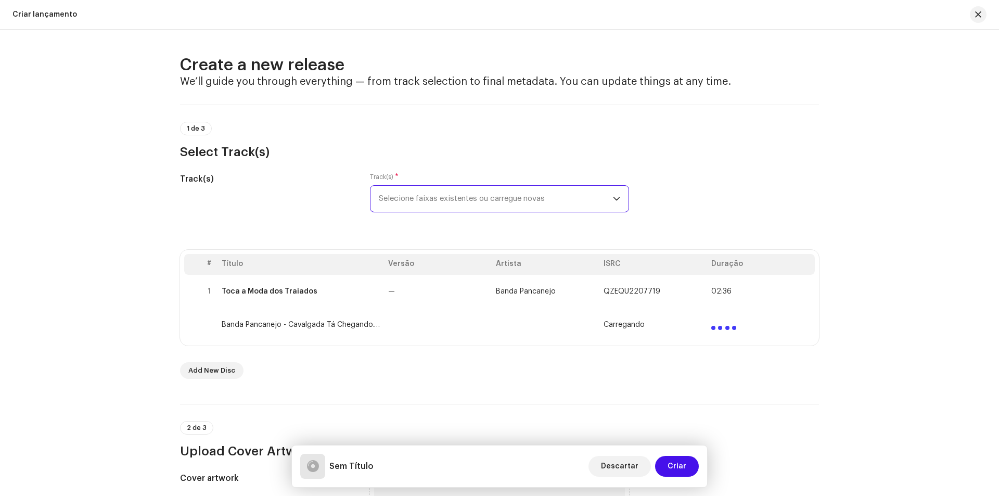
click at [422, 329] on td at bounding box center [438, 324] width 108 height 33
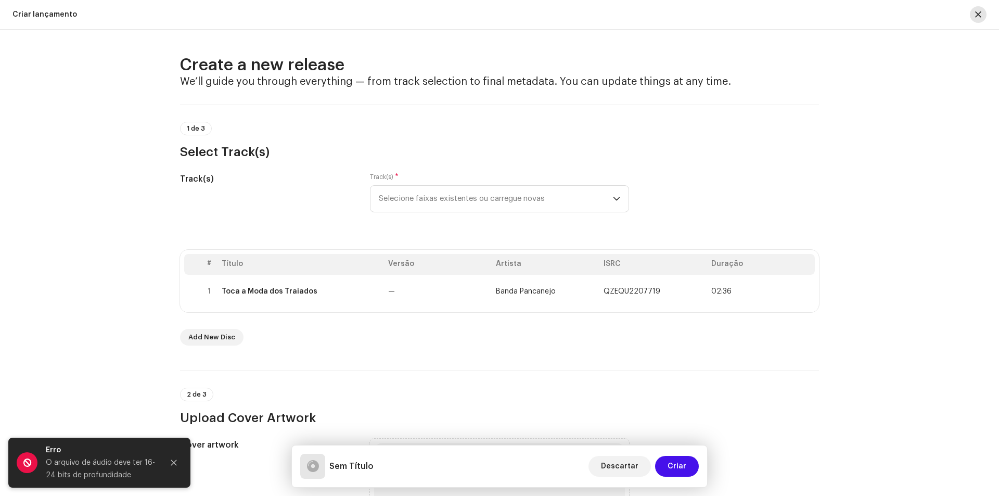
click at [982, 16] on button "button" at bounding box center [978, 14] width 17 height 17
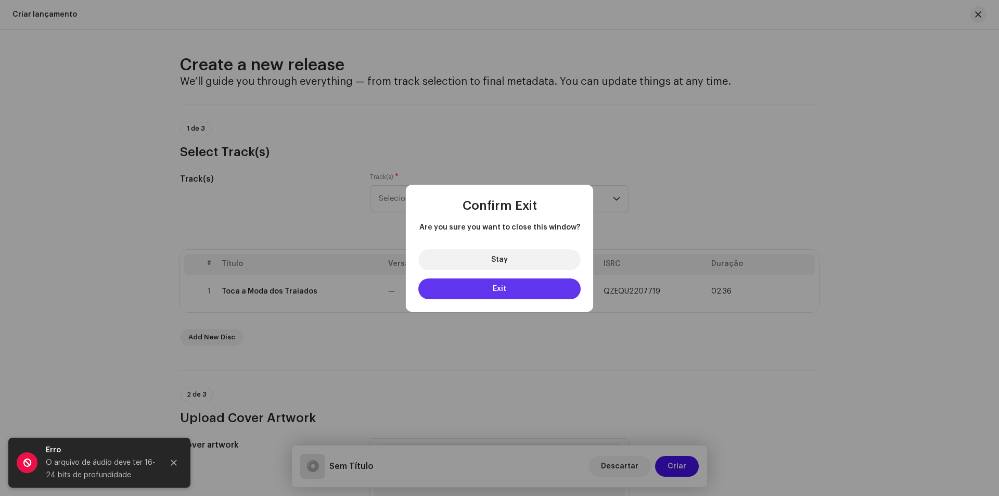
drag, startPoint x: 507, startPoint y: 283, endPoint x: 508, endPoint y: 271, distance: 12.0
click at [507, 284] on button "Exit" at bounding box center [499, 288] width 162 height 21
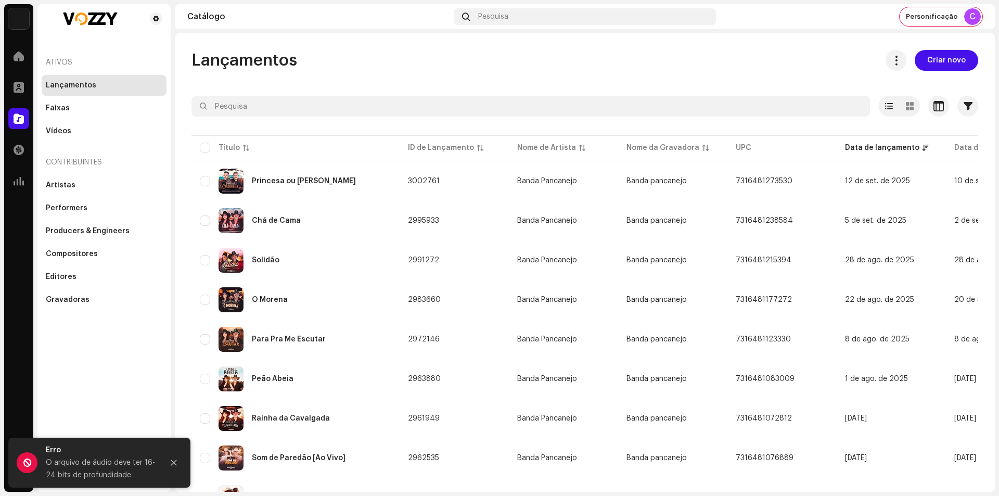
click at [131, 81] on div "Lançamentos" at bounding box center [104, 85] width 117 height 8
click at [928, 58] on span "Criar novo" at bounding box center [946, 60] width 38 height 21
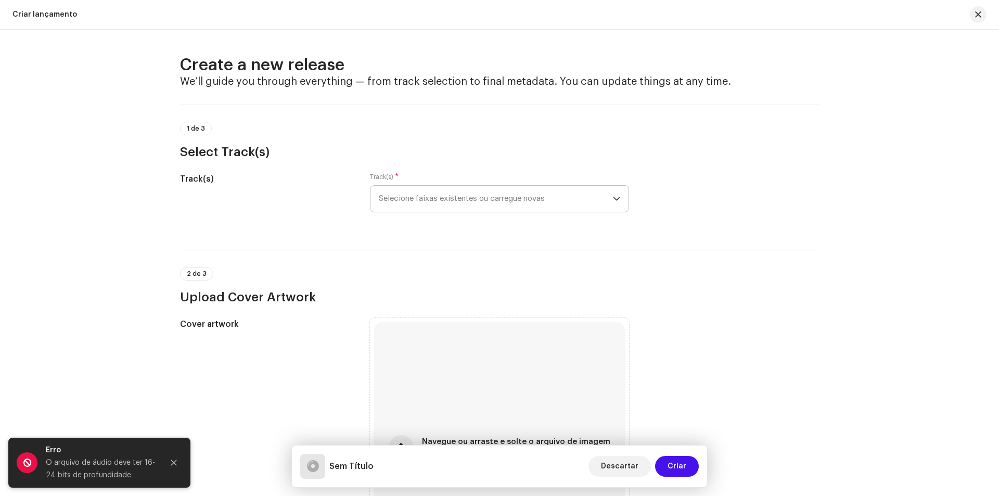
click at [565, 205] on span "Selecione faixas existentes ou carregue novas" at bounding box center [496, 199] width 234 height 26
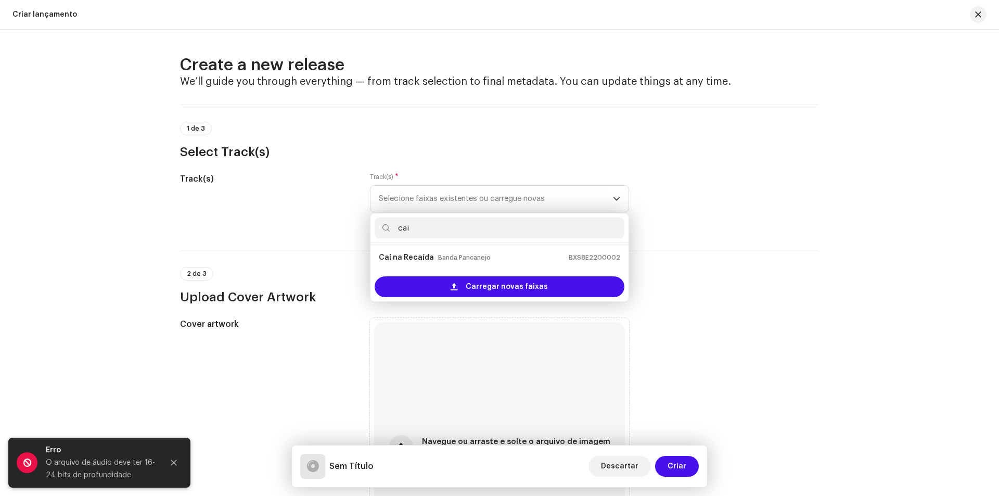
type input "cai"
click at [542, 256] on div "Caí na Recaída Banda Pancanejo BXS8E2200002" at bounding box center [499, 257] width 241 height 17
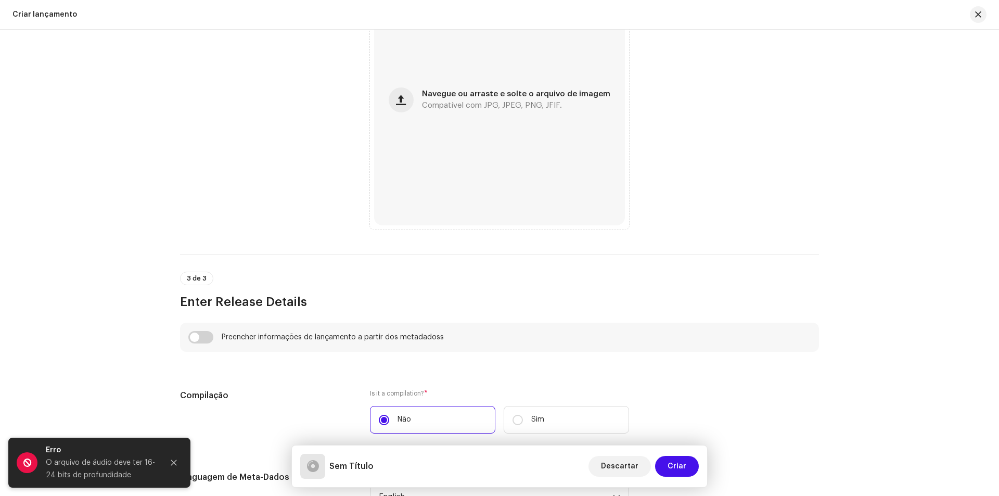
scroll to position [589, 0]
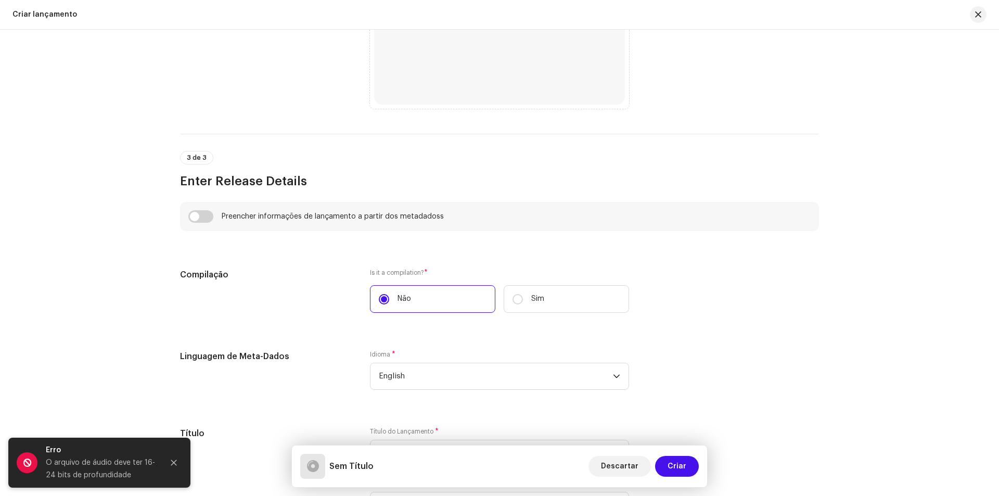
click at [198, 224] on div "Preencher informações de lançamento a partir dos metadadoss" at bounding box center [499, 216] width 639 height 29
click at [199, 221] on input "checkbox" at bounding box center [200, 216] width 25 height 12
checkbox input "true"
type input "Caí na Recaída"
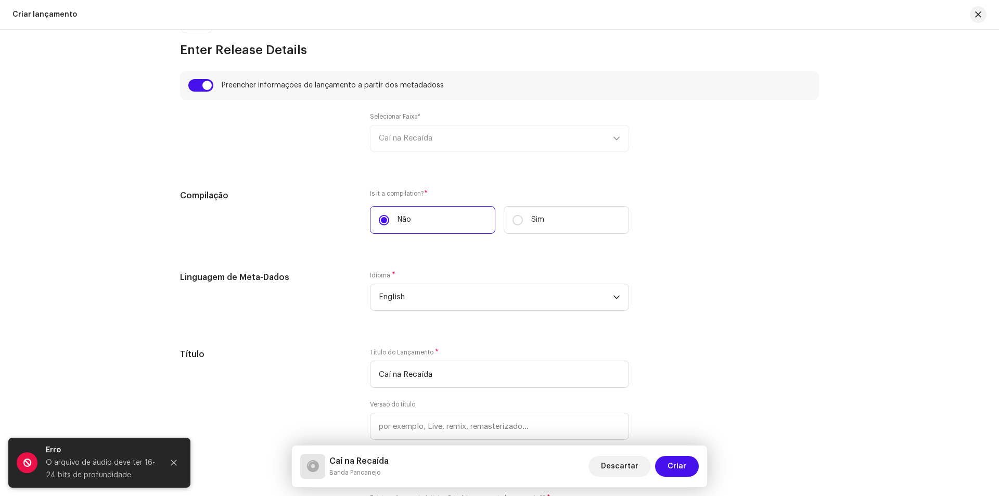
scroll to position [849, 0]
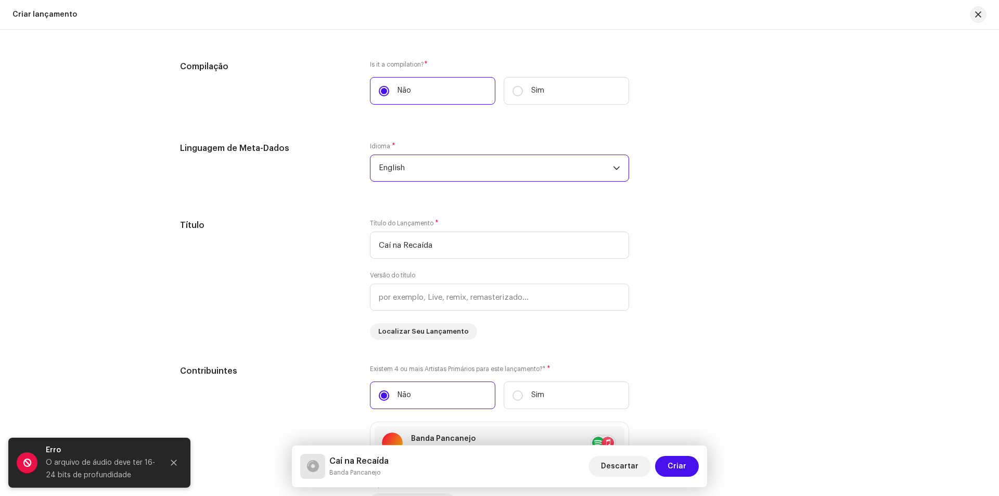
click at [463, 164] on span "English" at bounding box center [496, 168] width 234 height 26
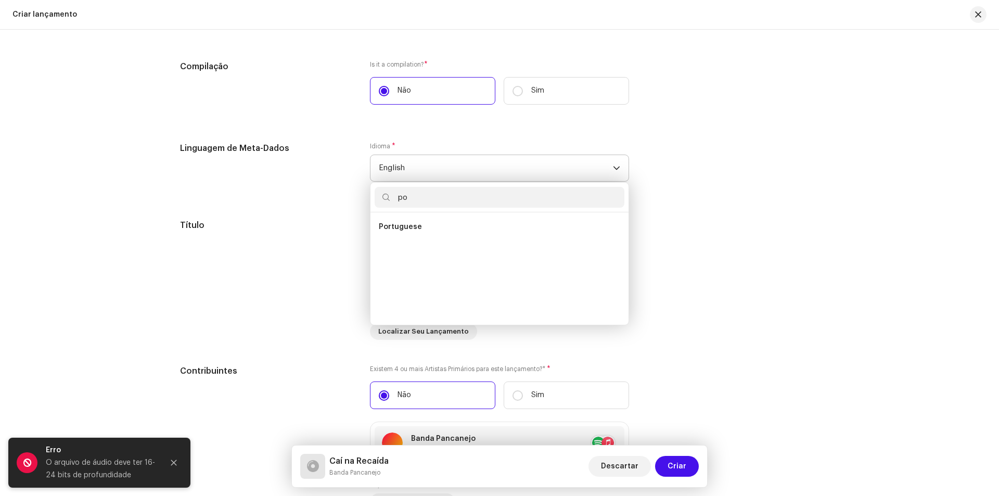
scroll to position [0, 0]
type input "po"
drag, startPoint x: 462, startPoint y: 250, endPoint x: 468, endPoint y: 248, distance: 6.1
click at [462, 250] on li "Portuguese" at bounding box center [500, 247] width 250 height 21
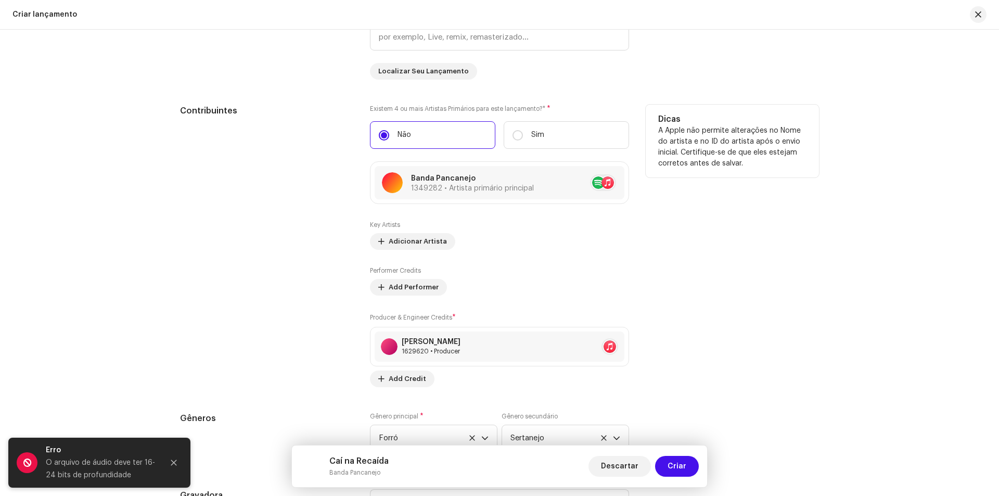
scroll to position [1421, 0]
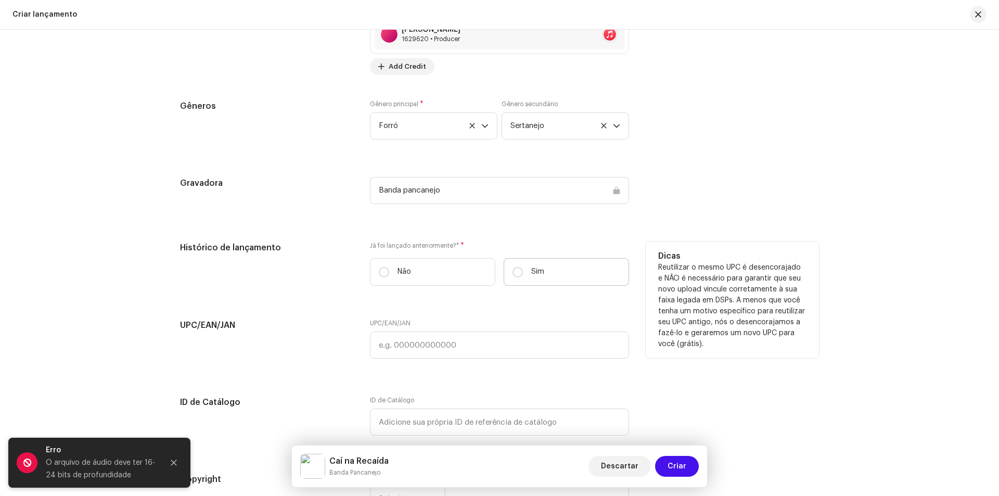
click at [539, 261] on label "Sim" at bounding box center [566, 272] width 125 height 28
click at [523, 267] on input "Sim" at bounding box center [517, 272] width 10 height 10
radio input "true"
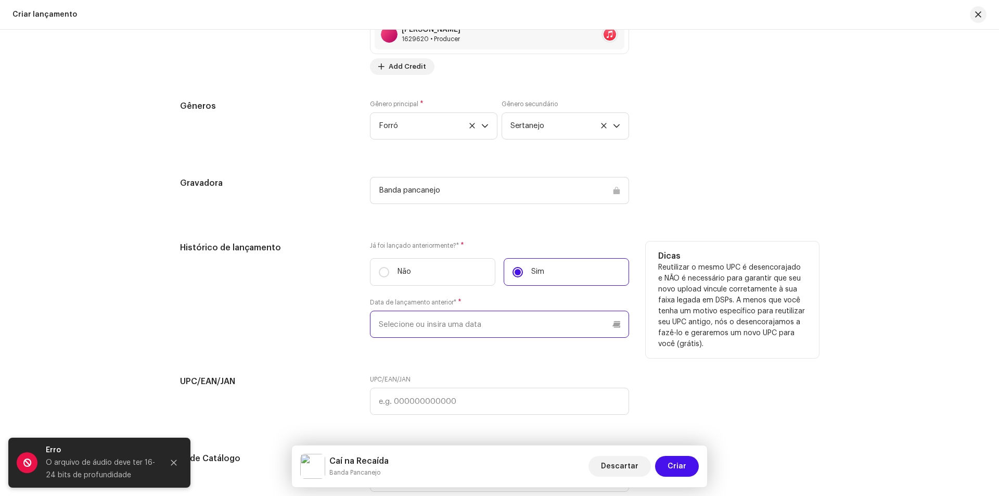
click at [411, 317] on input "text" at bounding box center [499, 324] width 259 height 27
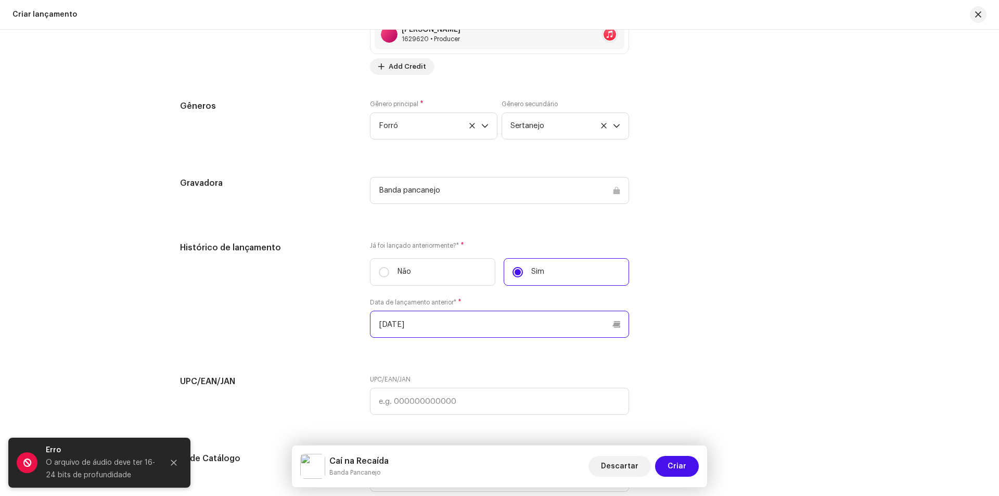
type input "[DATE]"
click at [664, 398] on div "UPC/EAN/JAN UPC/EAN/JAN" at bounding box center [499, 401] width 639 height 52
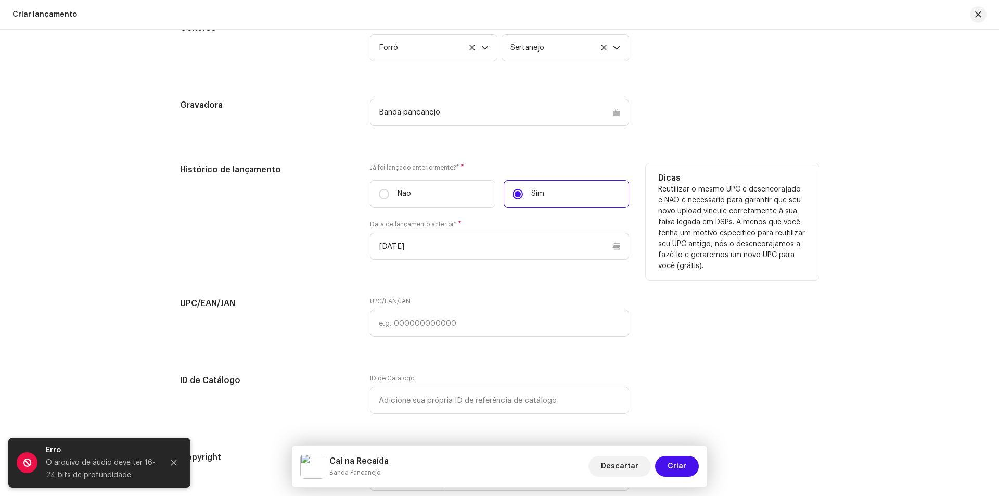
scroll to position [1629, 0]
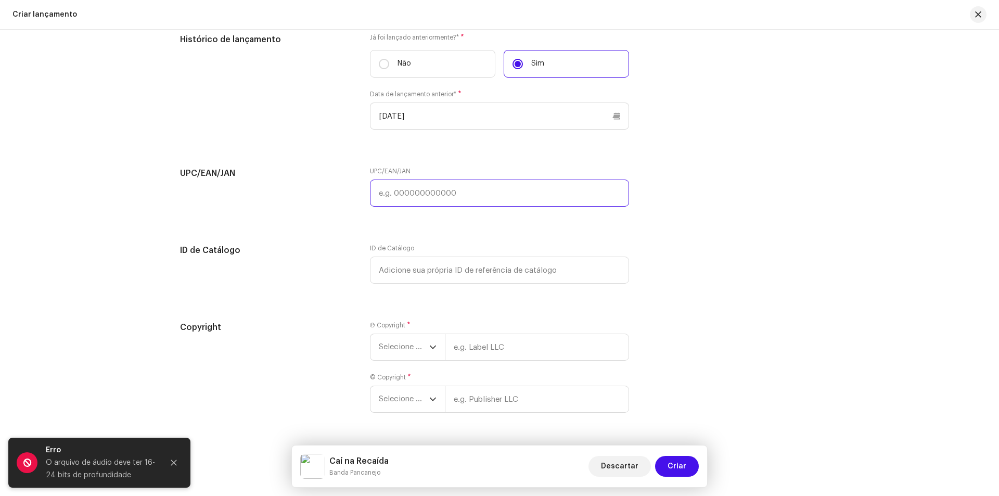
click at [423, 194] on input "text" at bounding box center [499, 192] width 259 height 27
paste input "657467005033"
type input "657467005033"
drag, startPoint x: 428, startPoint y: 230, endPoint x: 428, endPoint y: 238, distance: 7.3
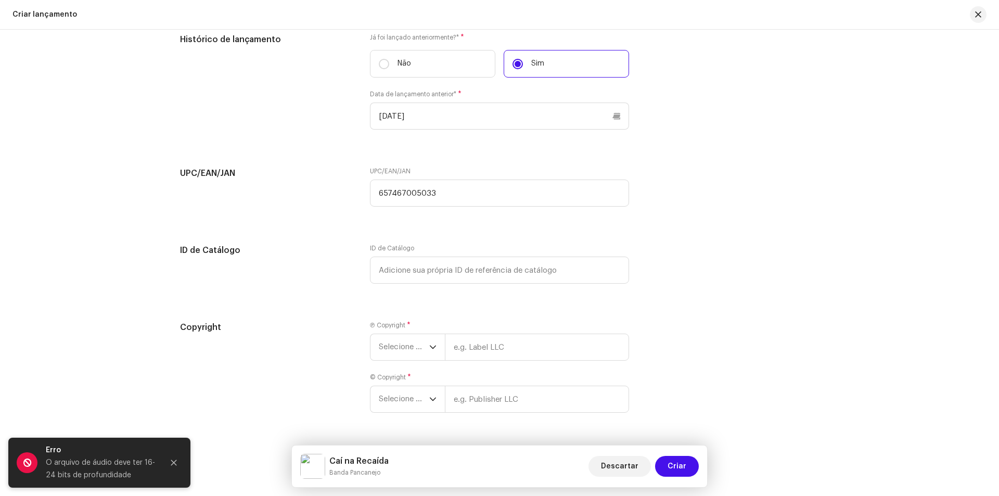
click at [411, 332] on div "Ⓟ Copyright * Selecione o ano" at bounding box center [499, 341] width 259 height 40
click at [408, 344] on span "Selecione o ano" at bounding box center [404, 347] width 50 height 26
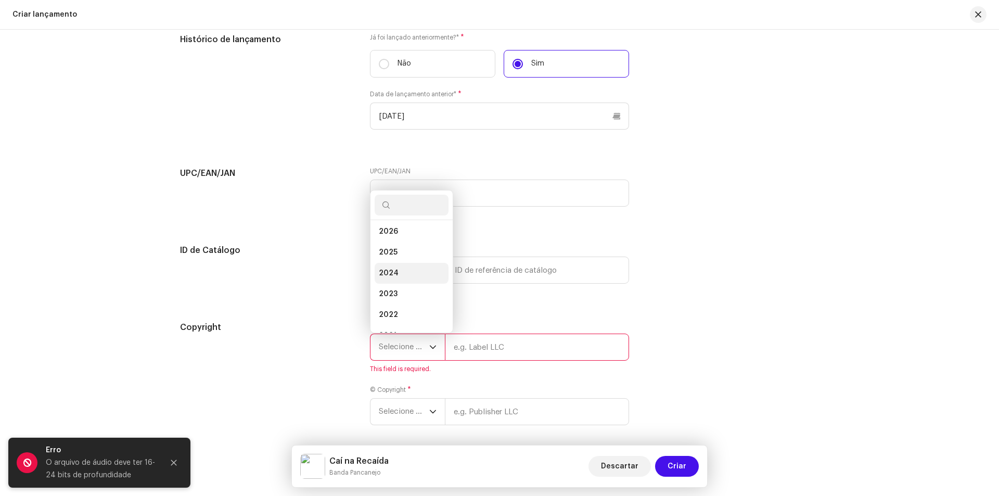
scroll to position [0, 0]
click at [401, 315] on li "2022" at bounding box center [412, 317] width 74 height 21
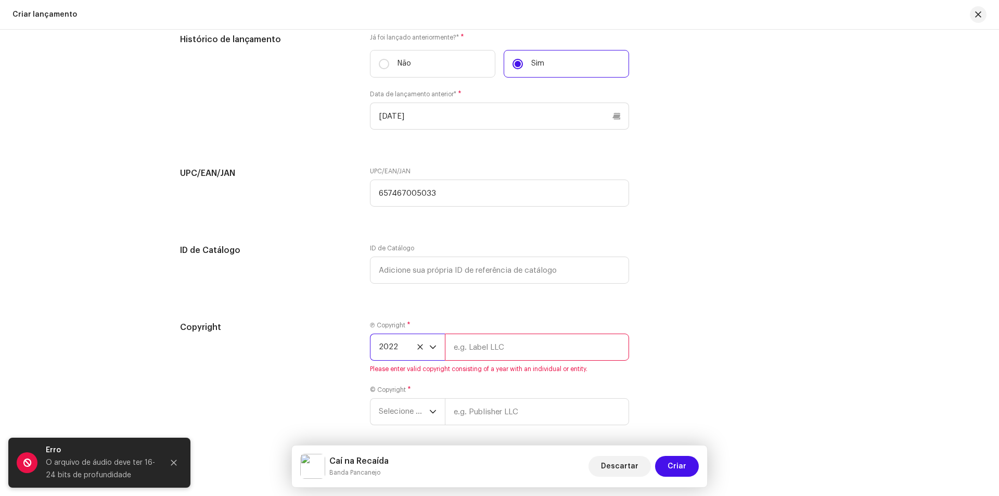
click at [485, 340] on input "text" at bounding box center [537, 346] width 184 height 27
type input "Banda Pancanejo"
click at [410, 396] on span "Selecione o ano" at bounding box center [404, 399] width 50 height 26
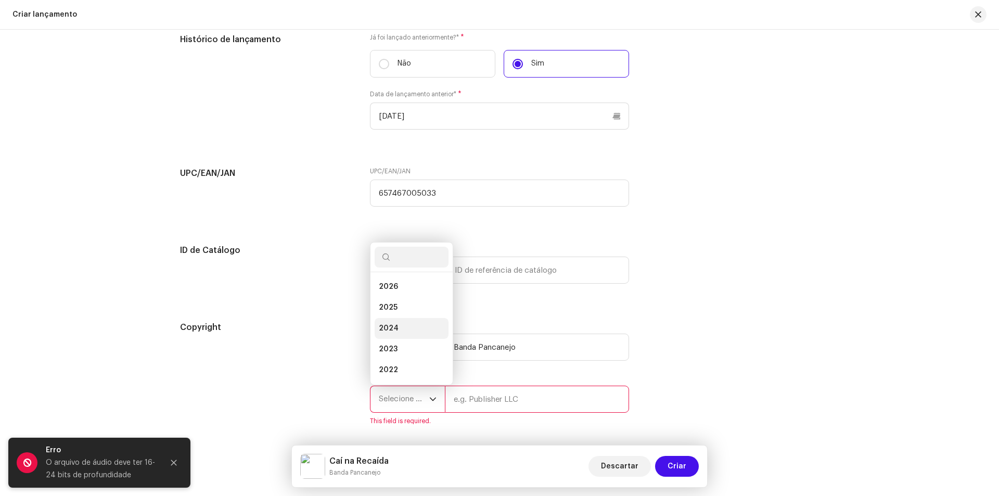
scroll to position [17, 0]
click at [404, 351] on li "2022" at bounding box center [412, 353] width 74 height 21
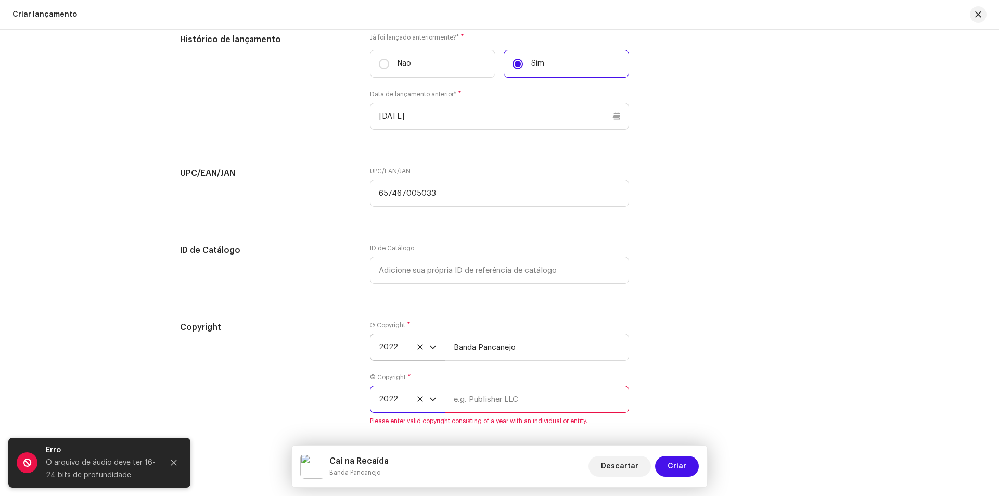
click at [476, 397] on input "text" at bounding box center [537, 398] width 184 height 27
type input "Banda Pancanejo"
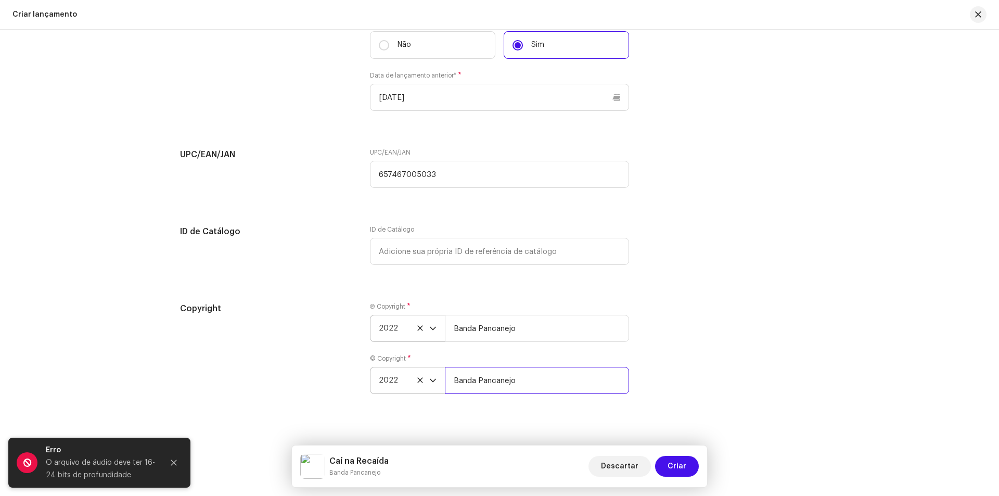
scroll to position [1658, 0]
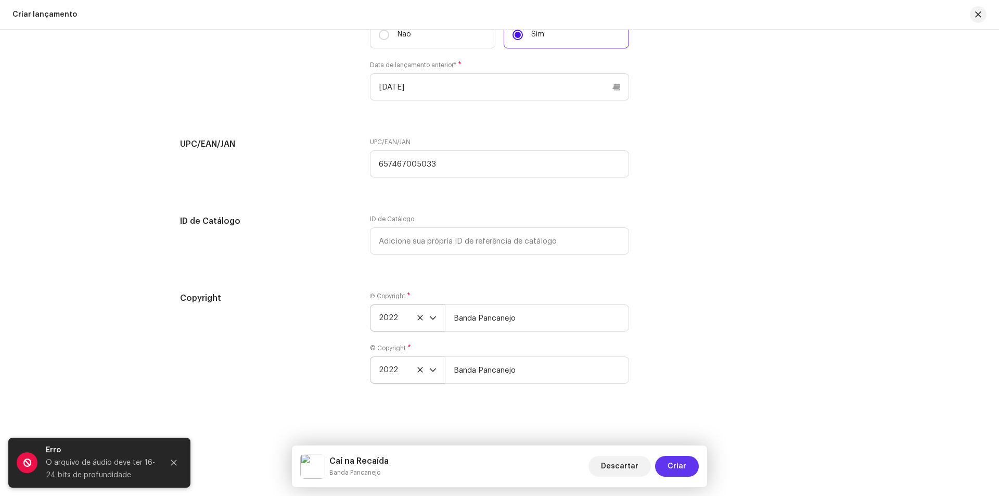
click at [669, 460] on span "Criar" at bounding box center [676, 466] width 19 height 21
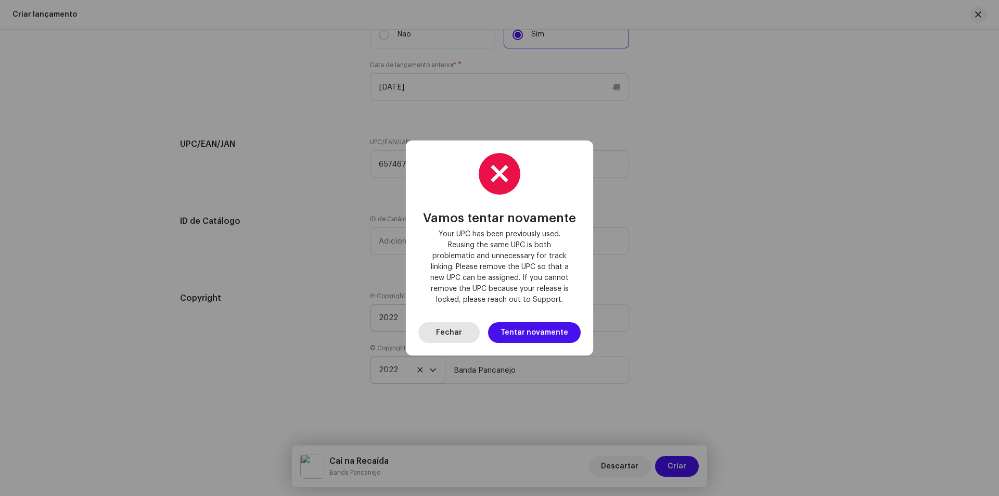
click at [461, 330] on span "Fechar" at bounding box center [449, 332] width 26 height 21
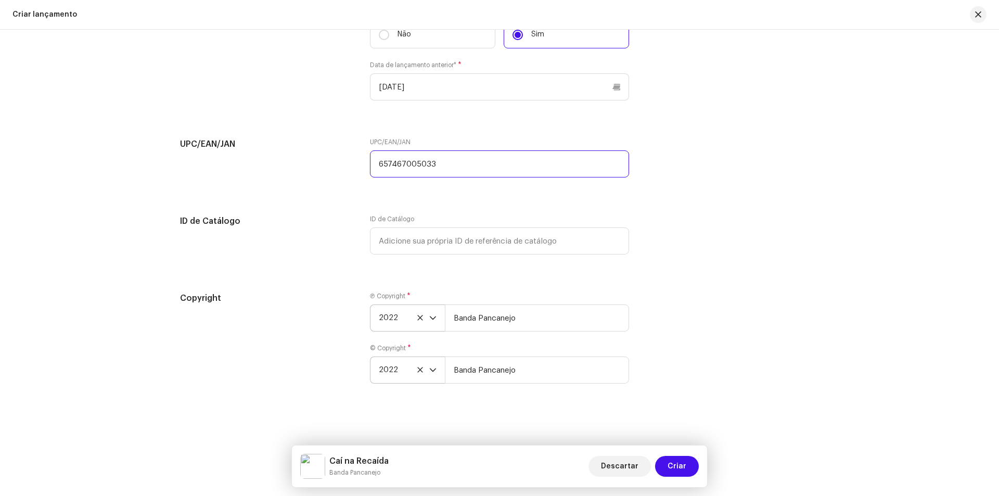
click at [466, 169] on input "657467005033" at bounding box center [499, 163] width 259 height 27
click at [675, 463] on span "Criar" at bounding box center [676, 466] width 19 height 21
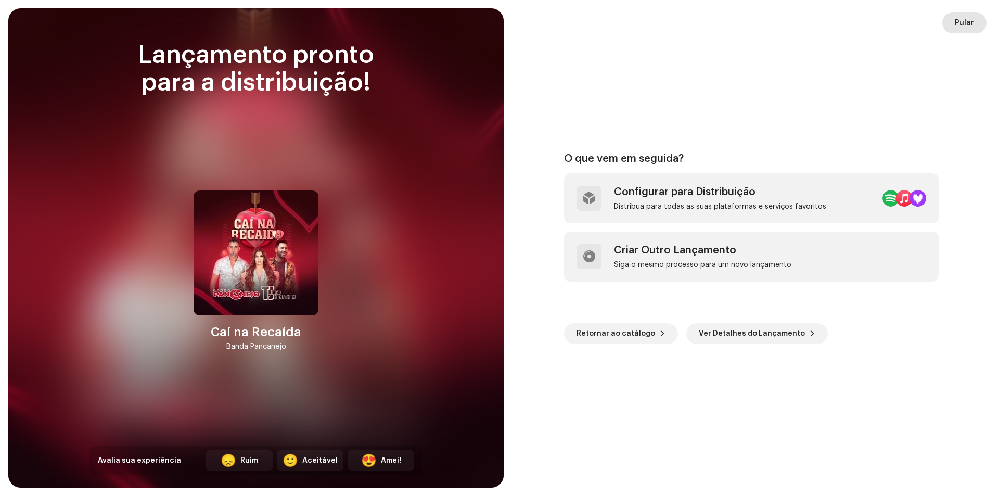
click at [973, 23] on span "Pular" at bounding box center [964, 22] width 19 height 21
